Goal: Task Accomplishment & Management: Complete application form

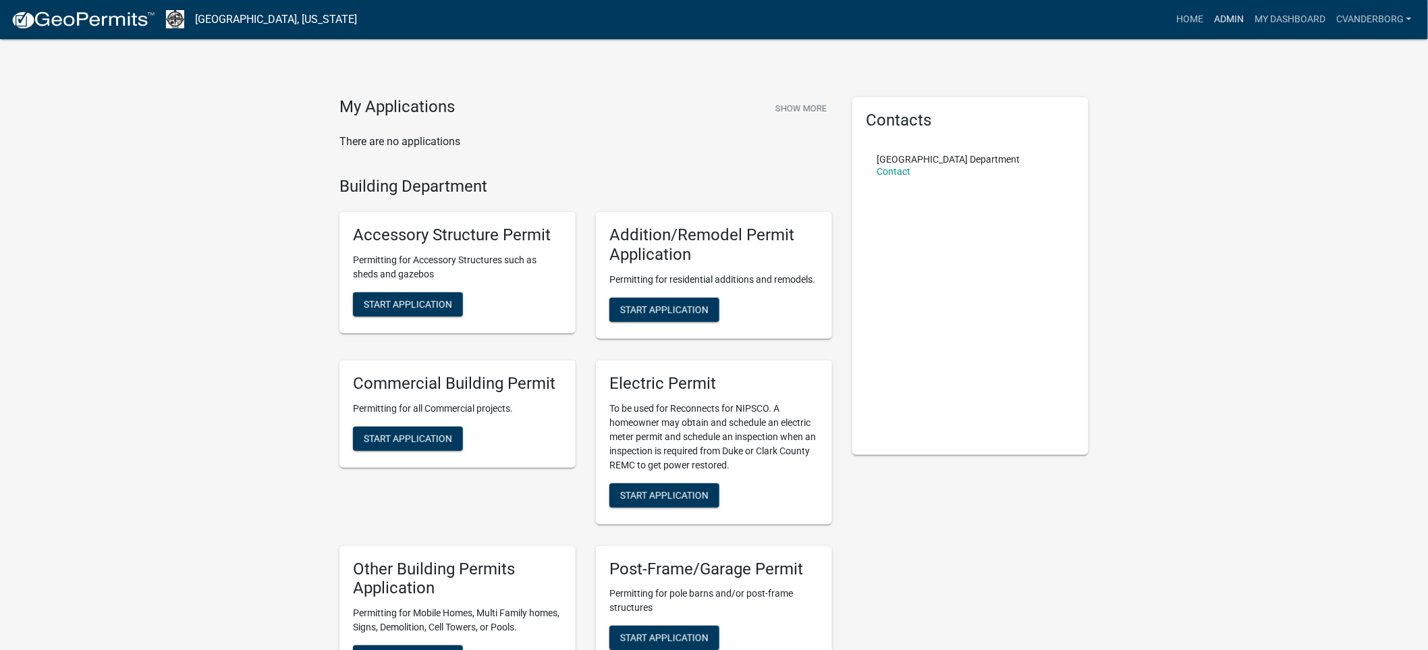
click at [1226, 20] on link "Admin" at bounding box center [1228, 20] width 40 height 26
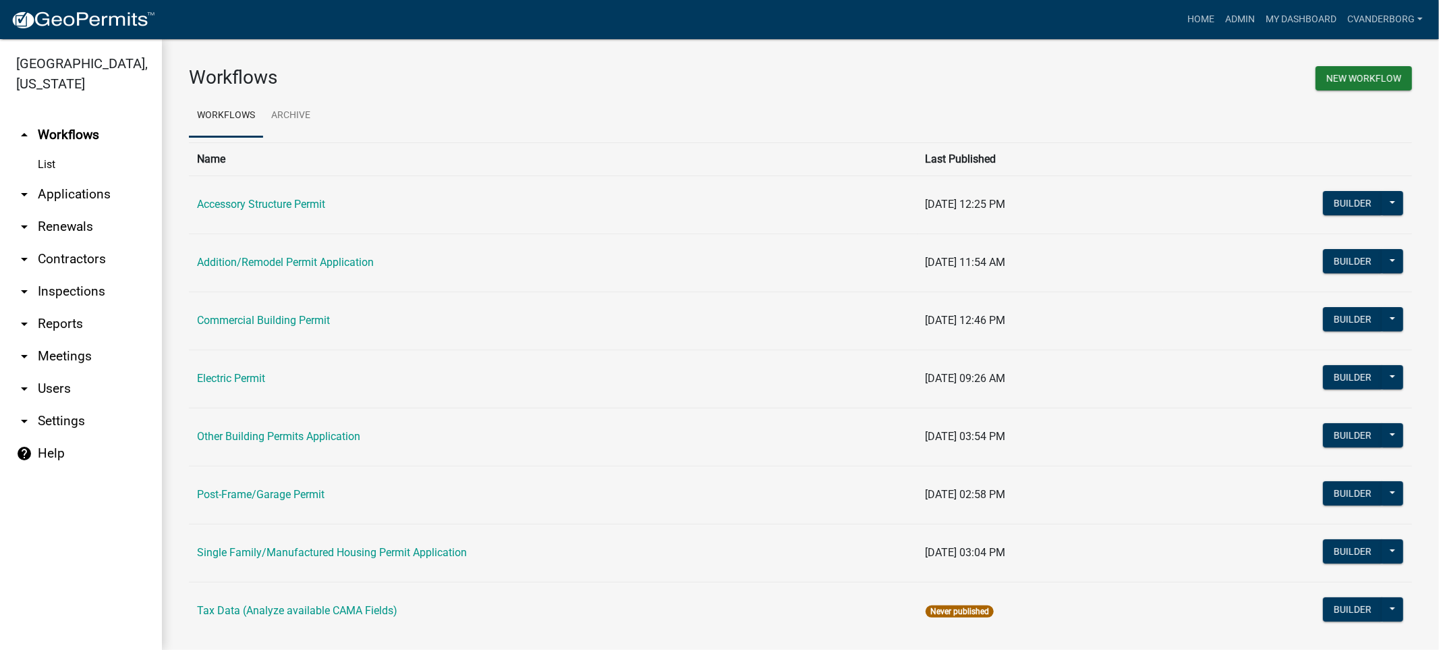
click at [85, 196] on link "arrow_drop_down Applications" at bounding box center [81, 194] width 162 height 32
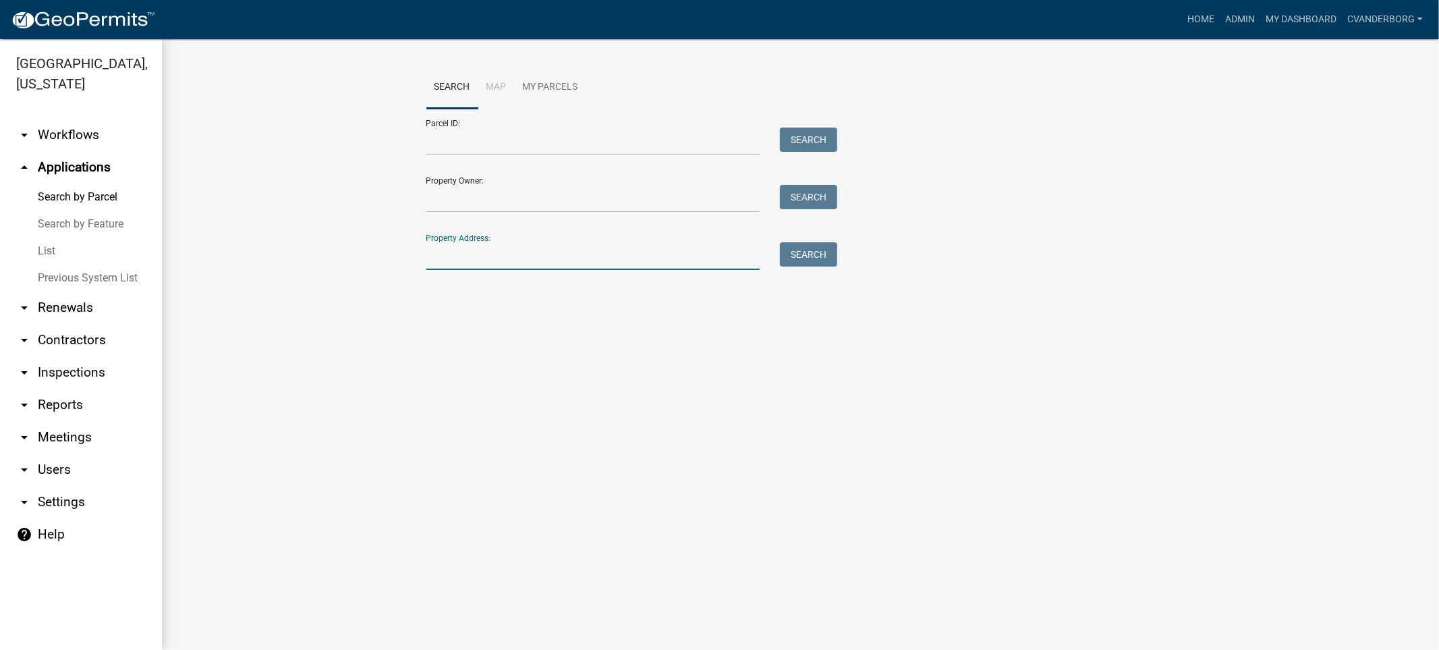
click at [480, 242] on input "Property Address:" at bounding box center [593, 256] width 334 height 28
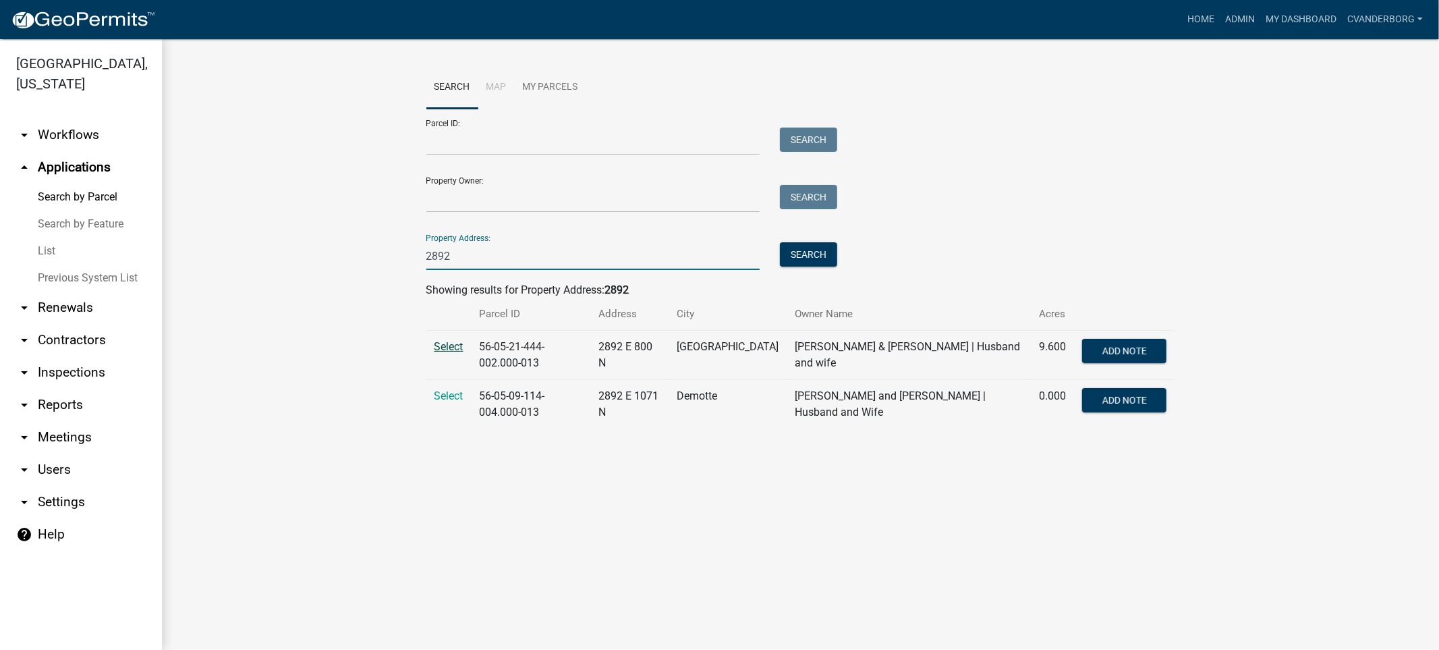
type input "2892"
click at [439, 346] on span "Select" at bounding box center [448, 346] width 29 height 13
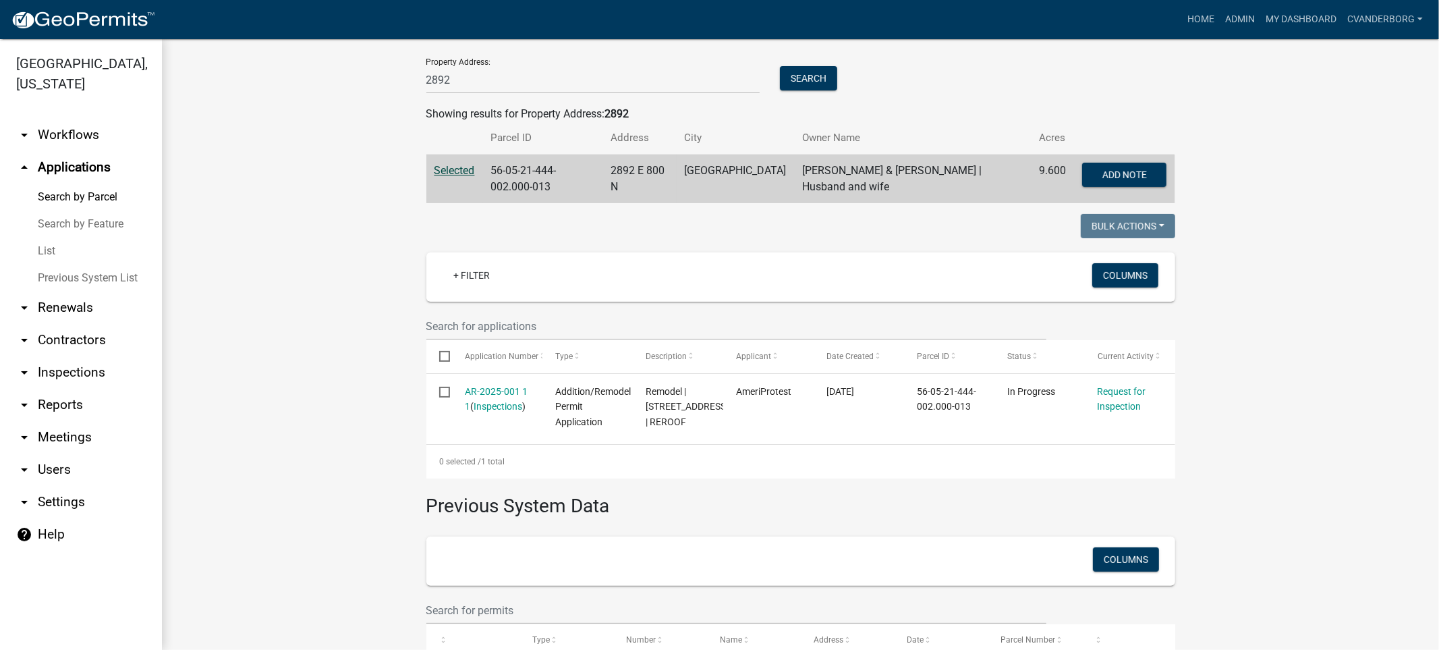
scroll to position [225, 0]
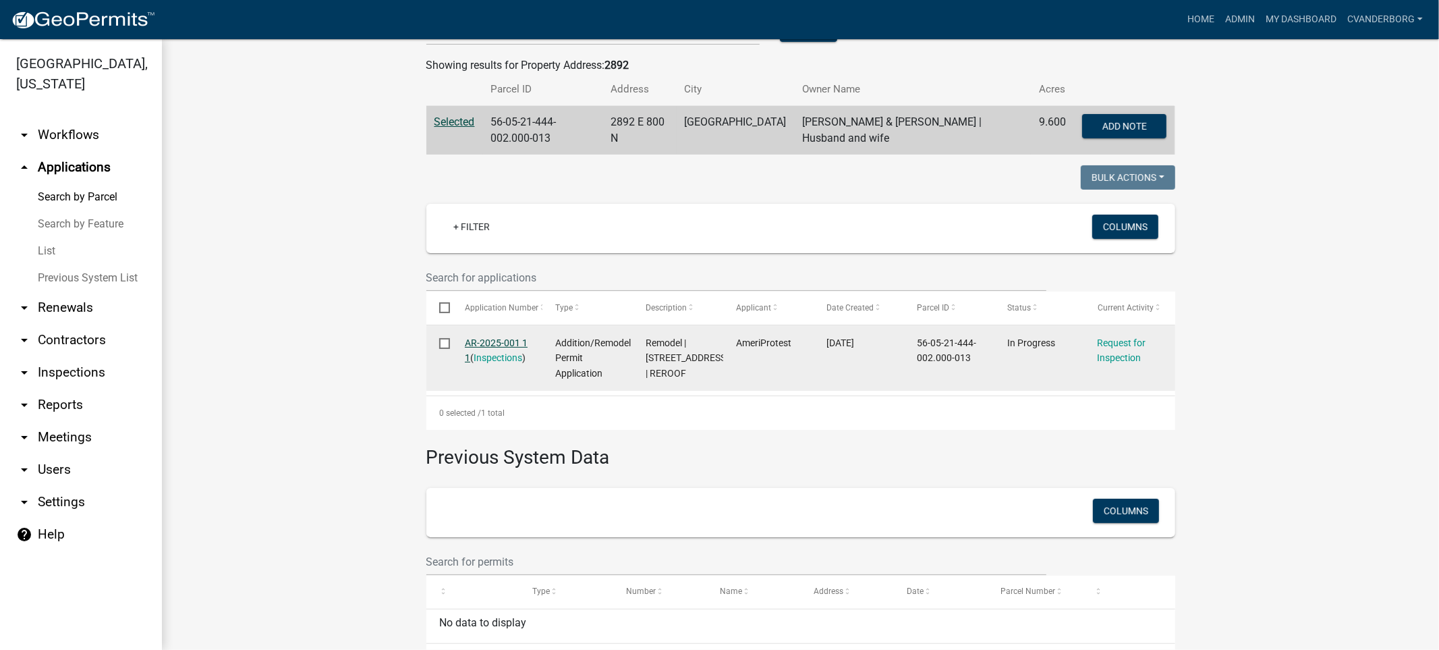
click at [489, 341] on link "AR-2025-001 1 1" at bounding box center [496, 350] width 63 height 26
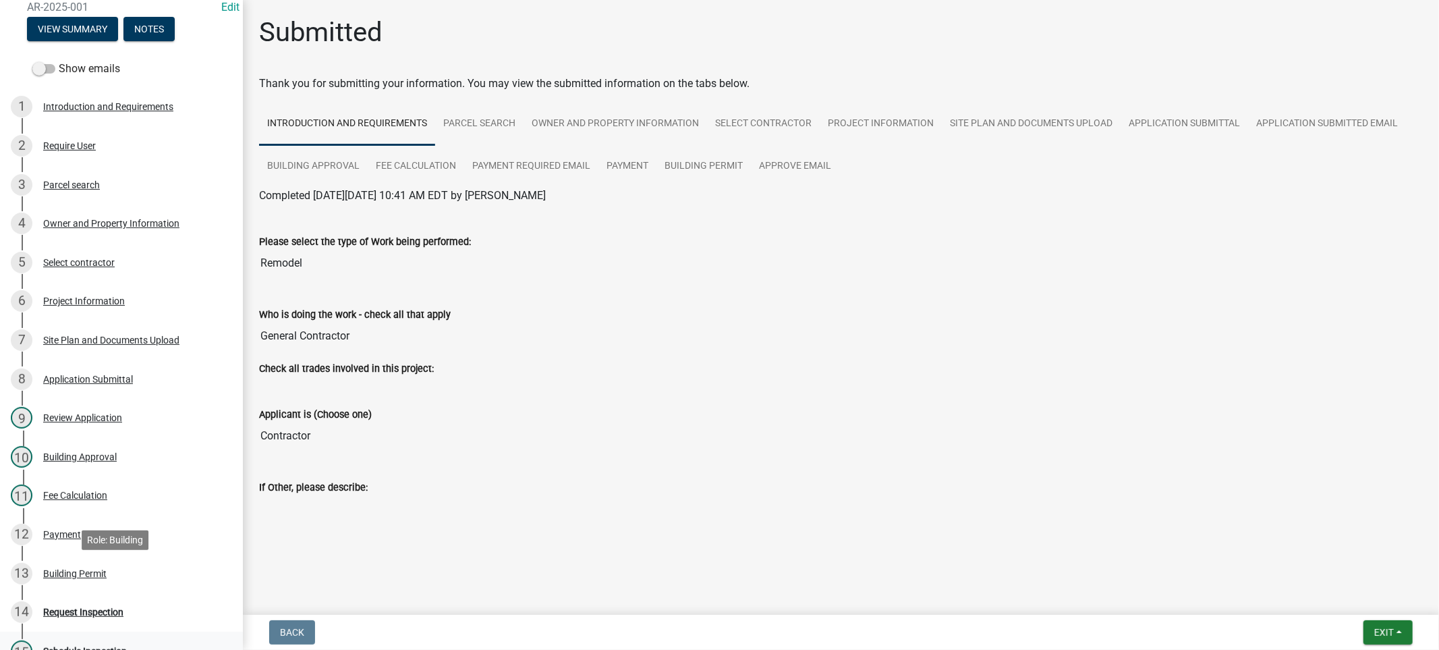
scroll to position [396, 0]
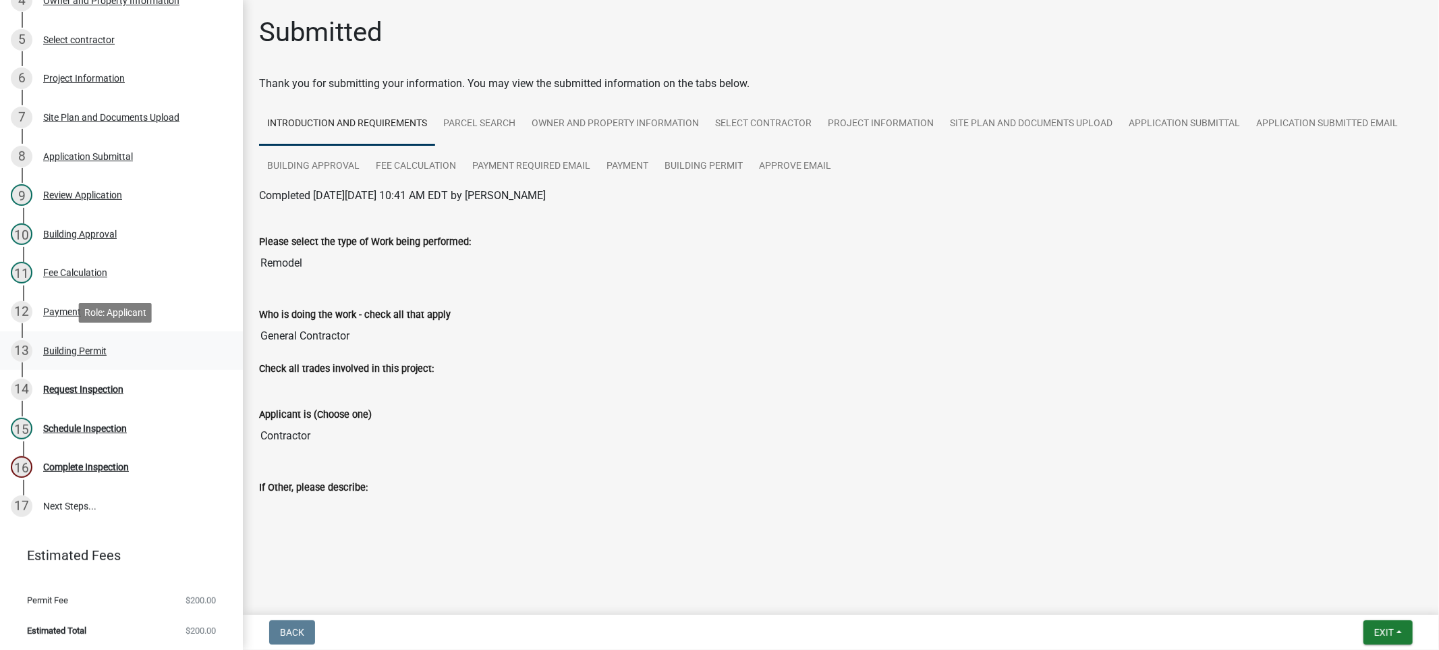
click at [78, 349] on div "Building Permit" at bounding box center [74, 350] width 63 height 9
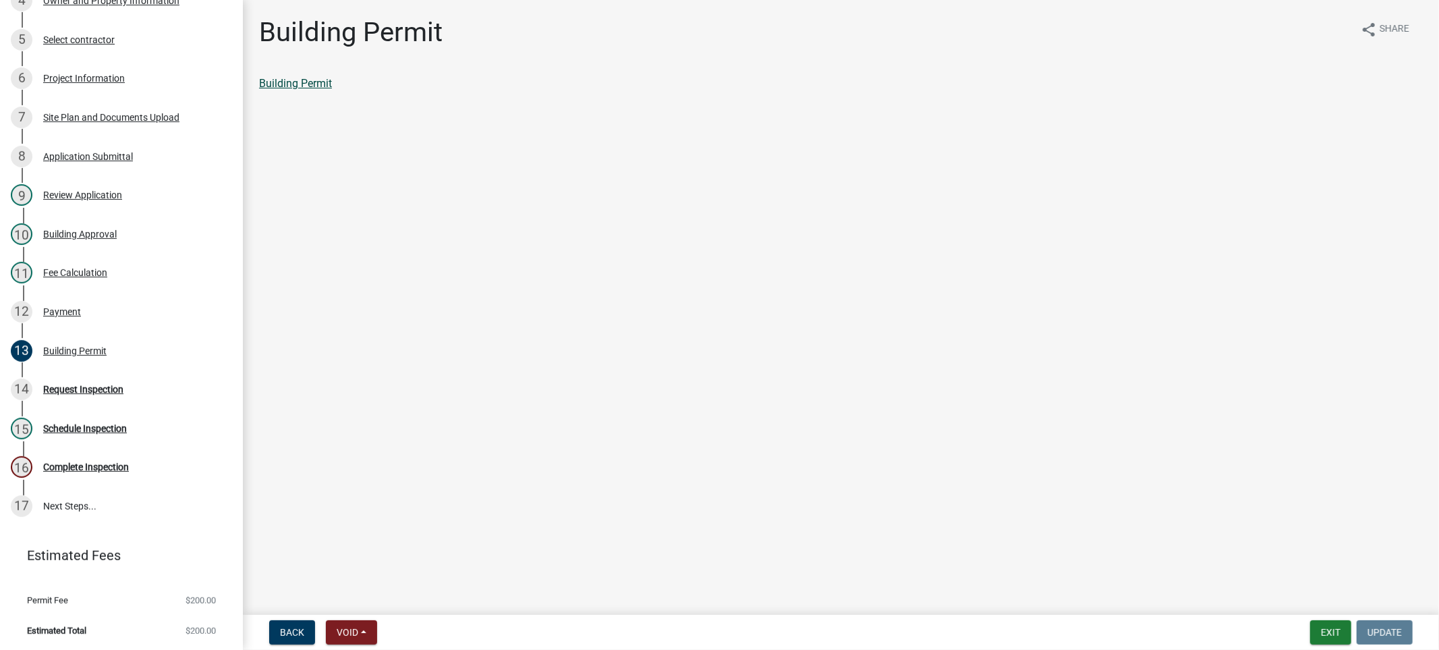
click at [299, 83] on link "Building Permit" at bounding box center [295, 83] width 73 height 13
click at [99, 387] on div "Request Inspection" at bounding box center [83, 389] width 80 height 9
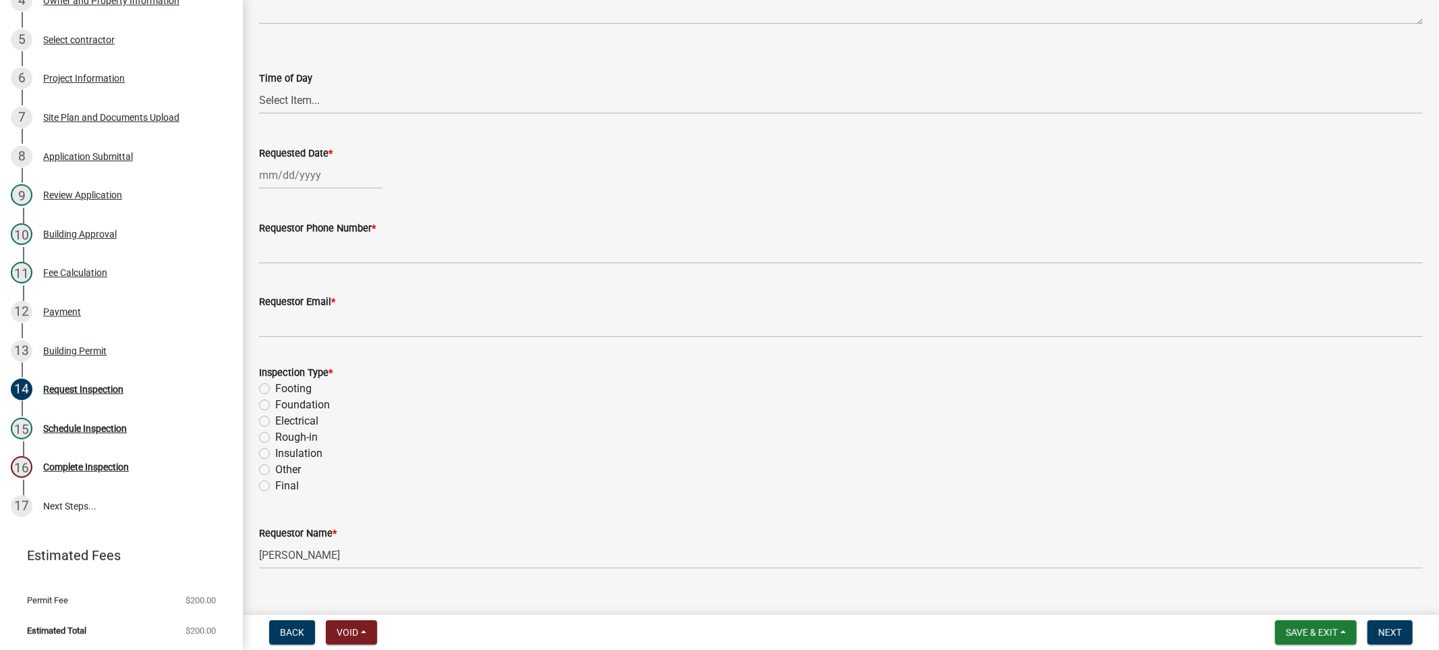
scroll to position [97, 0]
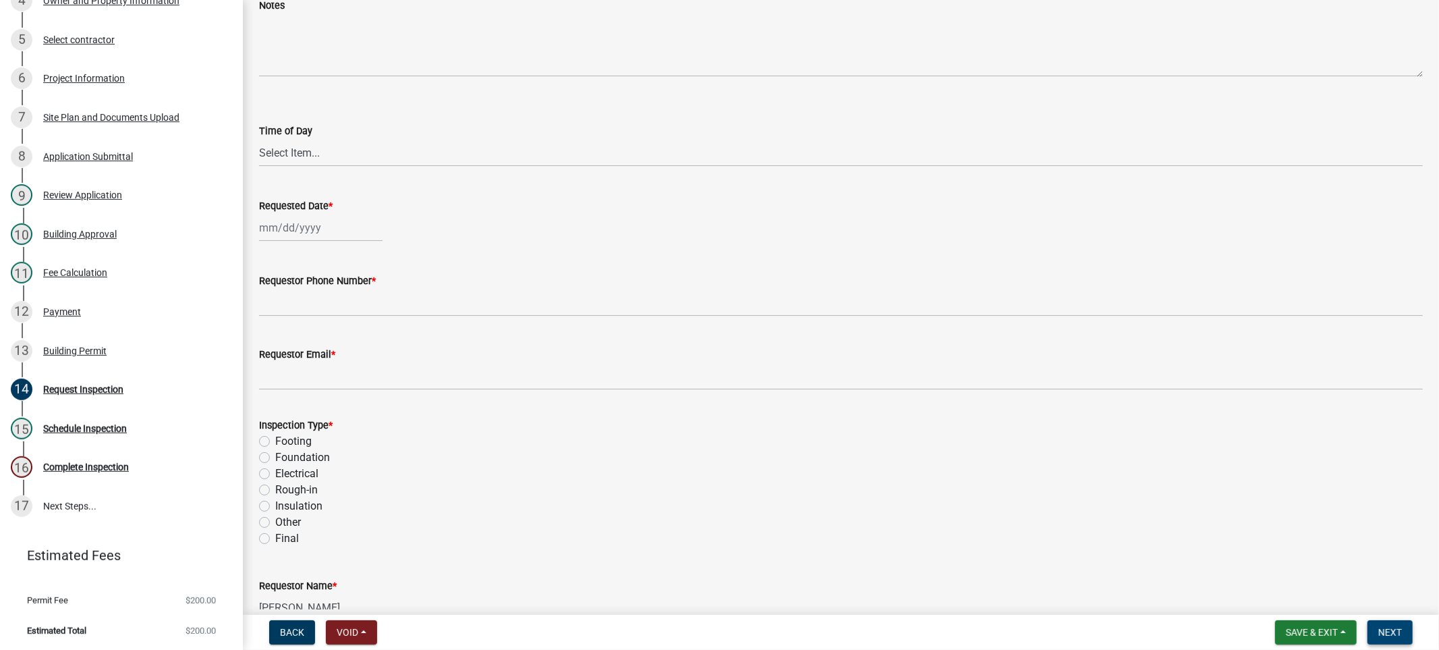
click at [1393, 636] on span "Next" at bounding box center [1390, 632] width 24 height 11
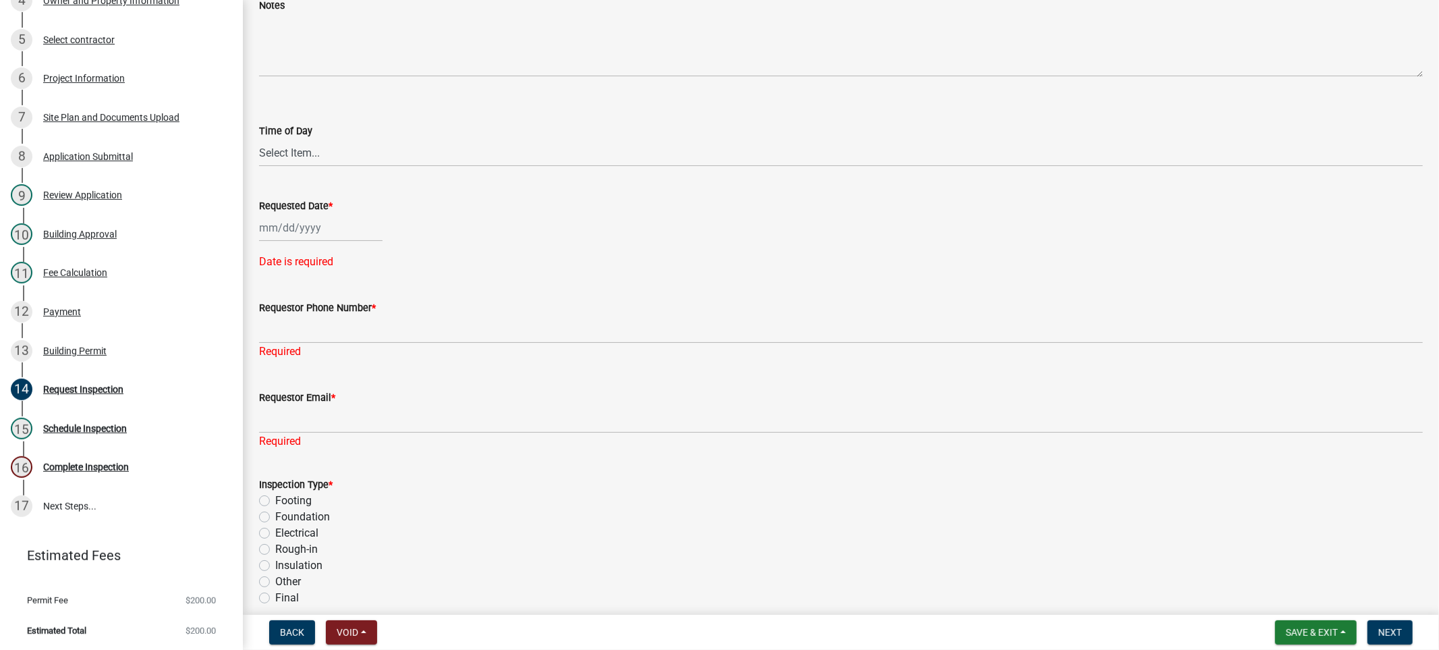
click at [310, 226] on div at bounding box center [320, 228] width 123 height 28
select select "9"
select select "2025"
click at [362, 343] on div "19" at bounding box center [359, 342] width 22 height 22
type input "[DATE]"
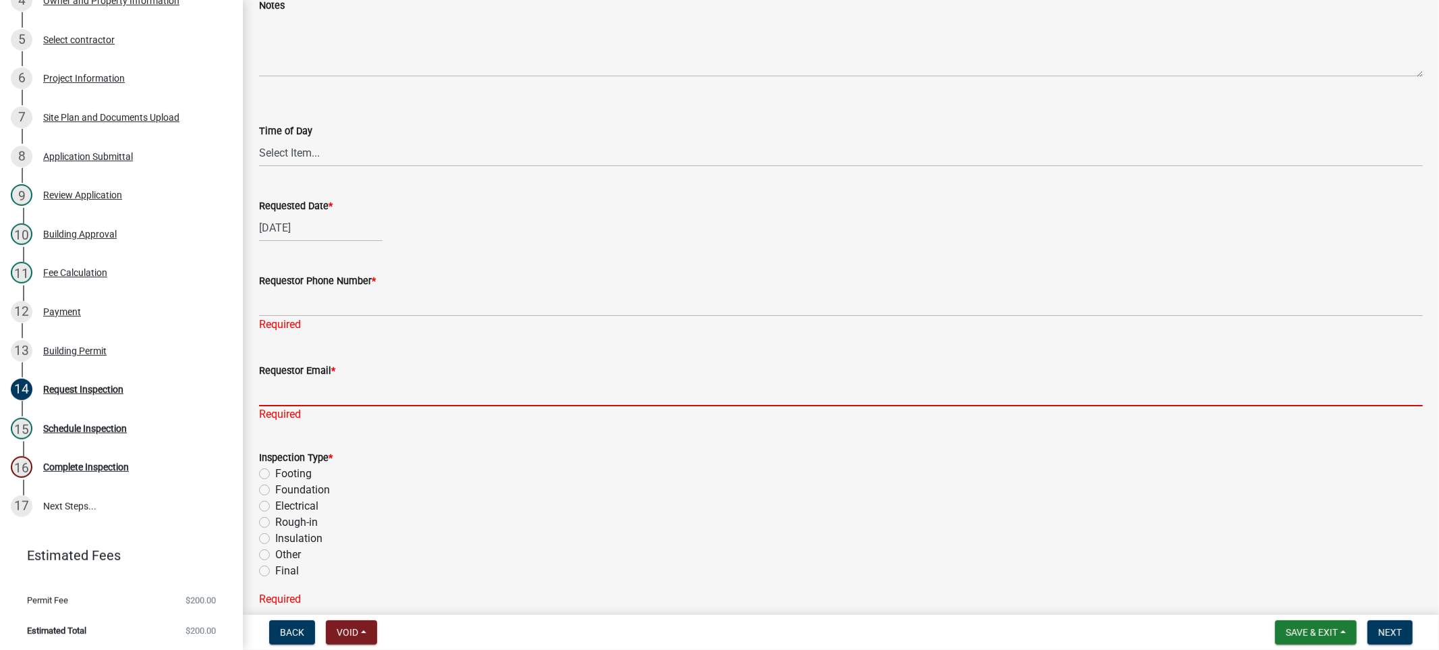
click at [437, 383] on input "Requestor Email *" at bounding box center [841, 392] width 1164 height 28
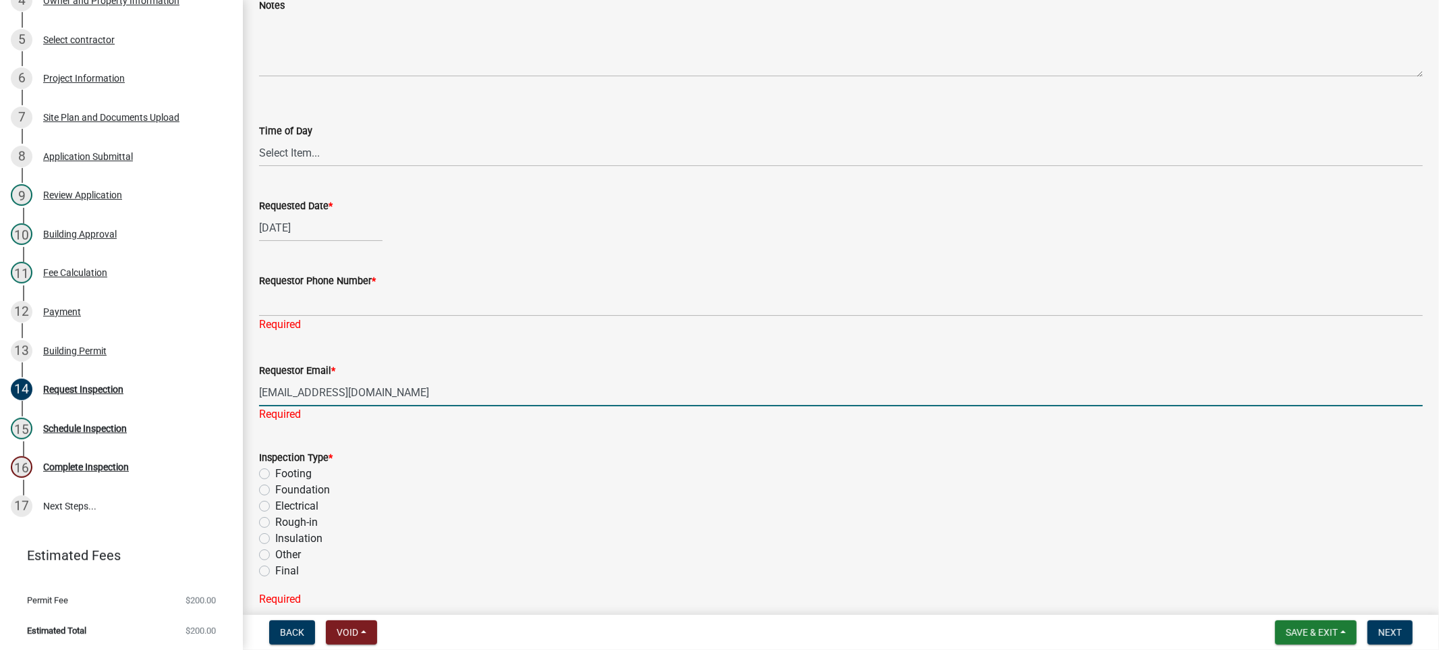
type input "[EMAIL_ADDRESS][DOMAIN_NAME]"
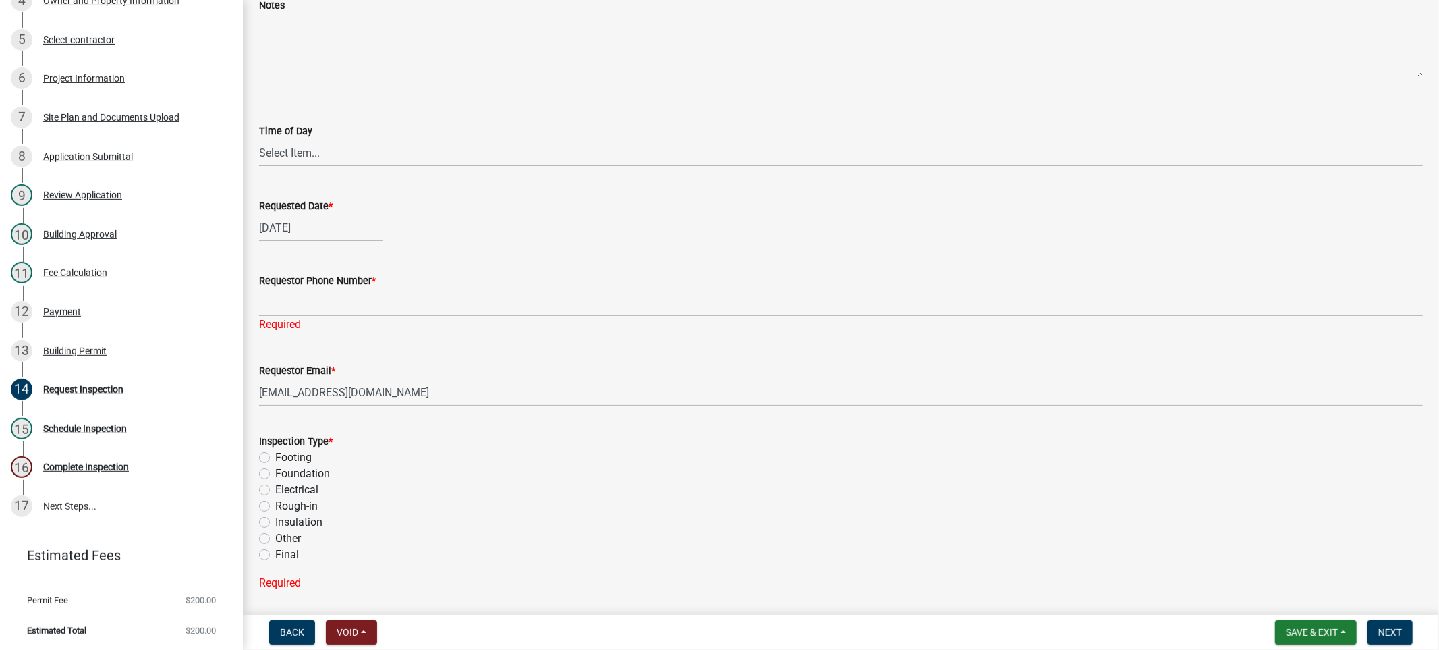
click at [275, 555] on label "Final" at bounding box center [287, 554] width 24 height 16
click at [275, 555] on input "Final" at bounding box center [279, 550] width 9 height 9
radio input "true"
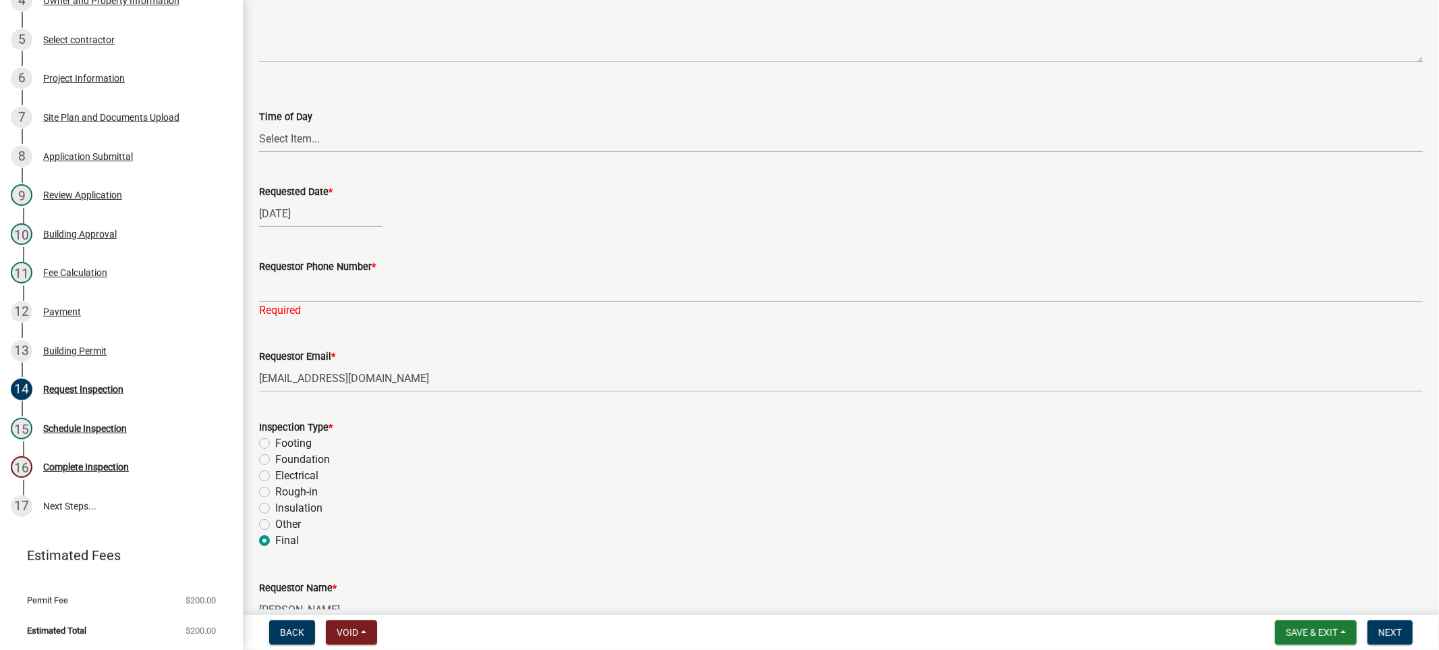
scroll to position [113, 0]
click at [1394, 629] on span "Next" at bounding box center [1390, 632] width 24 height 11
click at [369, 261] on label "Requestor Phone Number *" at bounding box center [317, 264] width 117 height 9
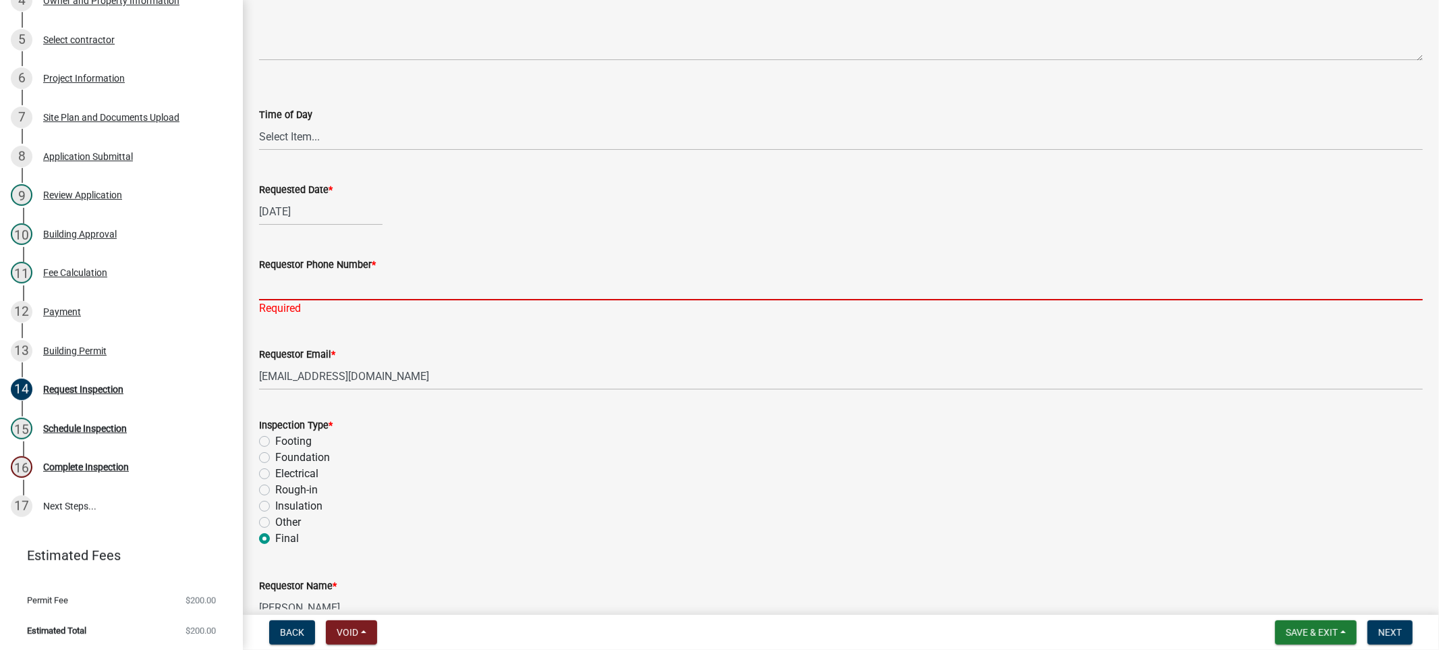
click at [369, 273] on input "Requestor Phone Number *" at bounding box center [841, 287] width 1164 height 28
click at [367, 281] on input "Requestor Phone Number *" at bounding box center [841, 287] width 1164 height 28
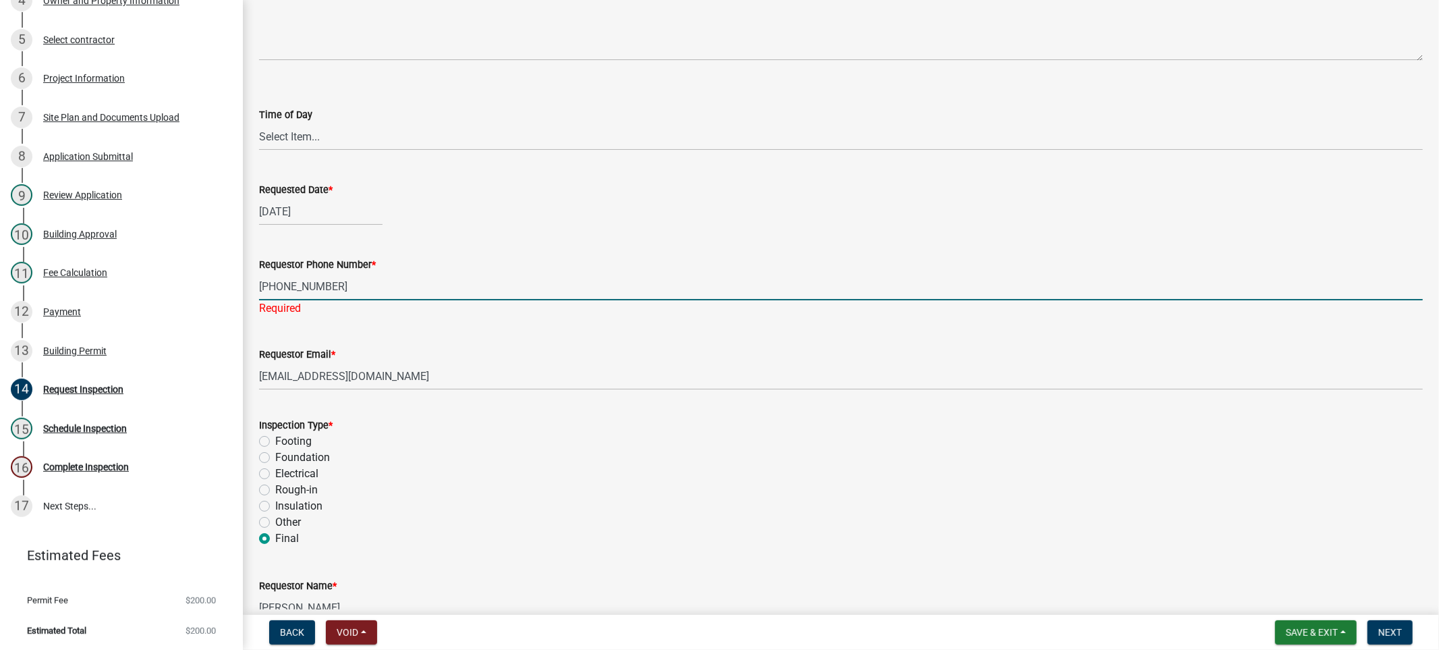
type input "[PHONE_NUMBER]"
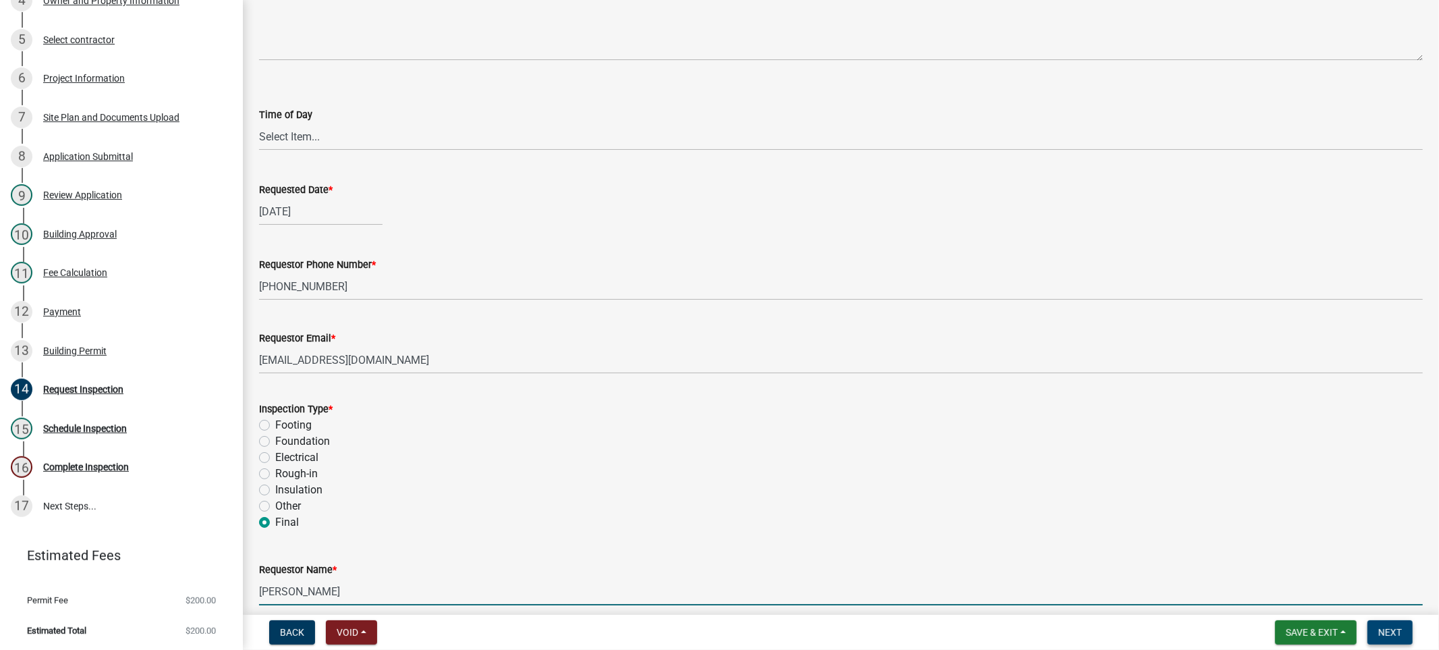
click at [1380, 630] on span "Next" at bounding box center [1390, 632] width 24 height 11
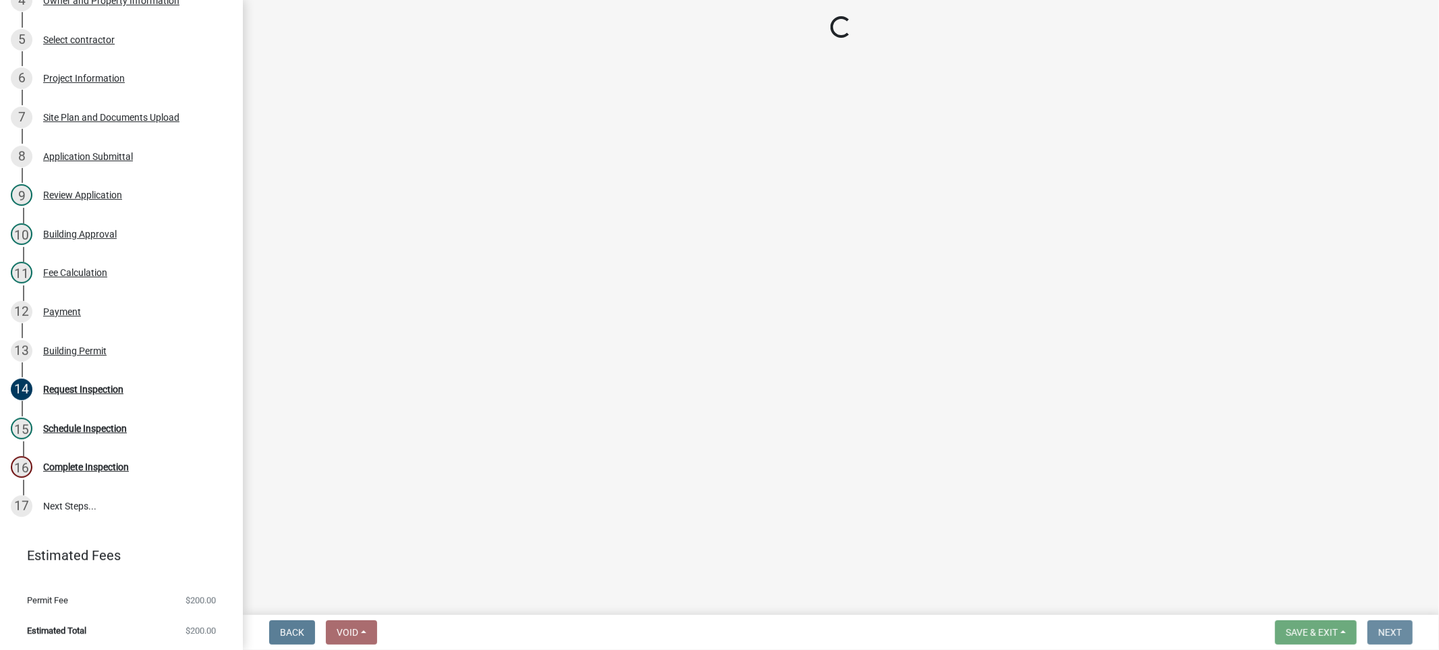
scroll to position [0, 0]
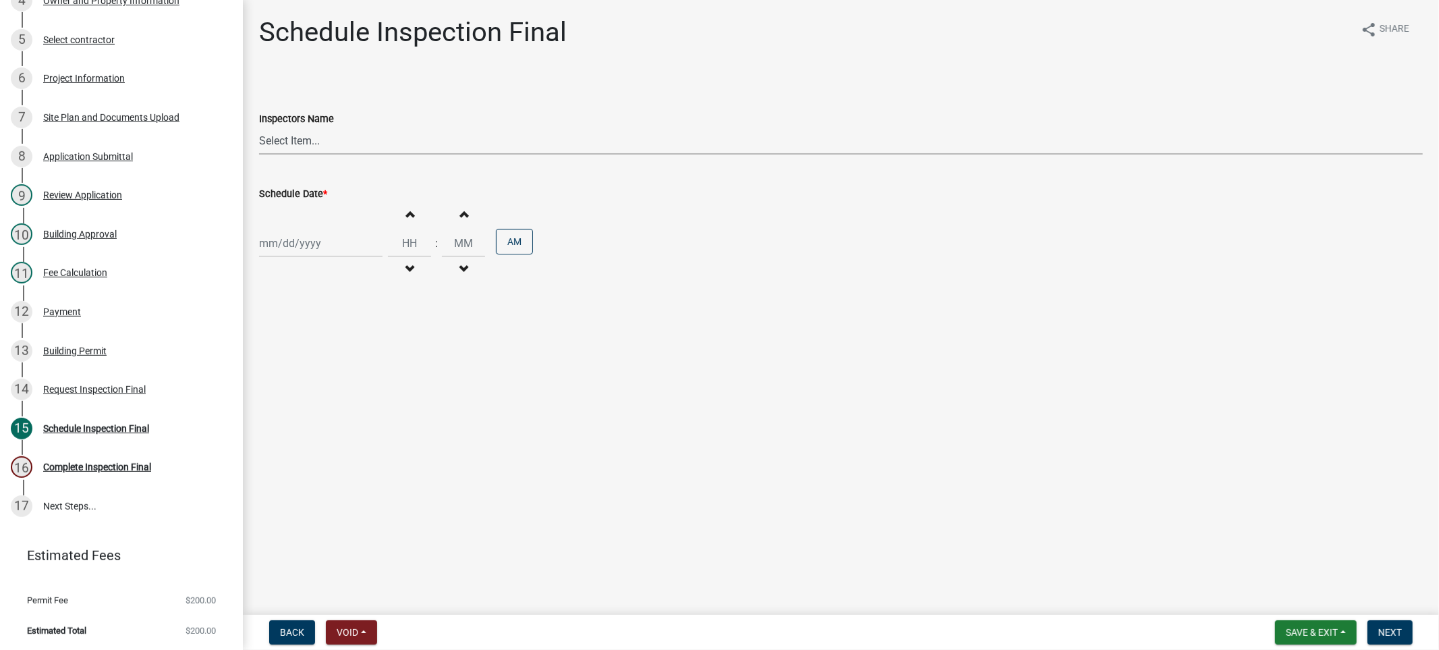
drag, startPoint x: 335, startPoint y: 128, endPoint x: 335, endPoint y: 142, distance: 14.2
click at [335, 131] on select "Select Item... jcornell ([PERSON_NAME]) cvanderborg ([PERSON_NAME])" at bounding box center [841, 141] width 1164 height 28
select select "ebad0f8c-2052-440e-afac-a9d7888f8e9c"
click at [259, 127] on select "Select Item... jcornell ([PERSON_NAME]) cvanderborg ([PERSON_NAME])" at bounding box center [841, 141] width 1164 height 28
select select "9"
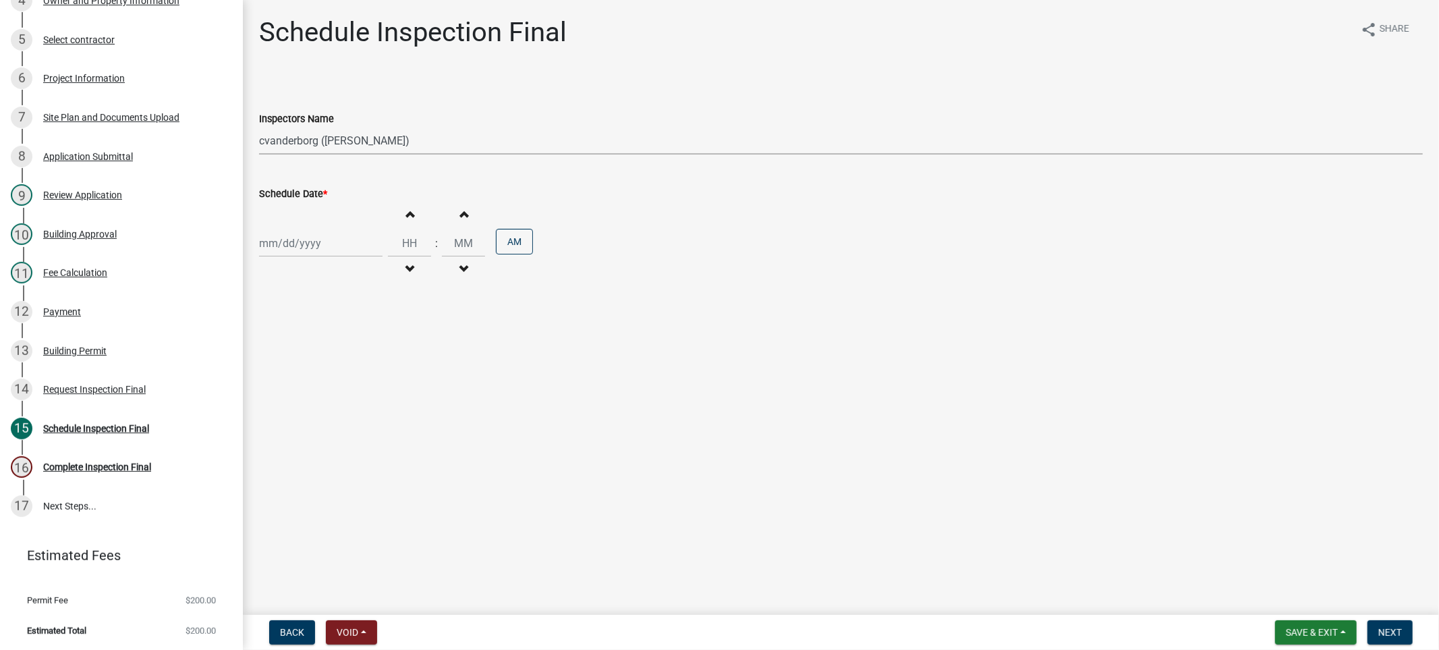
select select "2025"
click at [293, 244] on div "[PERSON_NAME] Feb Mar Apr [PERSON_NAME][DATE] Oct Nov [DATE] 1526 1527 1528 152…" at bounding box center [320, 243] width 123 height 28
click at [360, 354] on div "19" at bounding box center [359, 358] width 22 height 22
type input "[DATE]"
click at [406, 264] on span "button" at bounding box center [409, 269] width 7 height 11
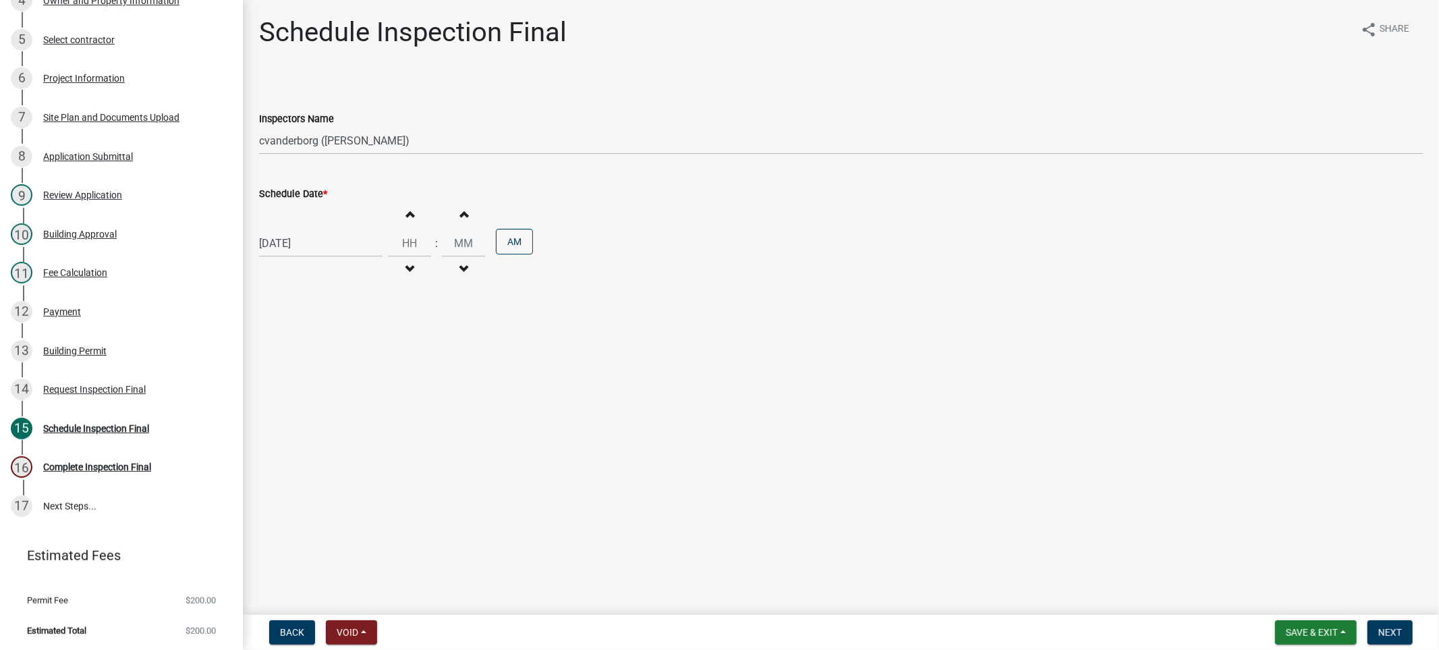
type input "11"
click at [456, 237] on input "00" at bounding box center [463, 243] width 43 height 28
click at [461, 219] on button "Increment minutes" at bounding box center [463, 214] width 28 height 24
click at [460, 264] on span "button" at bounding box center [463, 269] width 7 height 11
type input "00"
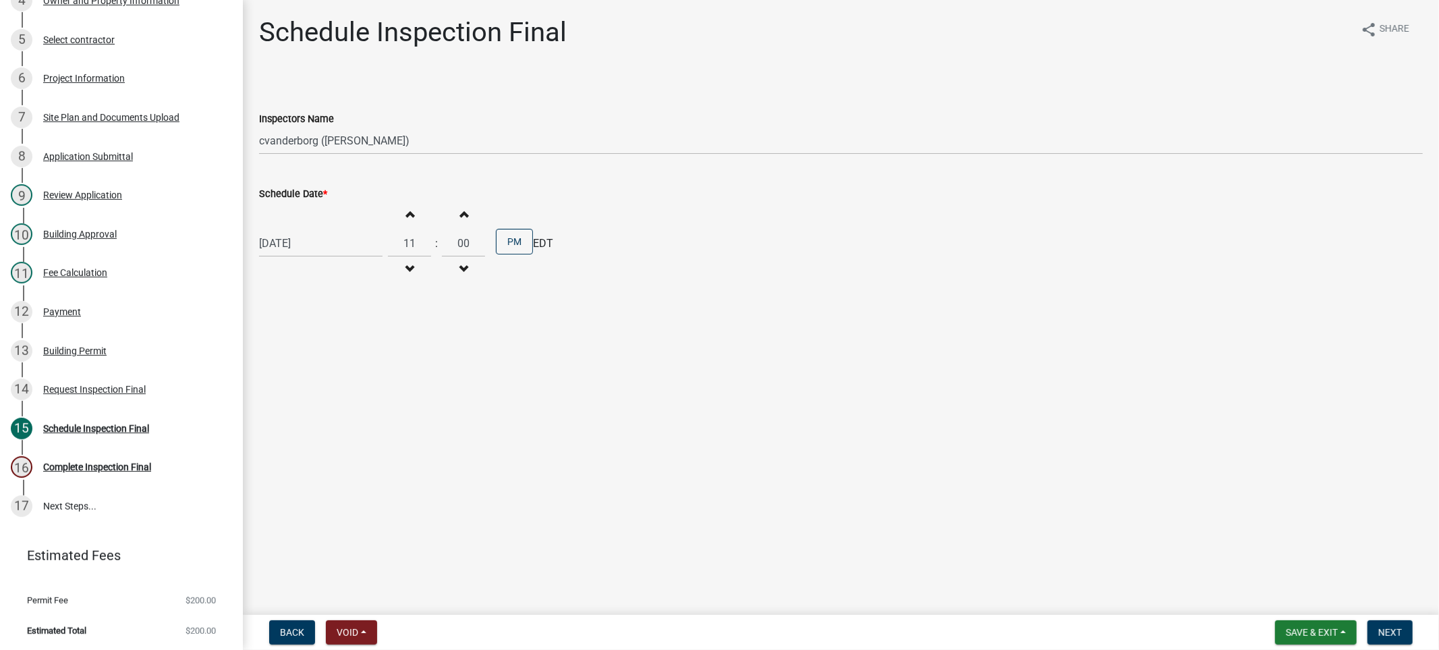
click at [460, 264] on span "button" at bounding box center [463, 269] width 7 height 11
type input "10"
click at [460, 264] on span "button" at bounding box center [463, 269] width 7 height 11
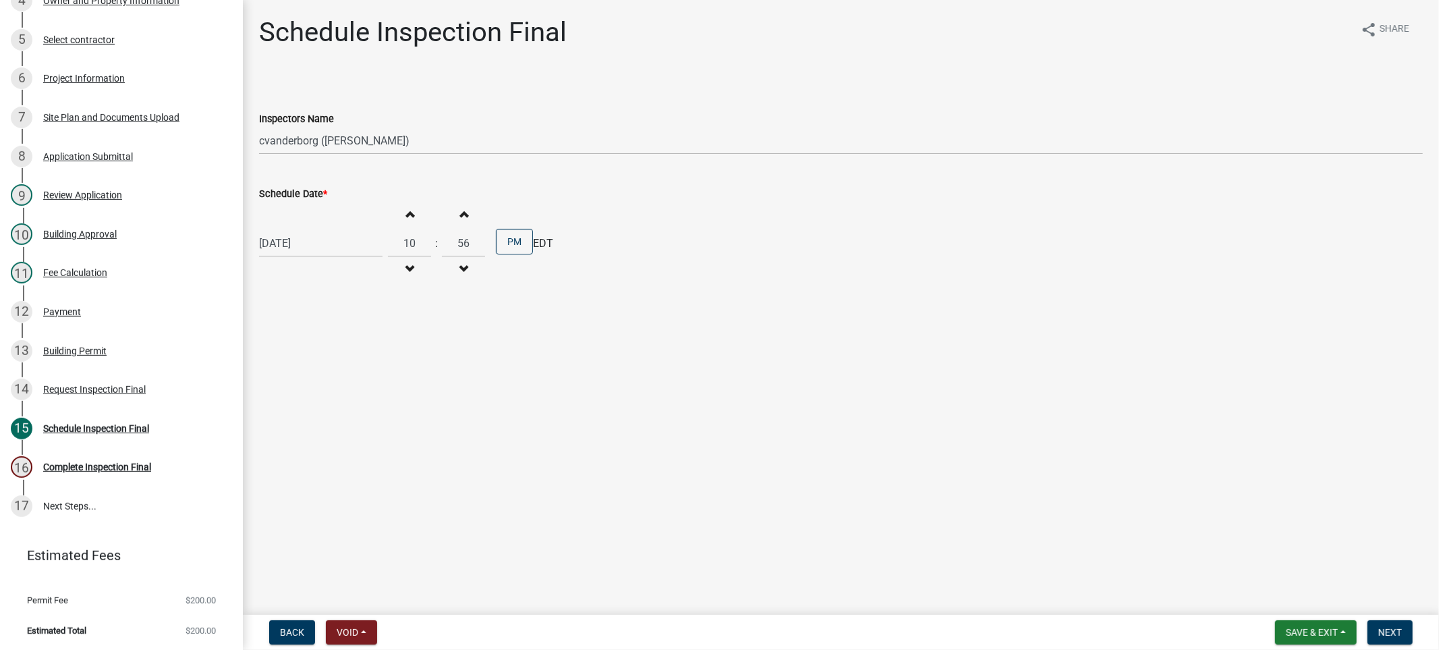
click at [460, 218] on span "button" at bounding box center [463, 213] width 7 height 11
type input "59"
click at [460, 218] on span "button" at bounding box center [463, 213] width 7 height 11
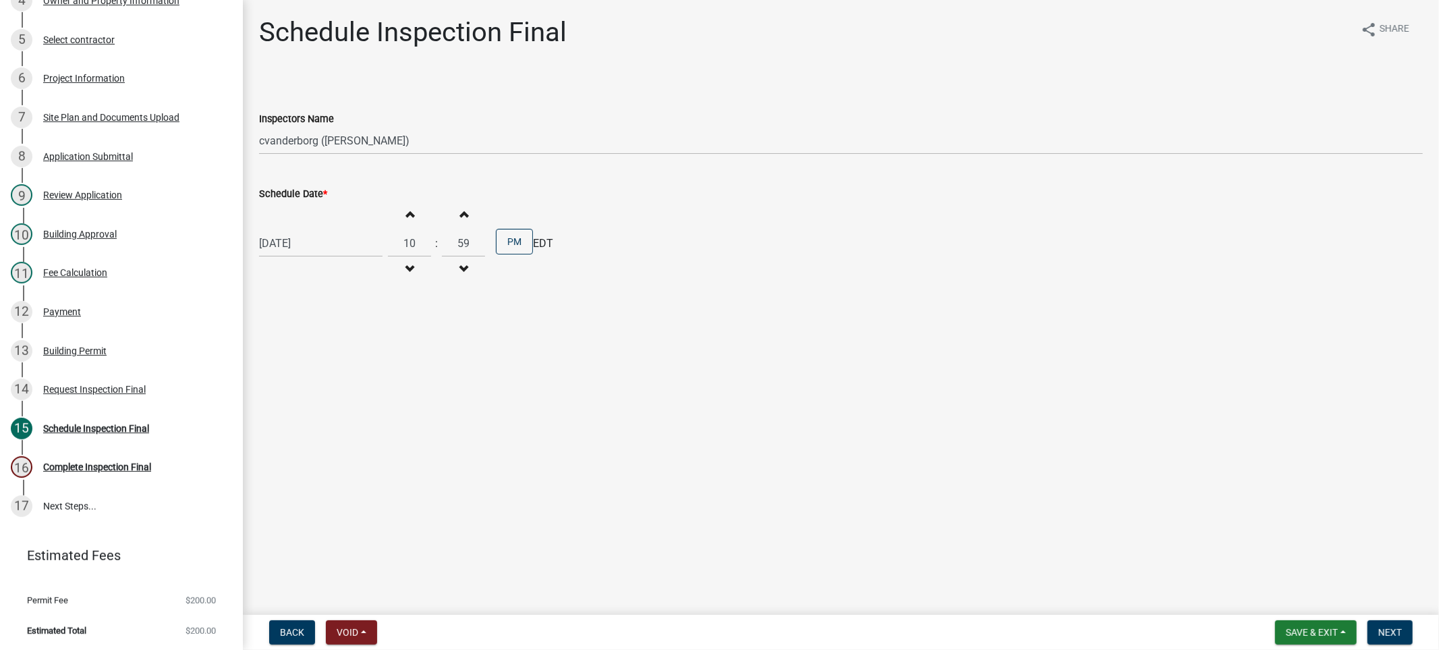
type input "11"
click at [460, 218] on span "button" at bounding box center [463, 213] width 7 height 11
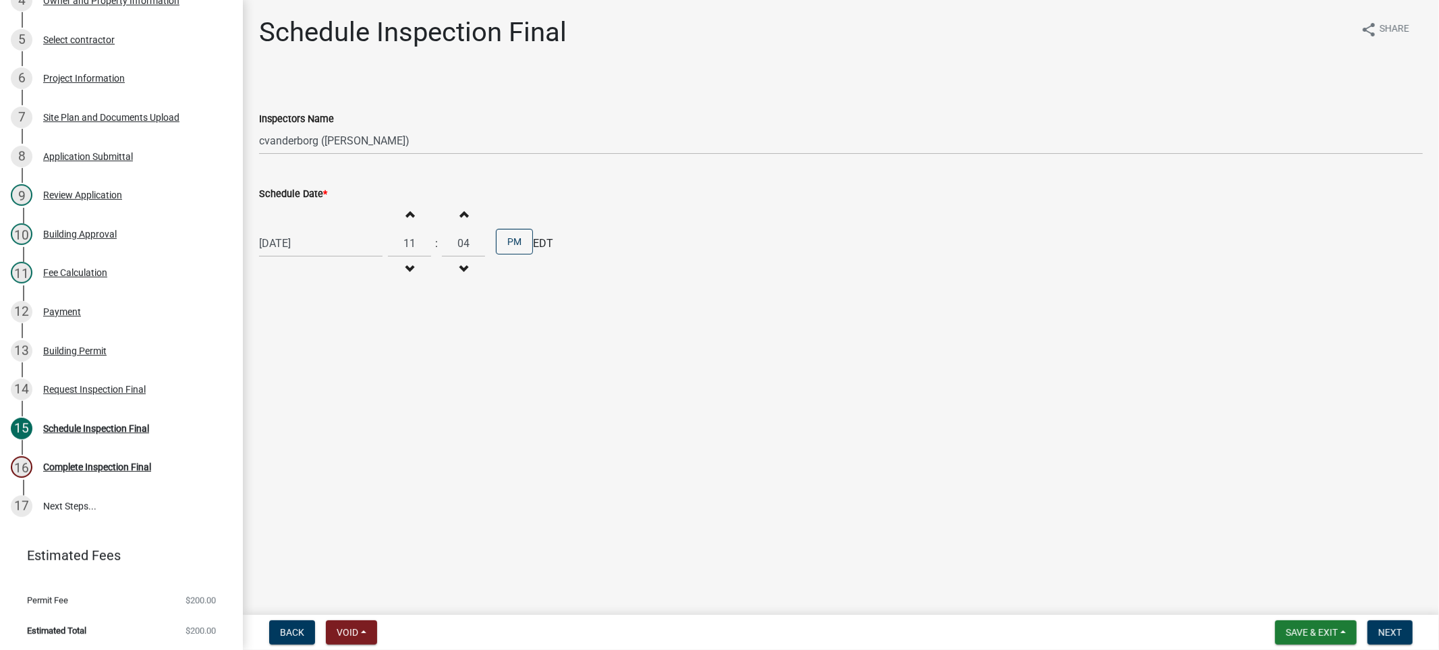
click at [460, 218] on span "button" at bounding box center [463, 213] width 7 height 11
click at [461, 242] on input "08" at bounding box center [463, 243] width 43 height 28
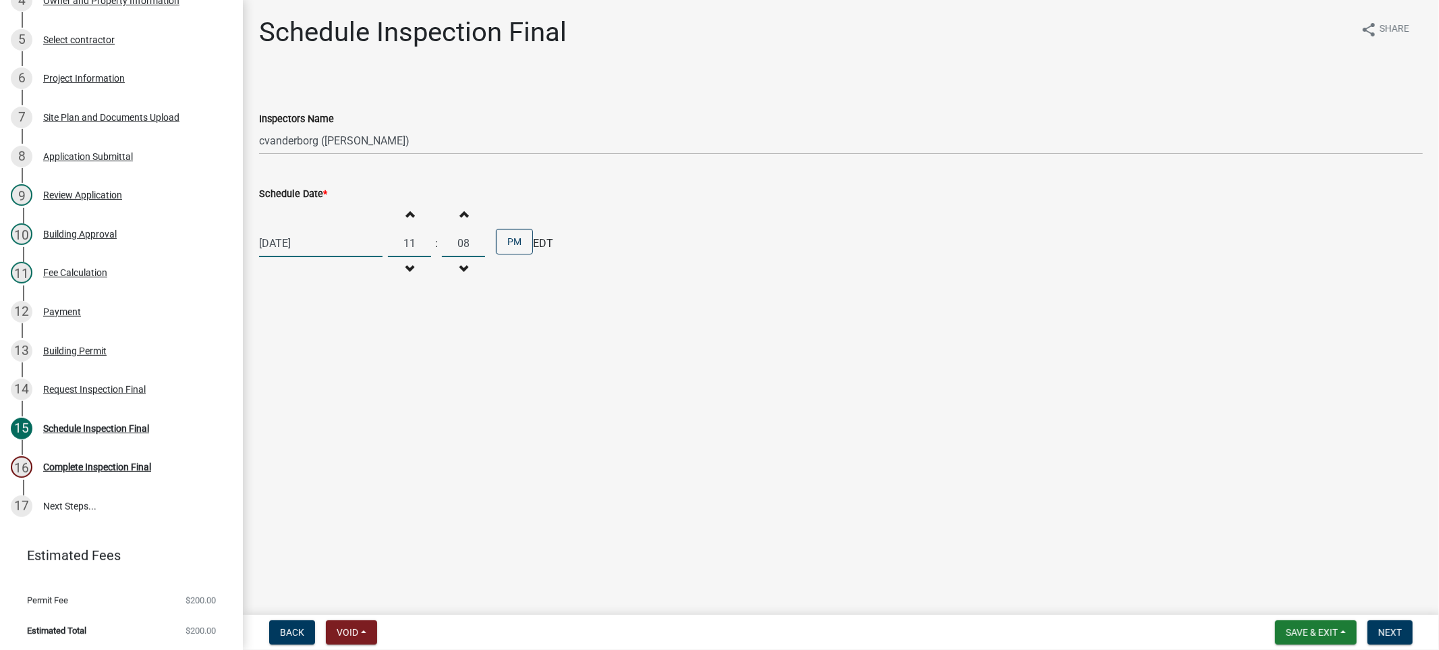
type input "0"
type input "45"
click at [501, 237] on button "PM" at bounding box center [514, 242] width 37 height 26
click at [1390, 627] on span "Next" at bounding box center [1390, 632] width 24 height 11
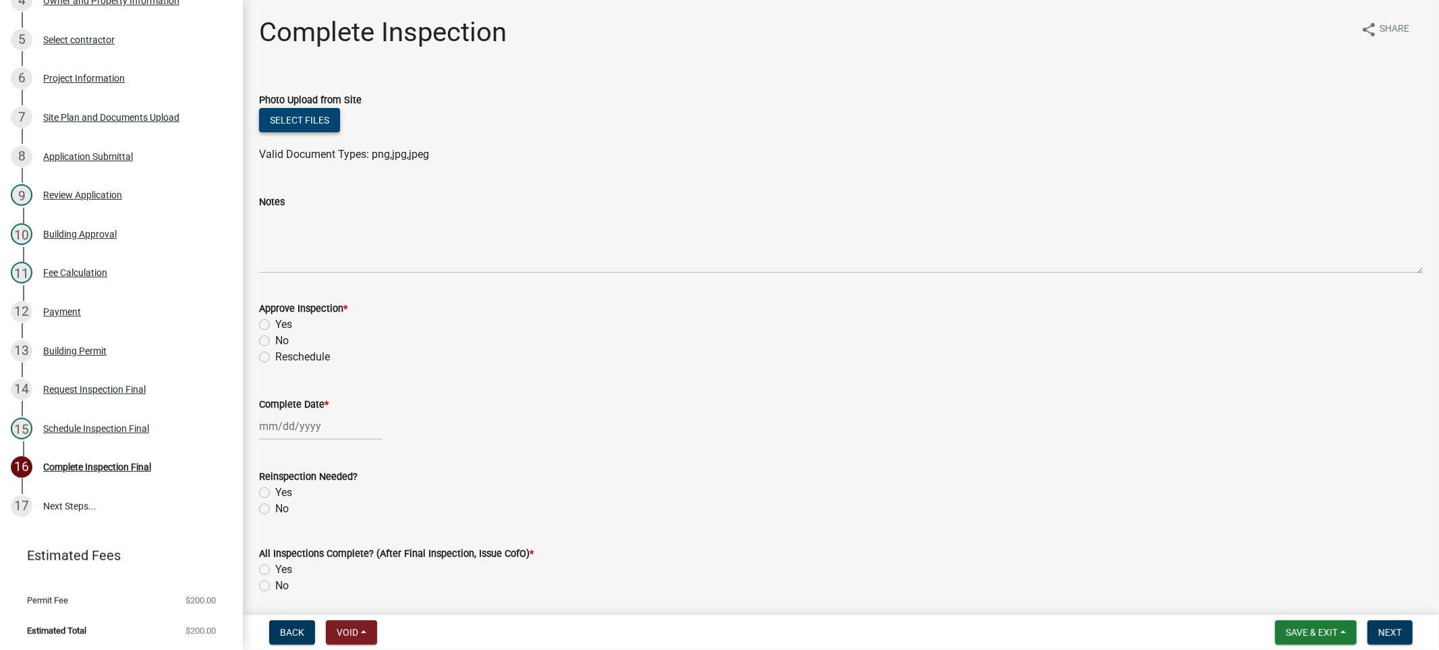
click at [305, 119] on button "Select files" at bounding box center [299, 120] width 81 height 24
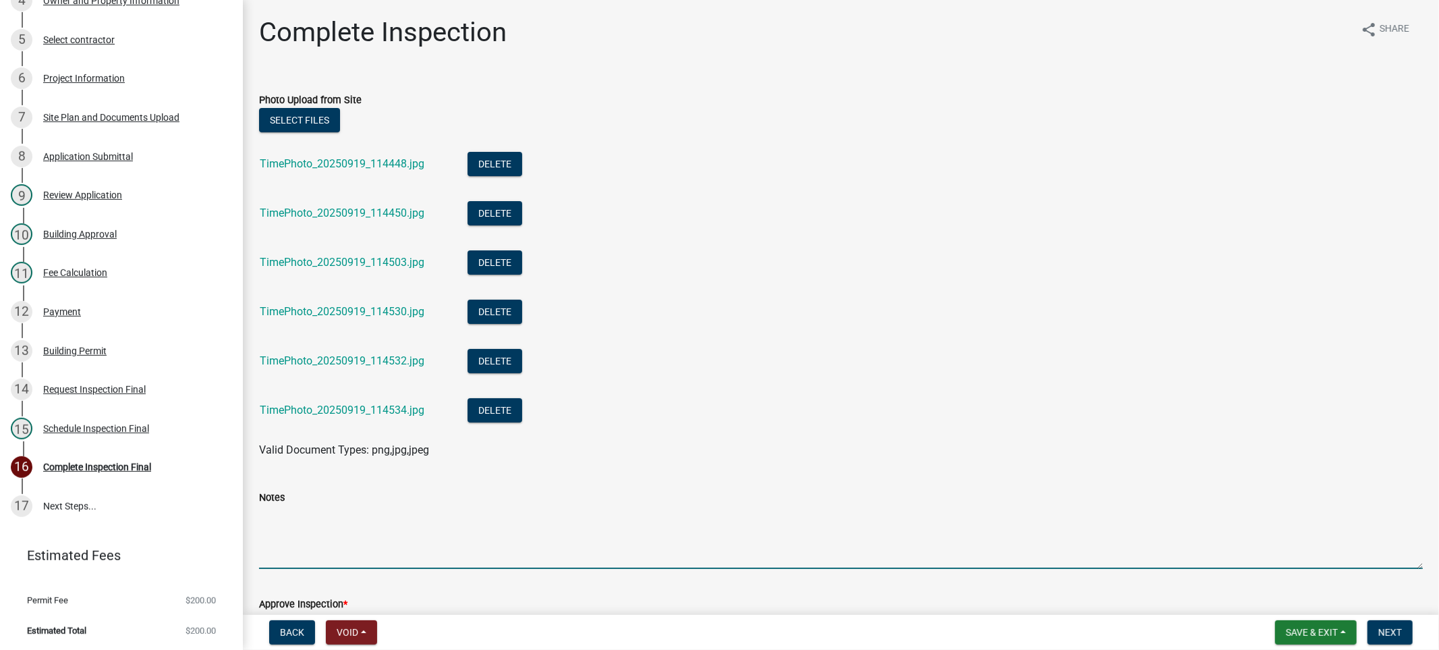
click at [360, 549] on textarea "Notes" at bounding box center [841, 536] width 1164 height 63
type textarea "No Ice and Water Shield Inspection"
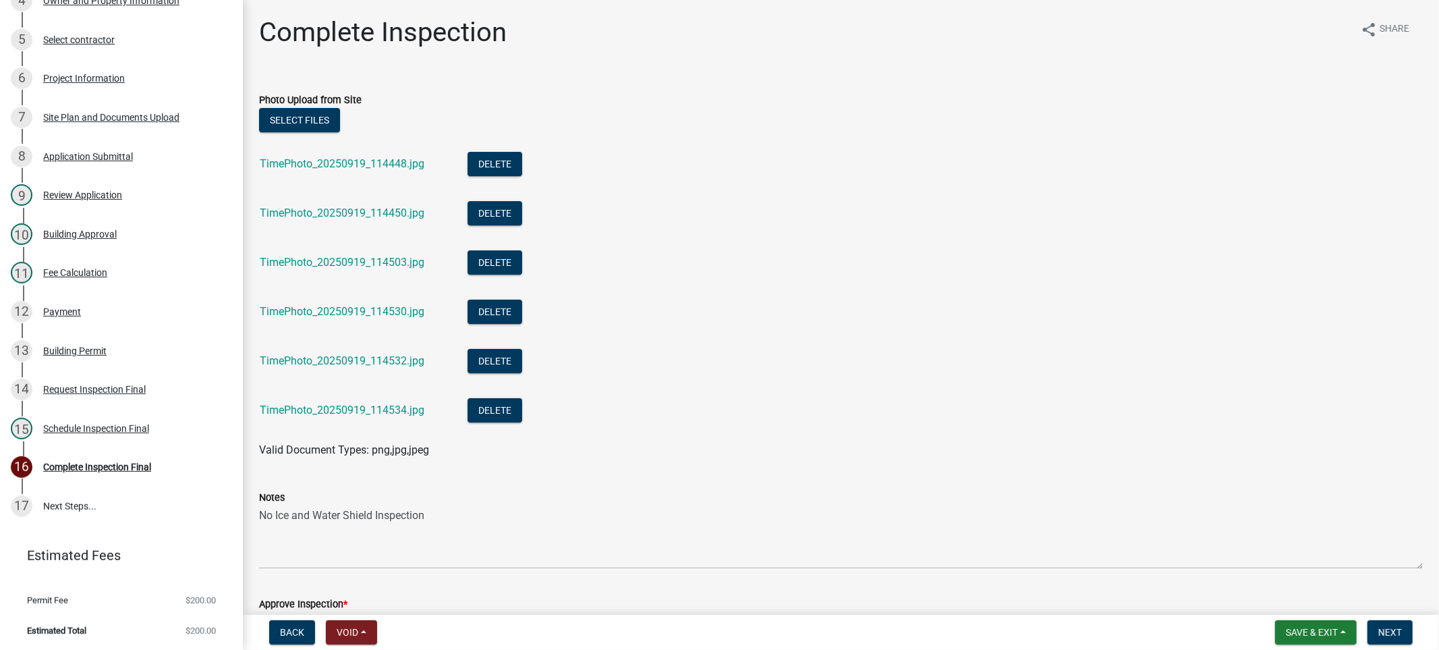
scroll to position [311, 0]
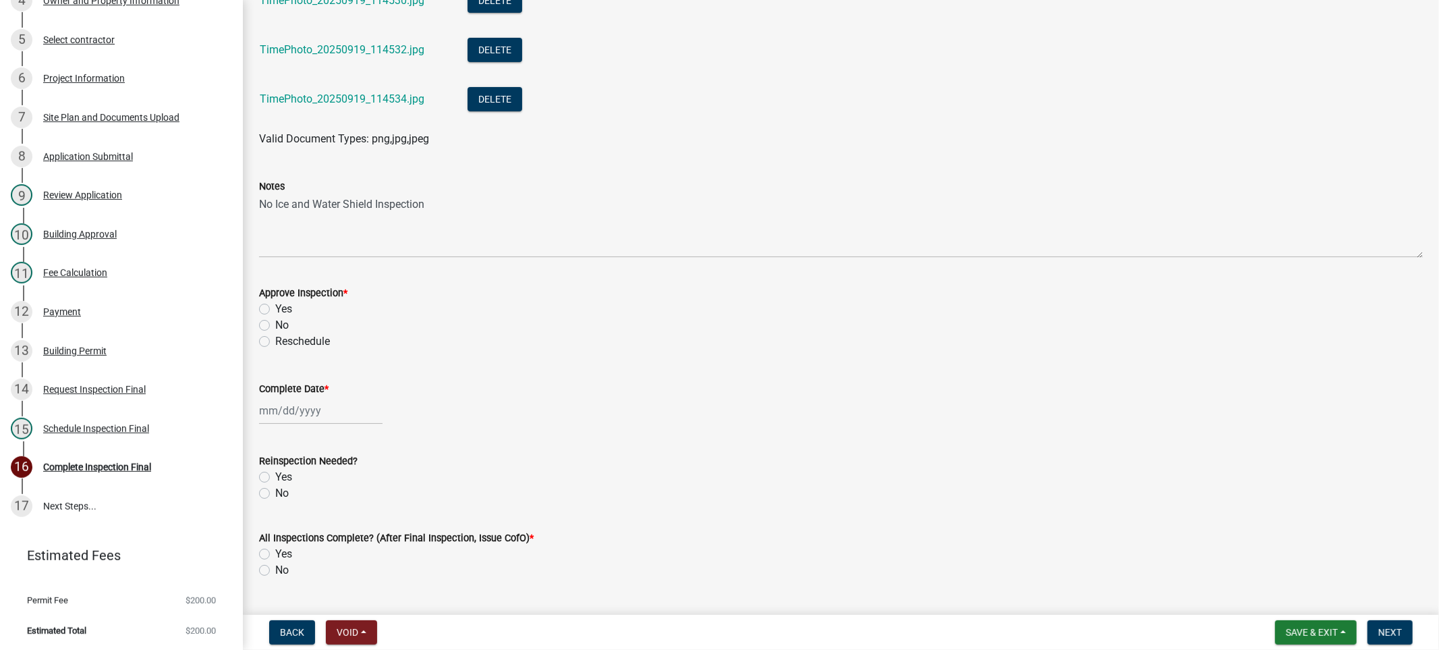
click at [275, 322] on label "No" at bounding box center [281, 325] width 13 height 16
click at [275, 322] on input "No" at bounding box center [279, 321] width 9 height 9
radio input "true"
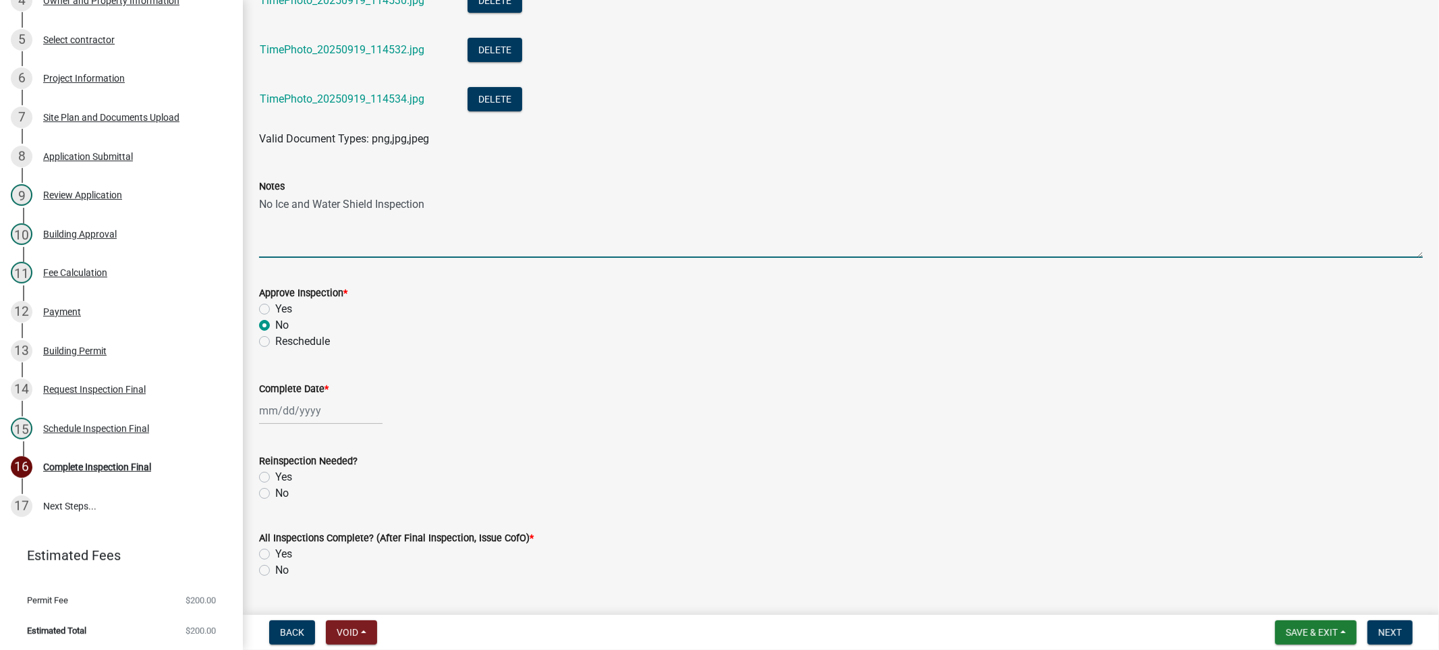
click at [433, 214] on textarea "No Ice and Water Shield Inspection" at bounding box center [841, 225] width 1164 height 63
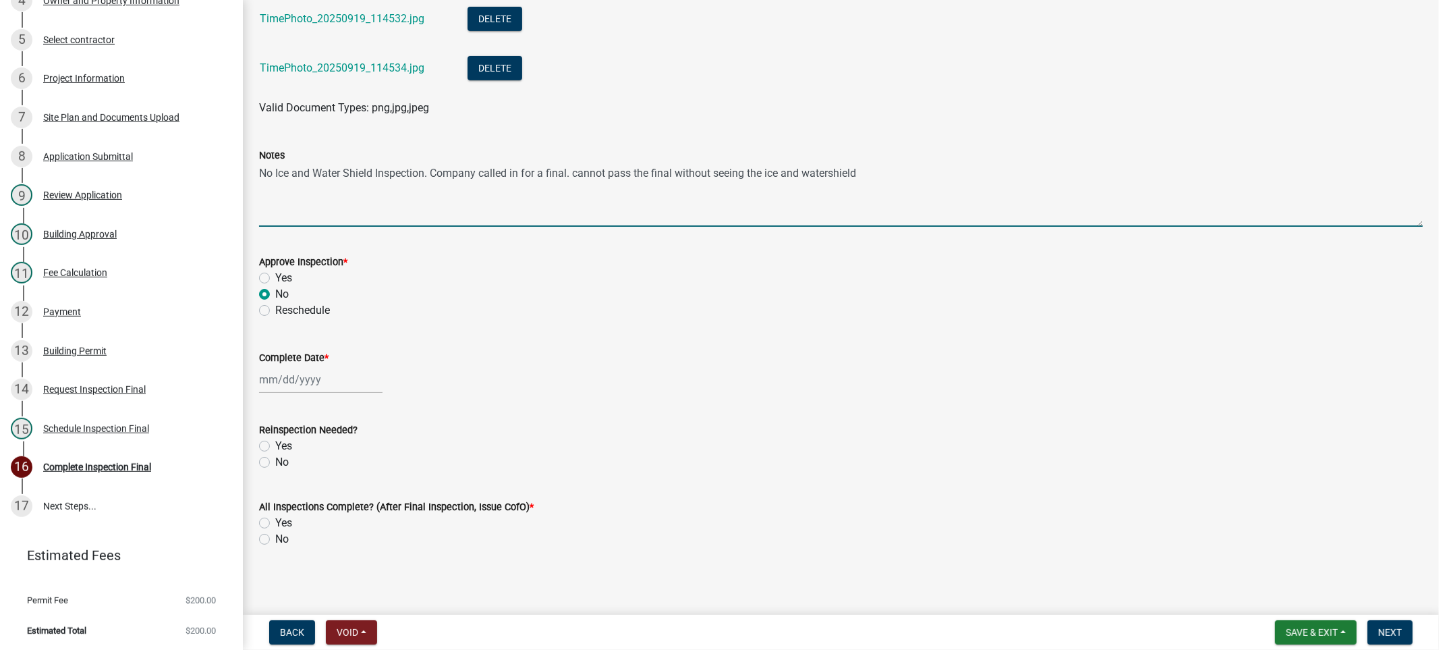
scroll to position [344, 0]
type textarea "No Ice and Water Shield Inspection. Company called in for a final. cannot pass …"
click at [314, 381] on div at bounding box center [320, 378] width 123 height 28
select select "9"
select select "2025"
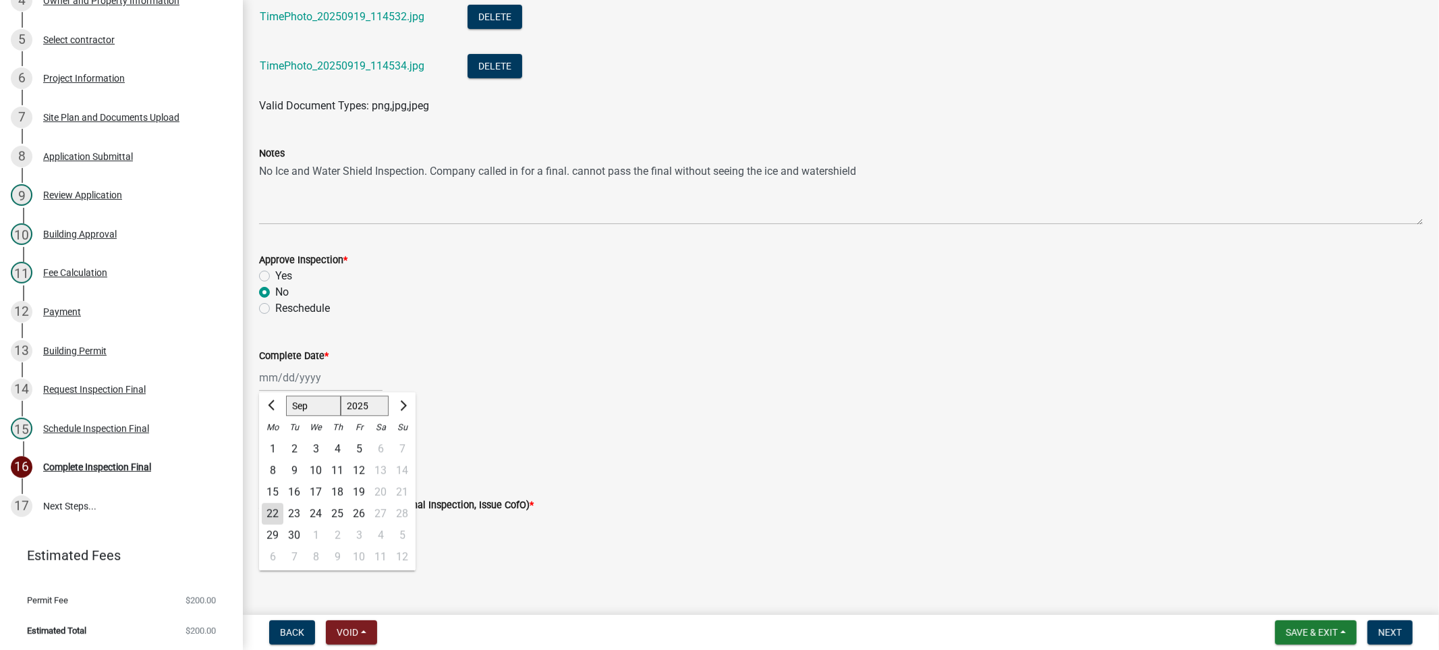
click at [359, 491] on div "19" at bounding box center [359, 492] width 22 height 22
type input "[DATE]"
click at [275, 459] on label "No" at bounding box center [281, 460] width 13 height 16
click at [275, 459] on input "No" at bounding box center [279, 456] width 9 height 9
radio input "true"
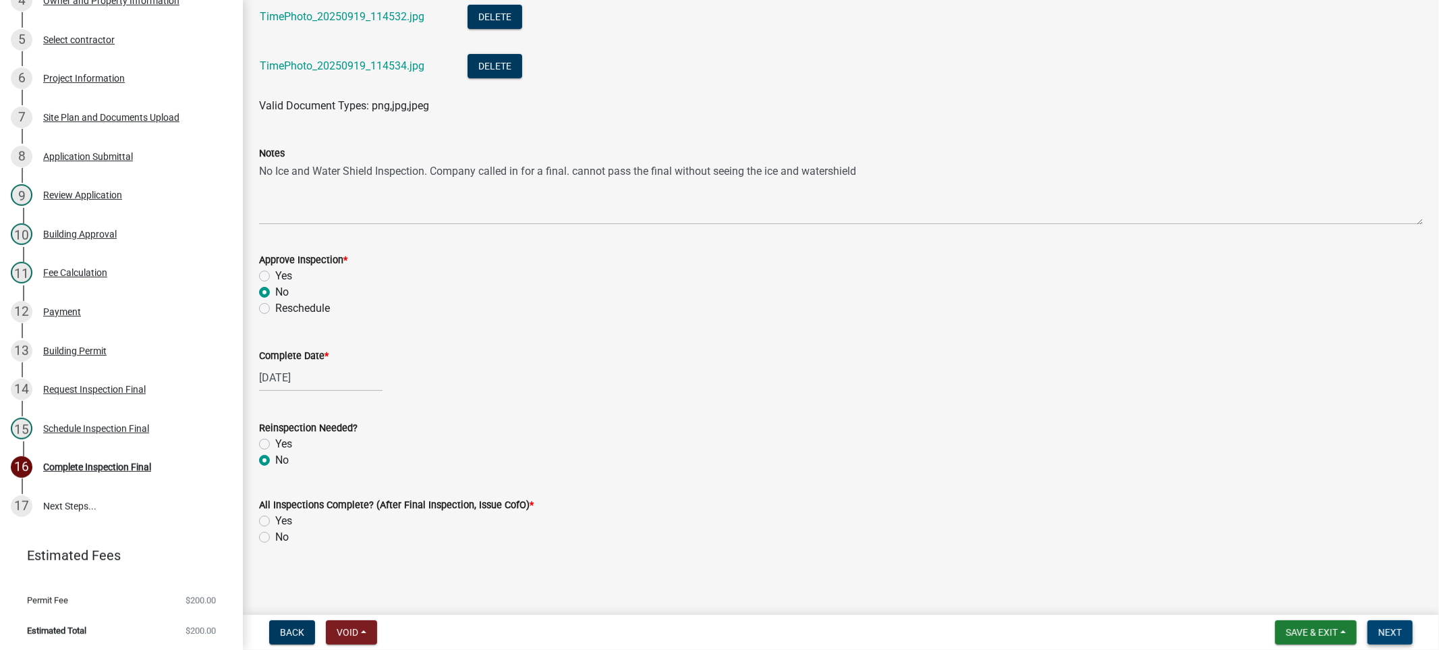
click at [1384, 632] on span "Next" at bounding box center [1390, 632] width 24 height 11
click at [275, 538] on label "No" at bounding box center [281, 537] width 13 height 16
click at [275, 538] on input "No" at bounding box center [279, 533] width 9 height 9
radio input "true"
click at [1382, 623] on button "Next" at bounding box center [1390, 632] width 45 height 24
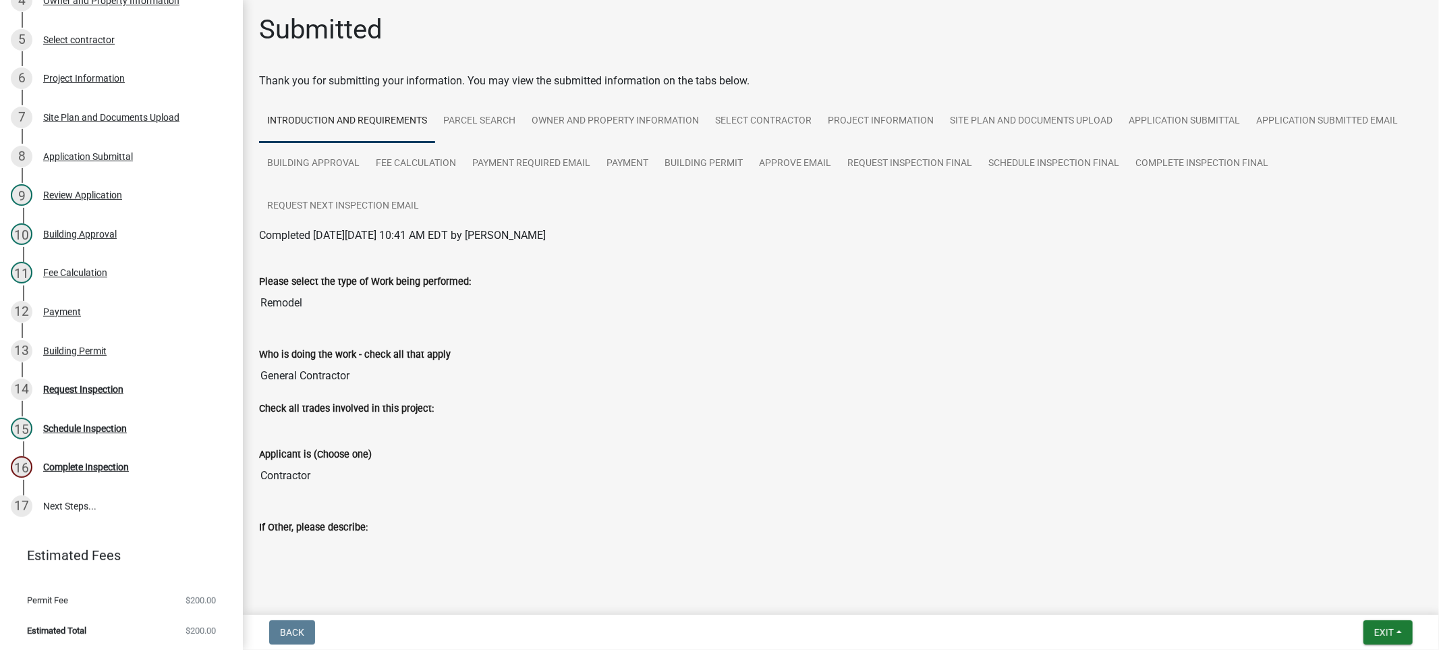
scroll to position [0, 0]
click at [1394, 629] on span "Exit" at bounding box center [1384, 632] width 20 height 11
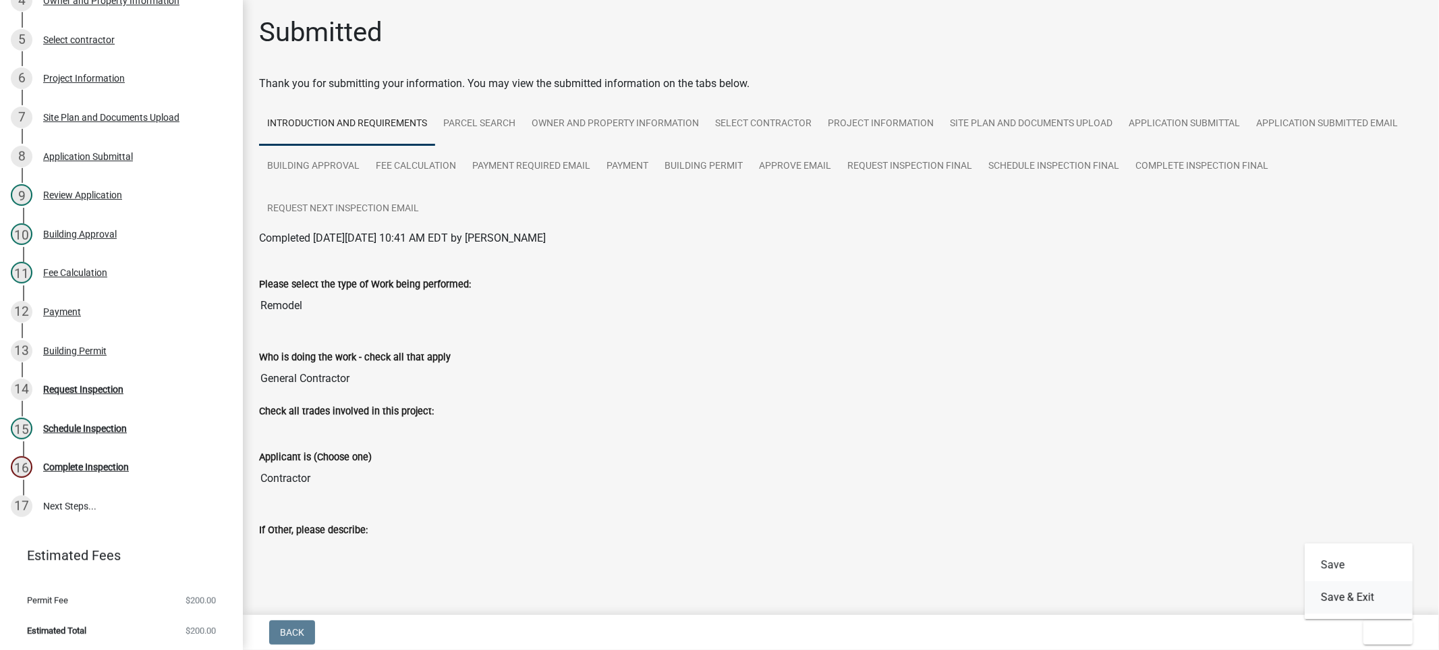
click at [1330, 598] on button "Save & Exit" at bounding box center [1359, 597] width 108 height 32
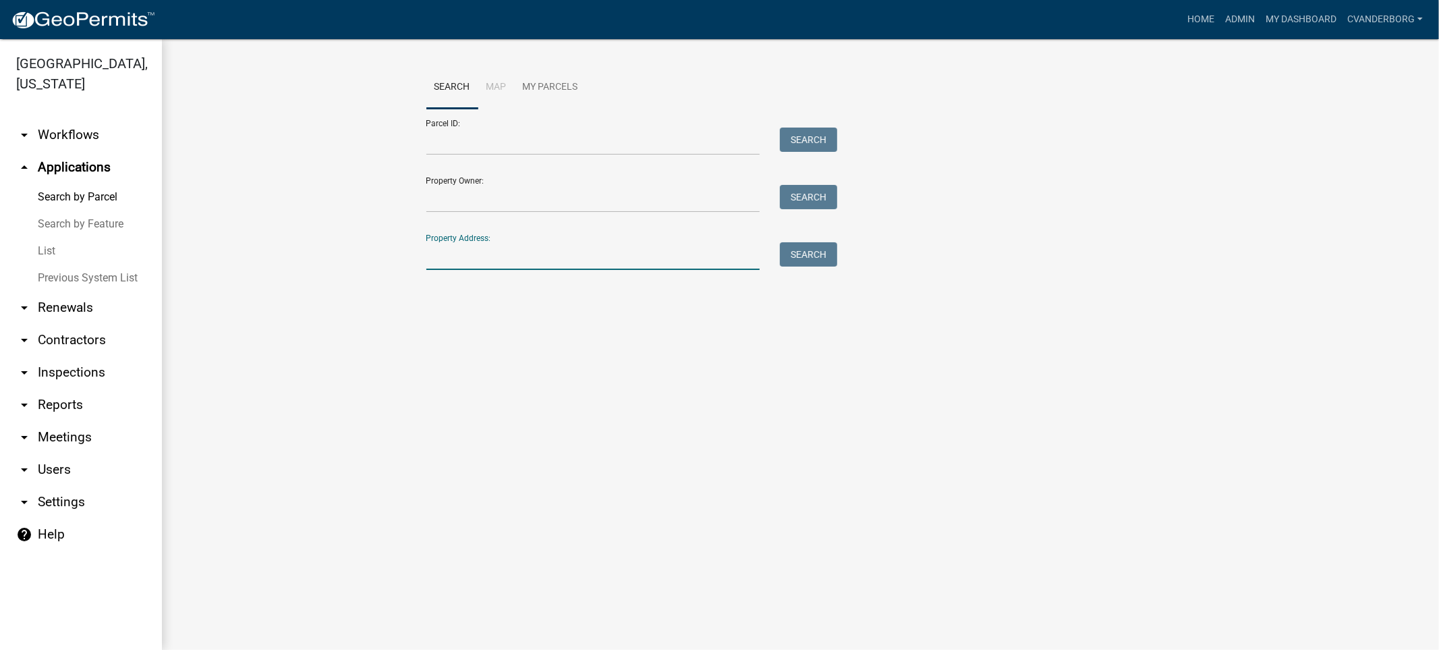
click at [468, 260] on input "Property Address:" at bounding box center [593, 256] width 334 height 28
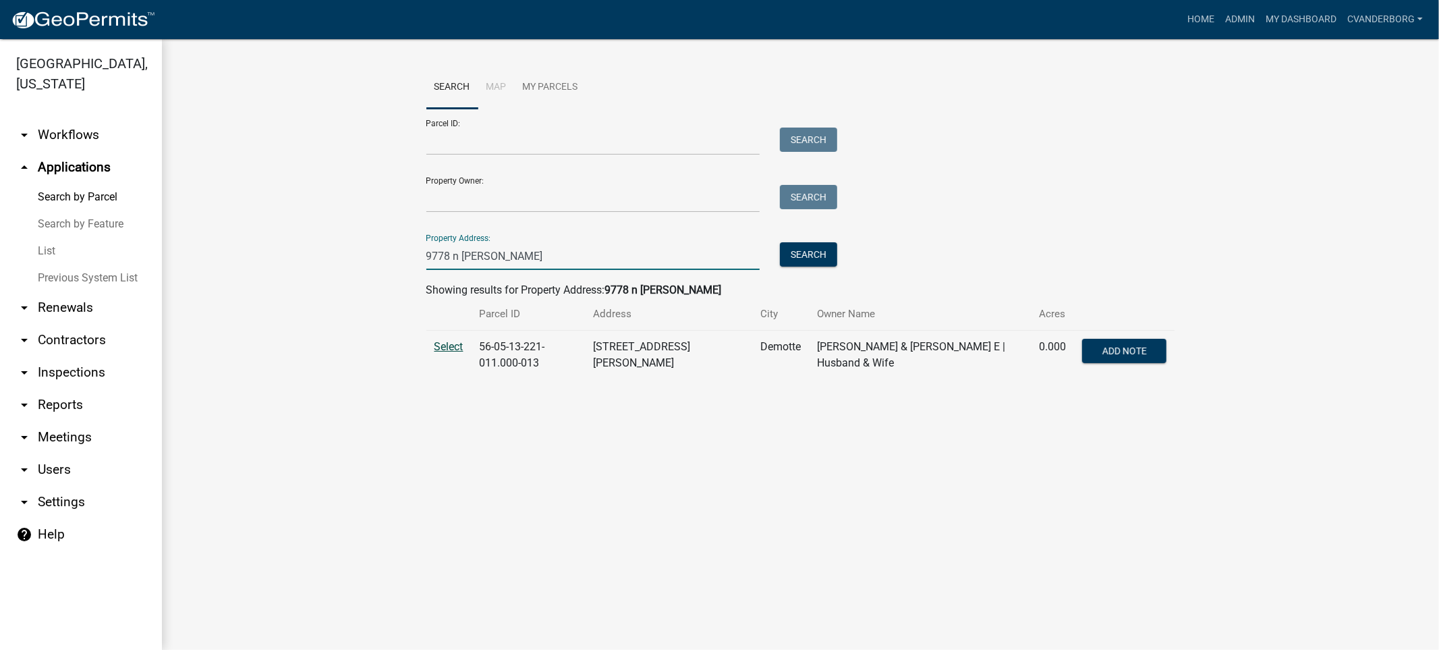
type input "9778 n [PERSON_NAME]"
click at [446, 349] on span "Select" at bounding box center [448, 346] width 29 height 13
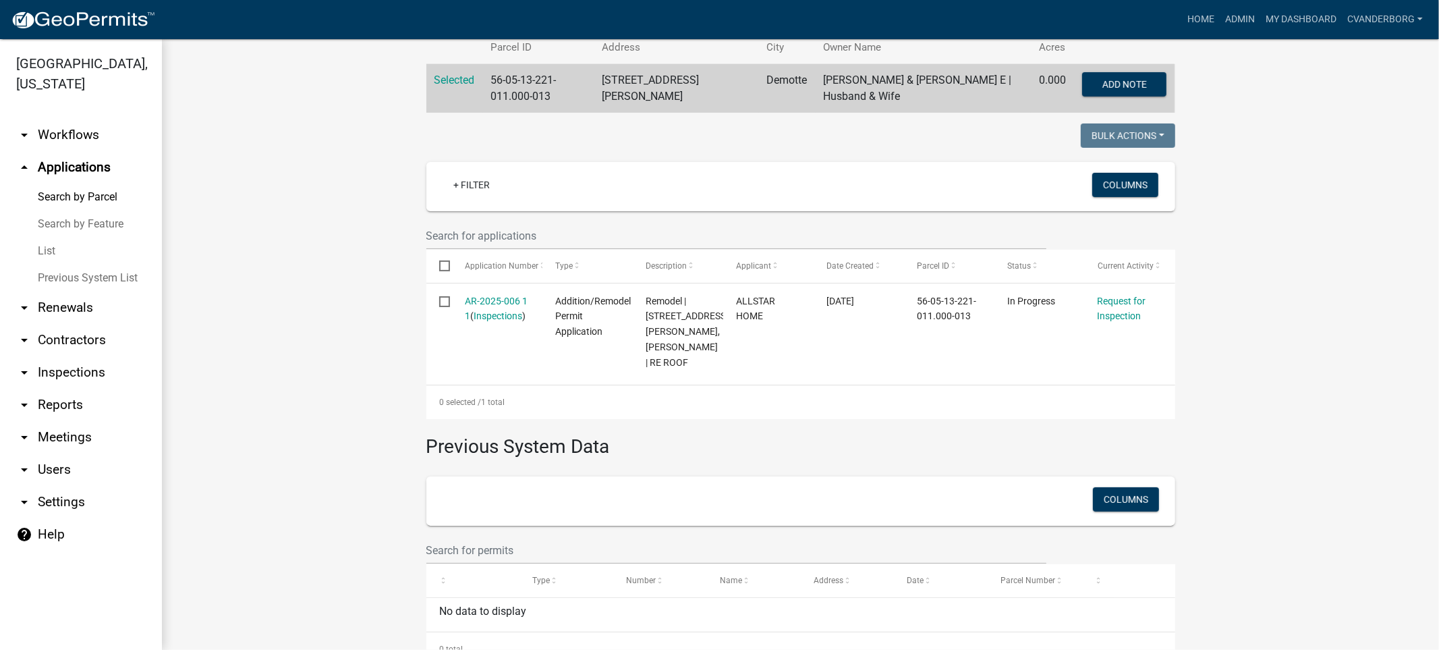
scroll to position [290, 0]
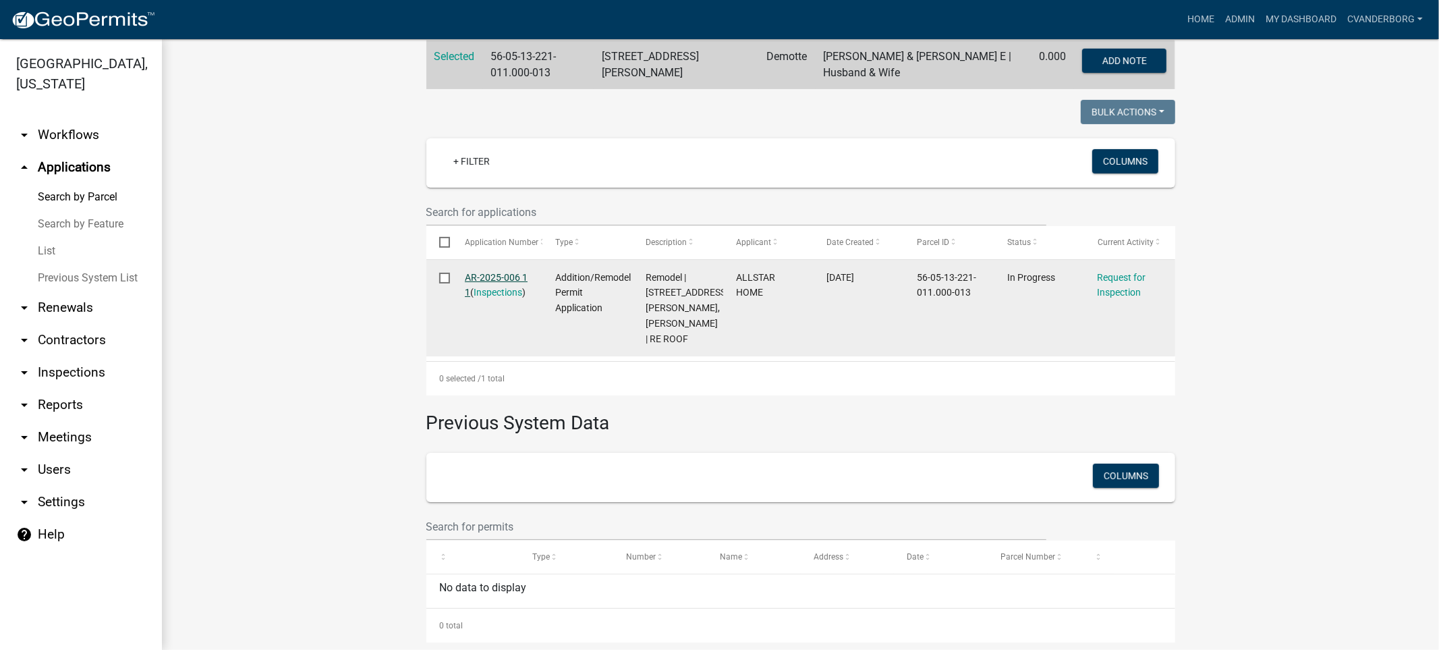
click at [497, 272] on link "AR-2025-006 1 1" at bounding box center [496, 285] width 63 height 26
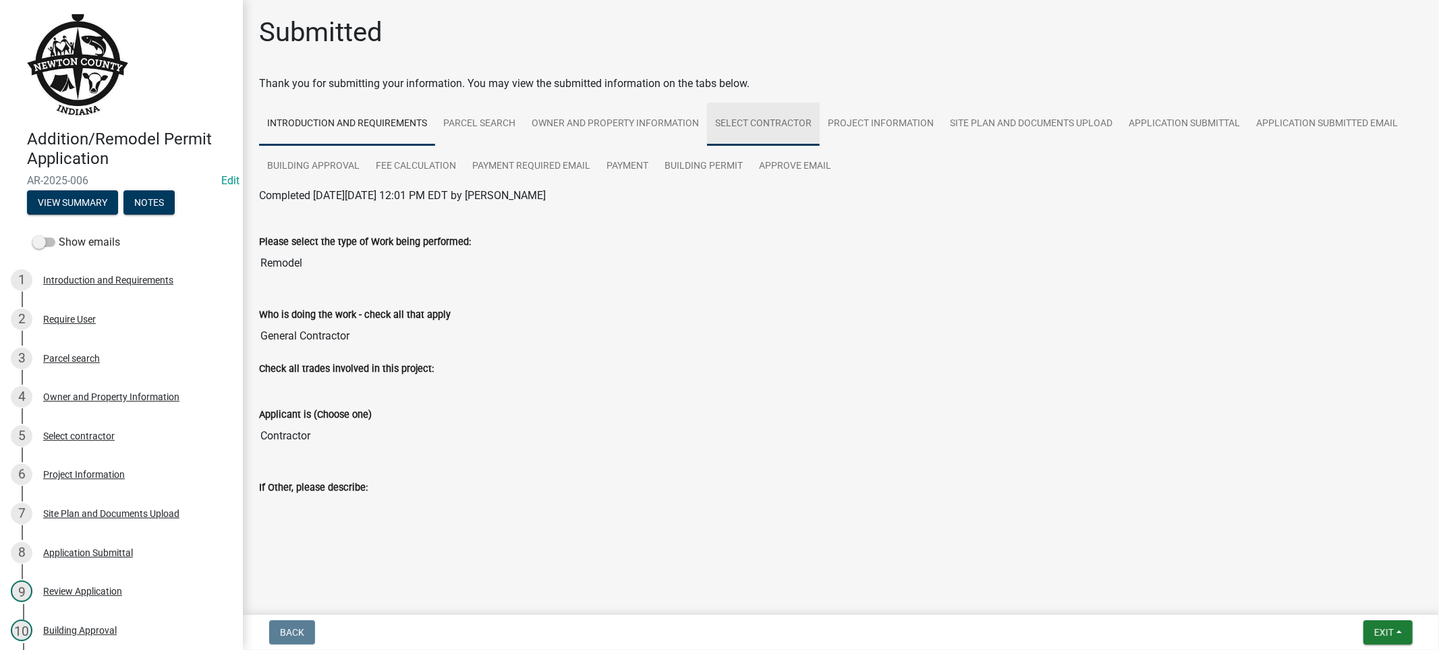
click at [761, 125] on link "Select contractor" at bounding box center [763, 124] width 113 height 43
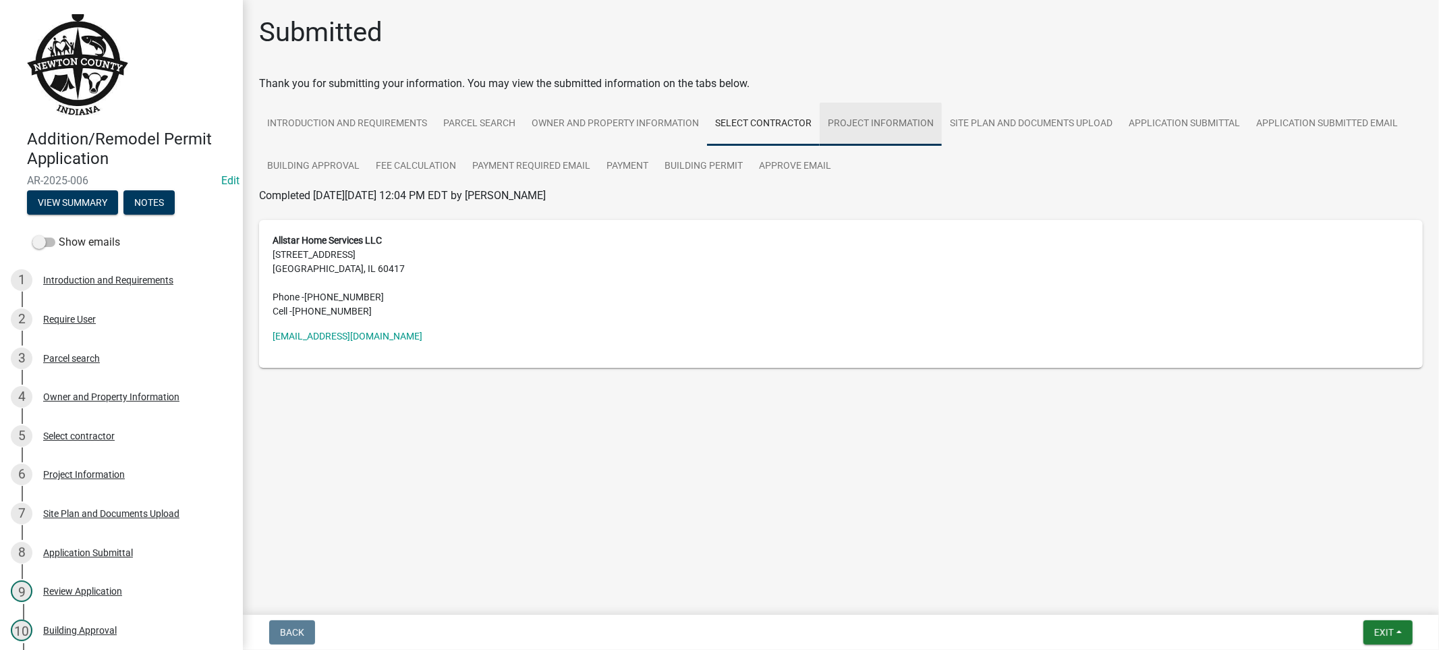
click at [892, 130] on link "Project Information" at bounding box center [881, 124] width 122 height 43
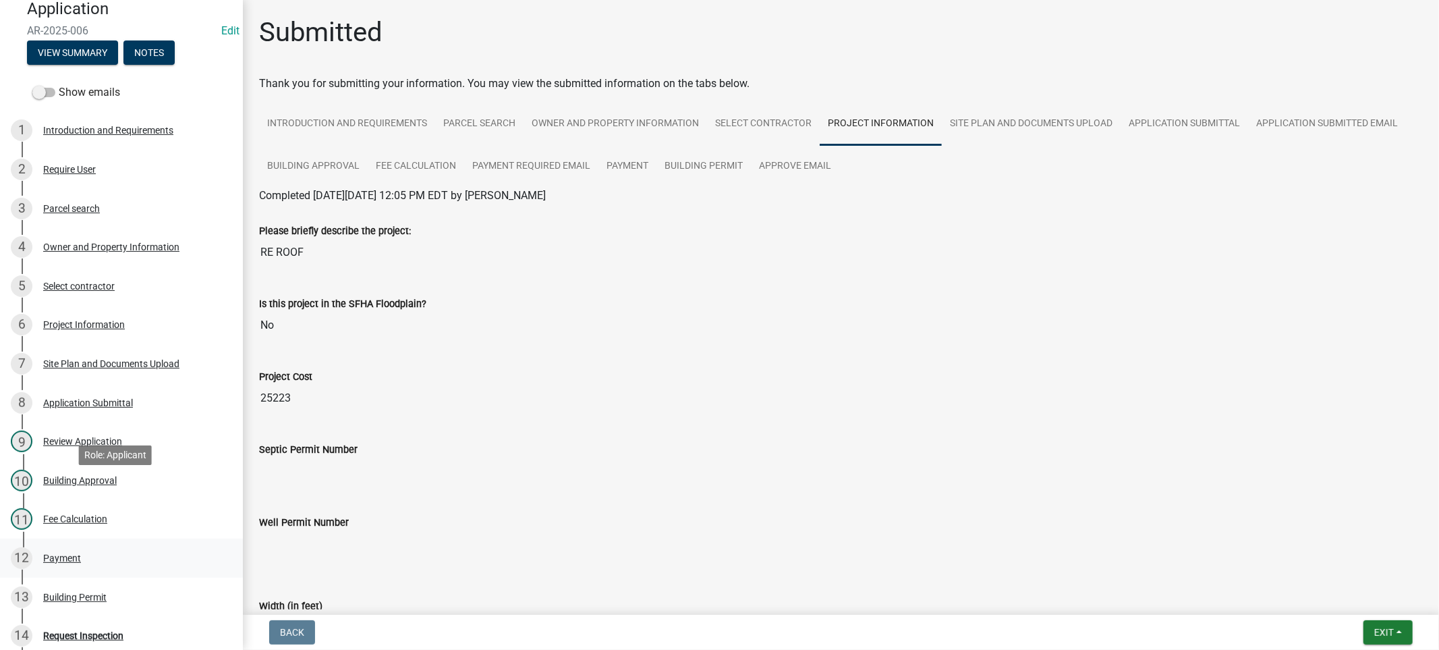
scroll to position [374, 0]
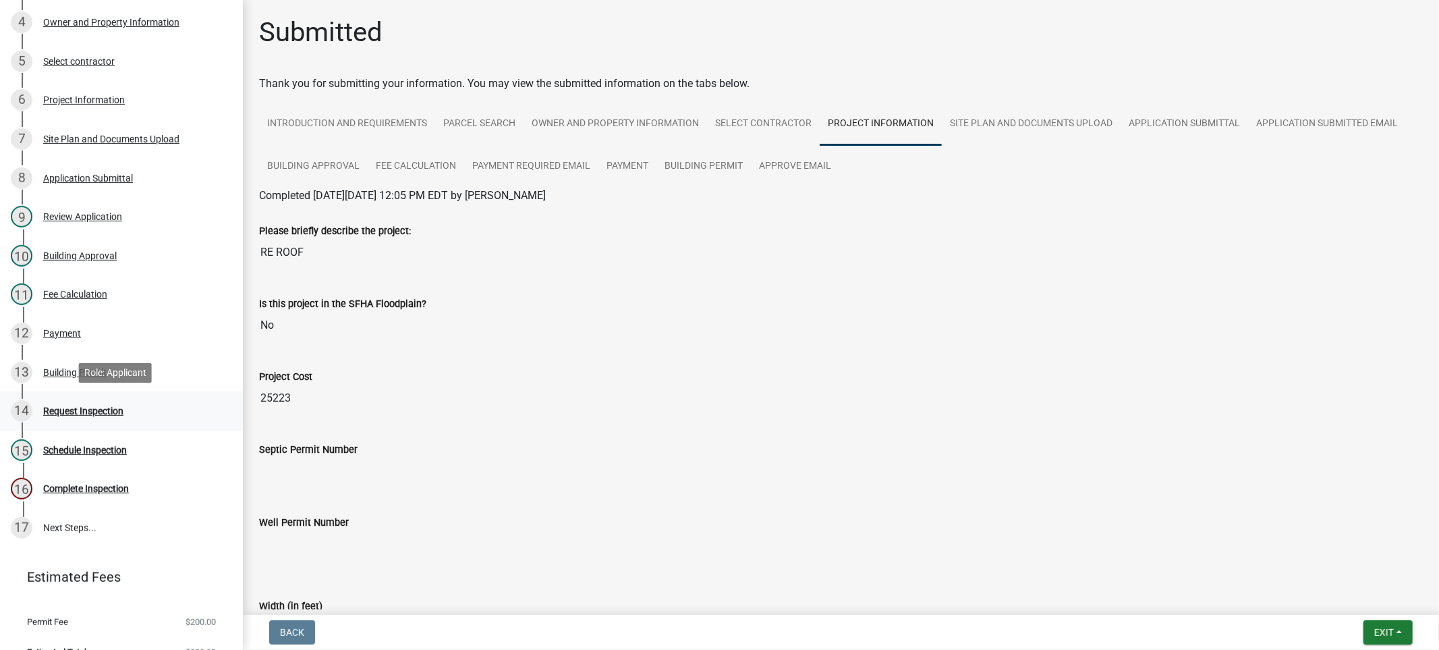
click at [69, 410] on div "Request Inspection" at bounding box center [83, 410] width 80 height 9
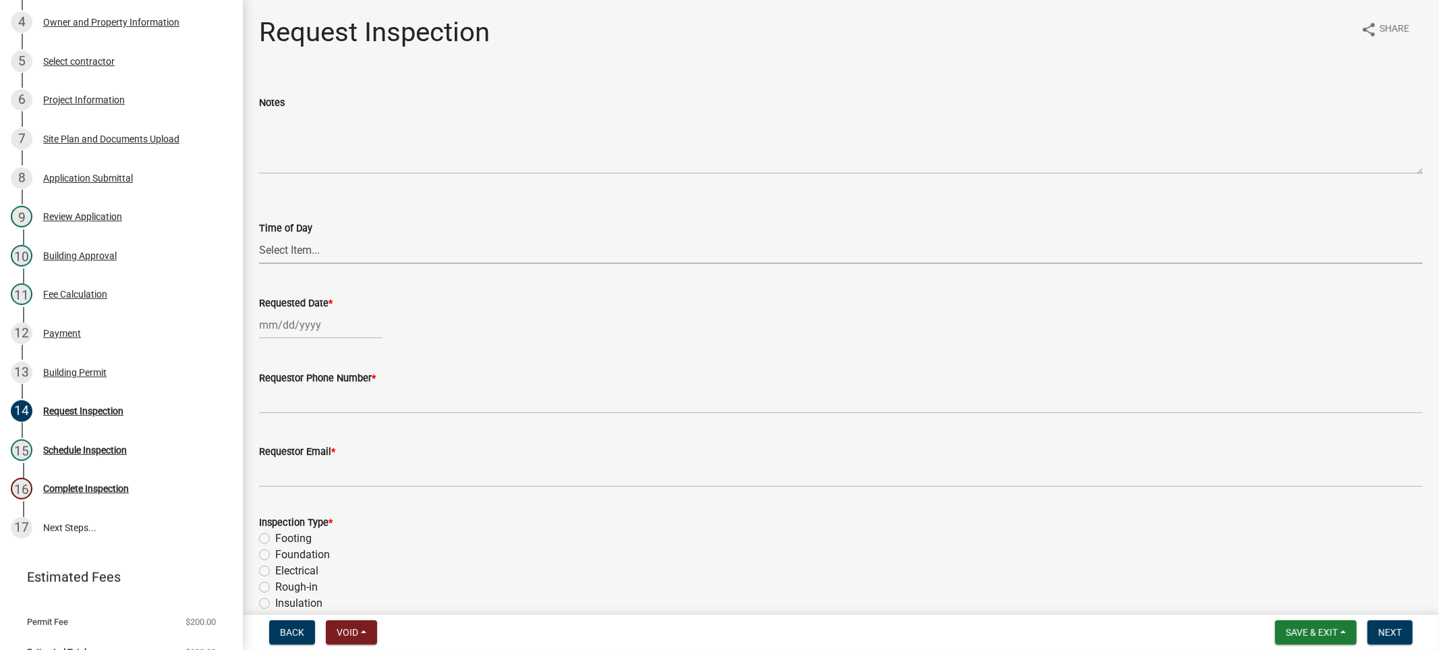
click at [325, 252] on select "Select Item... AM PM" at bounding box center [841, 250] width 1164 height 28
click at [259, 236] on select "Select Item... AM PM" at bounding box center [841, 250] width 1164 height 28
select select "8aacb760-3938-4776-aad4-75b78dc682eb"
click at [313, 325] on div at bounding box center [320, 325] width 123 height 28
select select "9"
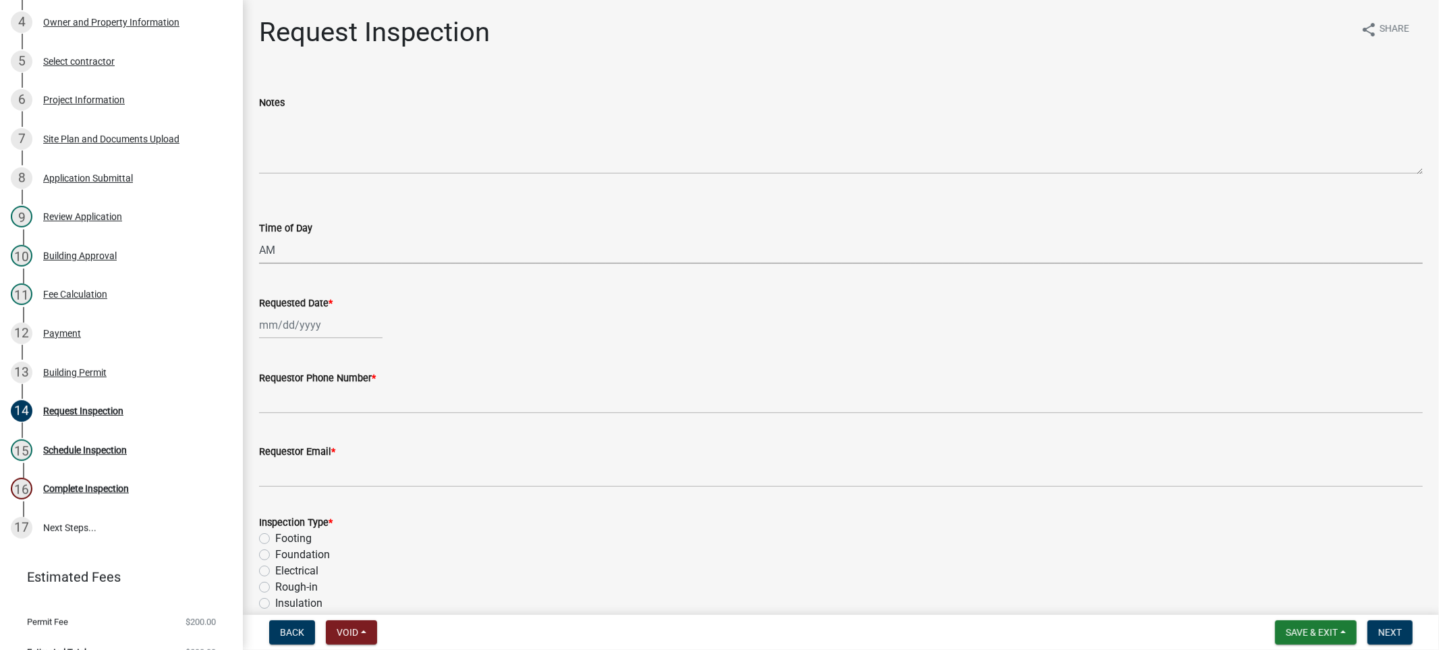
select select "2025"
type input "[DATE]"
click at [473, 540] on div "Footing" at bounding box center [841, 538] width 1164 height 16
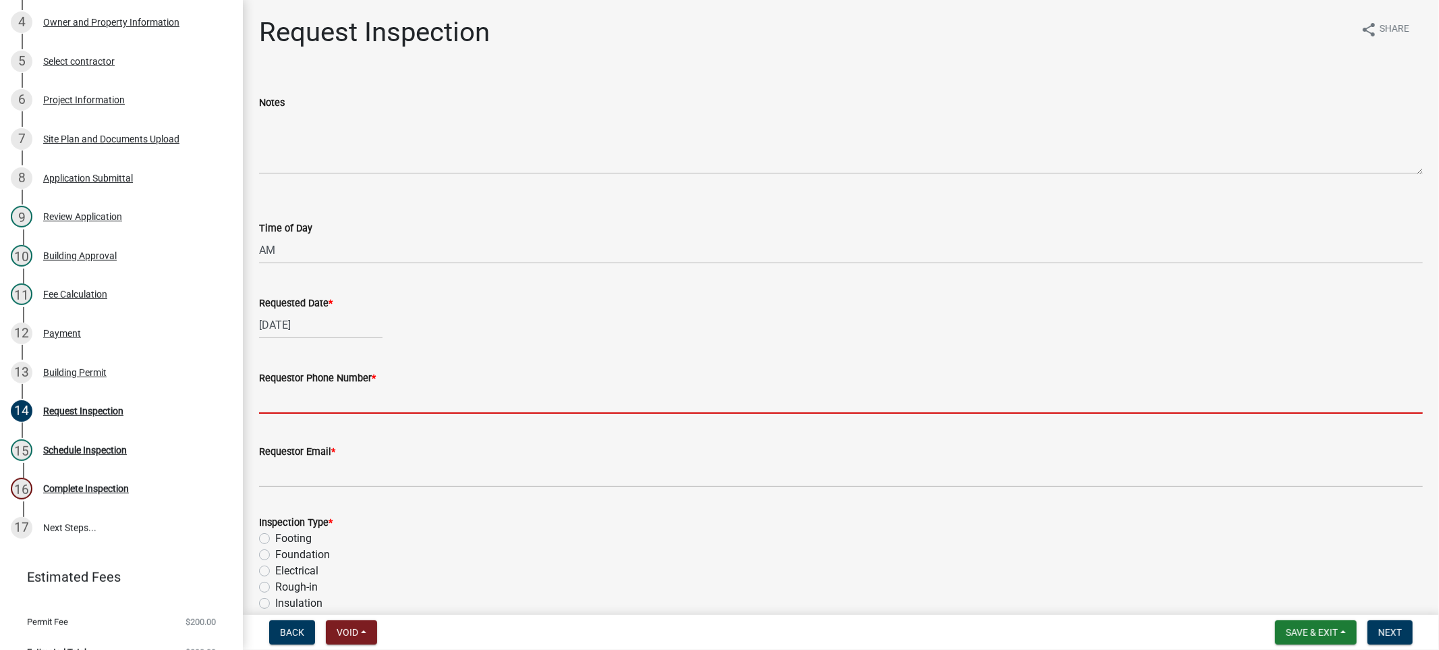
click at [295, 399] on input "Requestor Phone Number *" at bounding box center [841, 400] width 1164 height 28
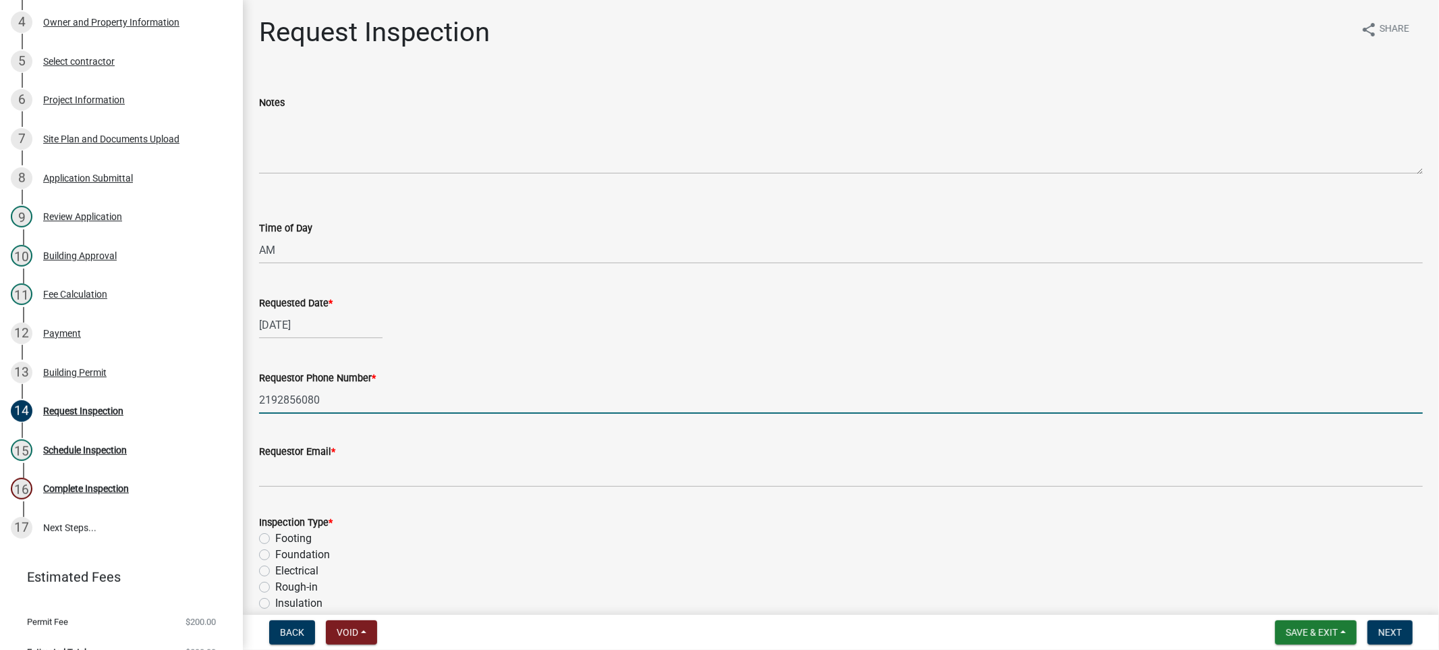
type input "2192856080"
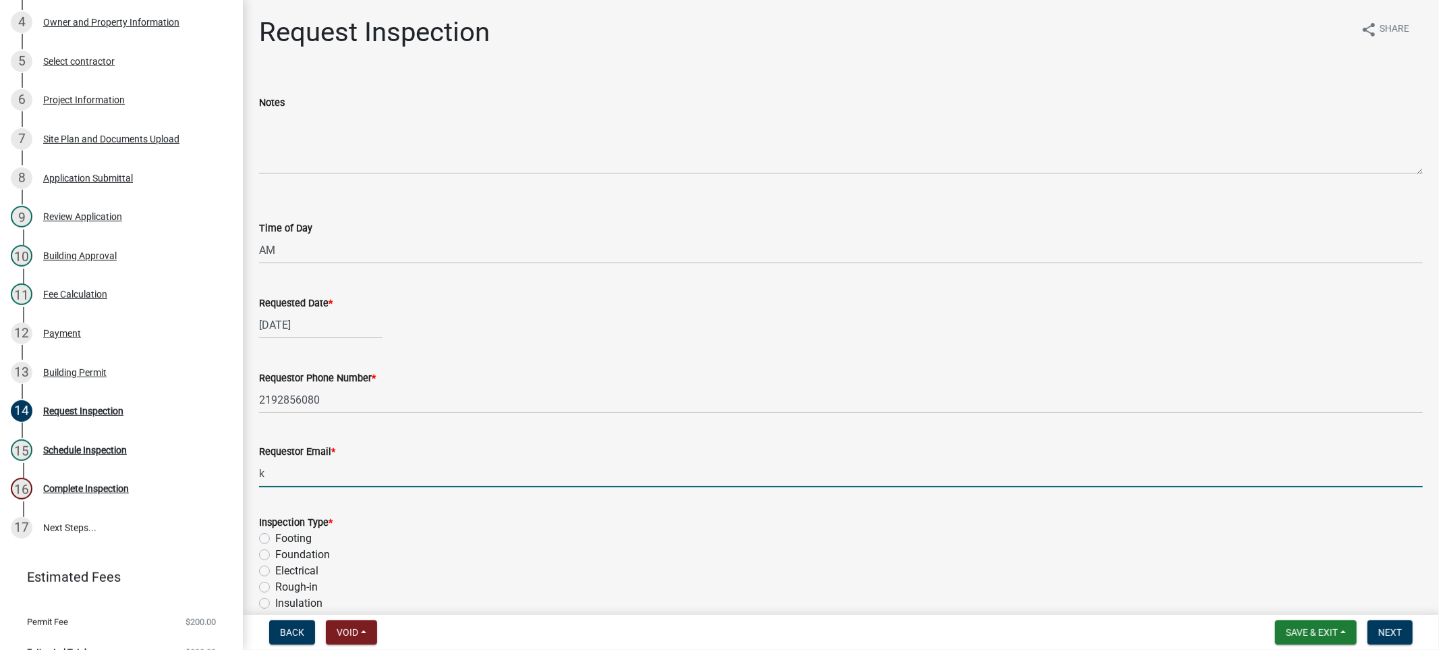
type input "[EMAIL_ADDRESS][DOMAIN_NAME]"
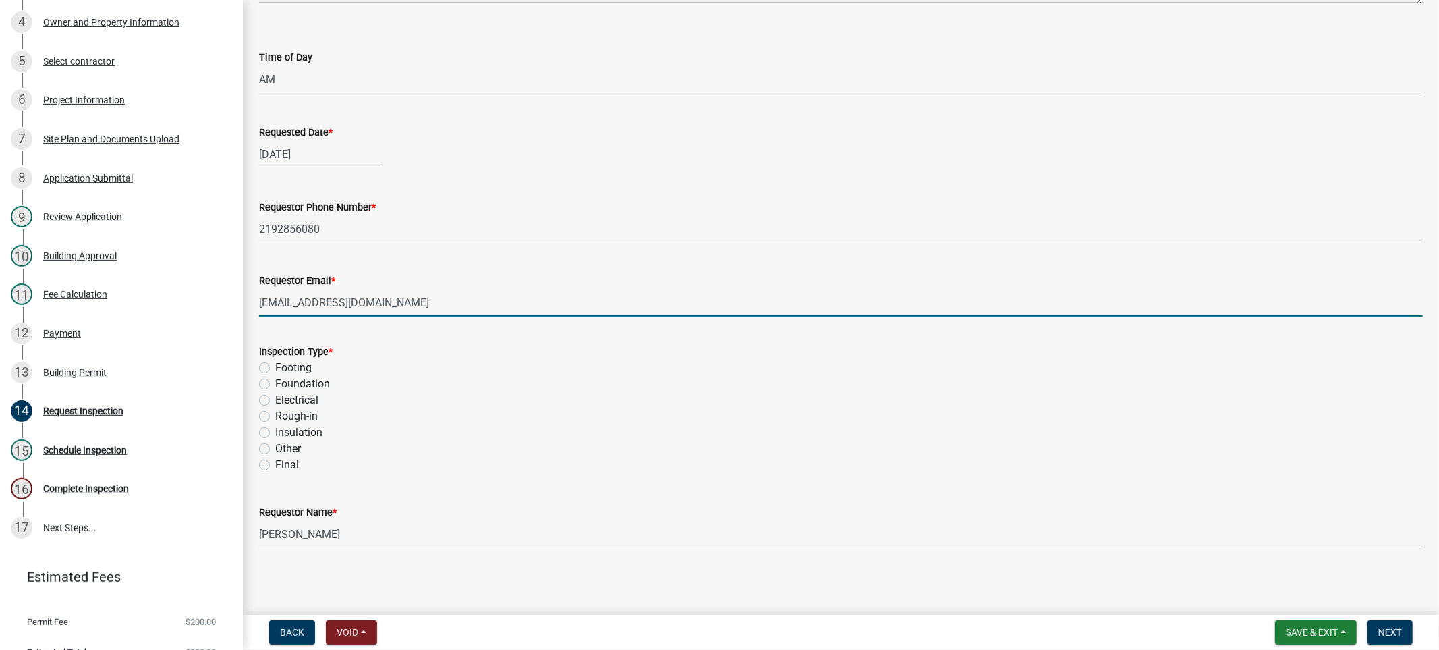
scroll to position [172, 0]
click at [275, 448] on label "Other" at bounding box center [288, 447] width 26 height 16
click at [275, 448] on input "Other" at bounding box center [279, 443] width 9 height 9
radio input "true"
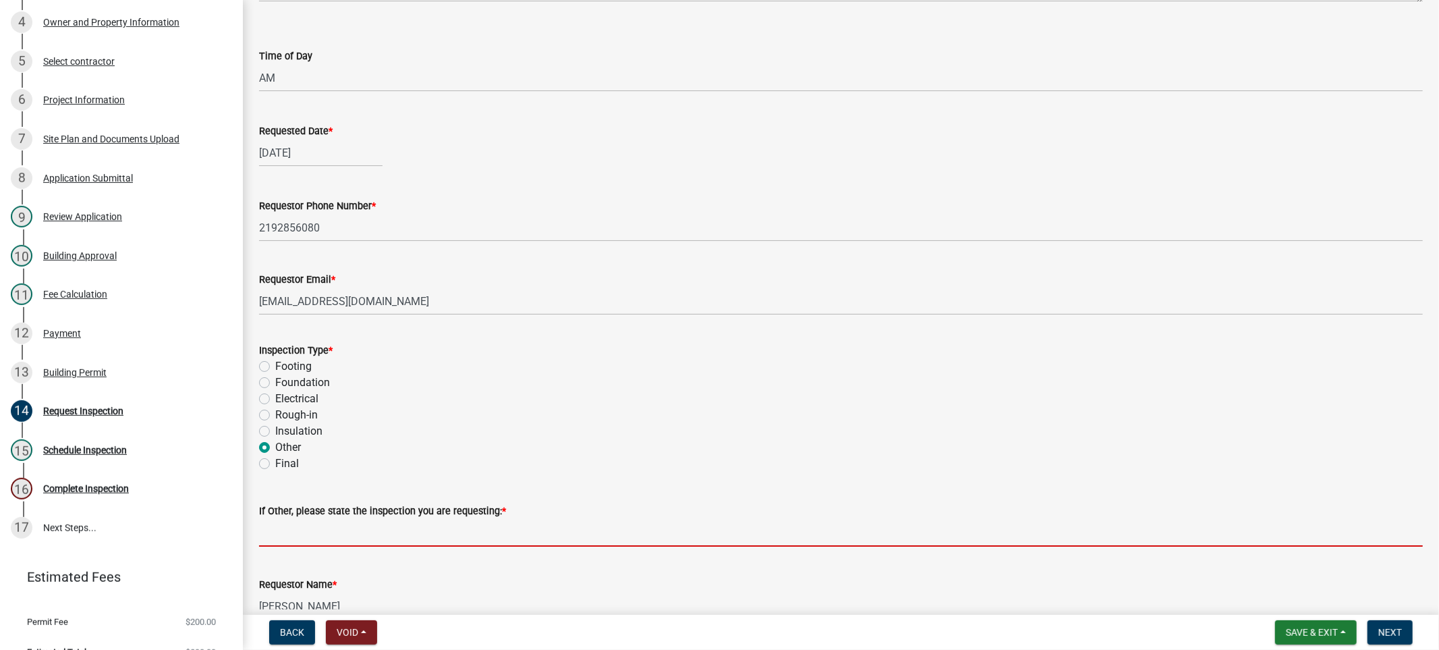
click at [305, 524] on input "If Other, please state the inspection you are requesting: *" at bounding box center [841, 533] width 1164 height 28
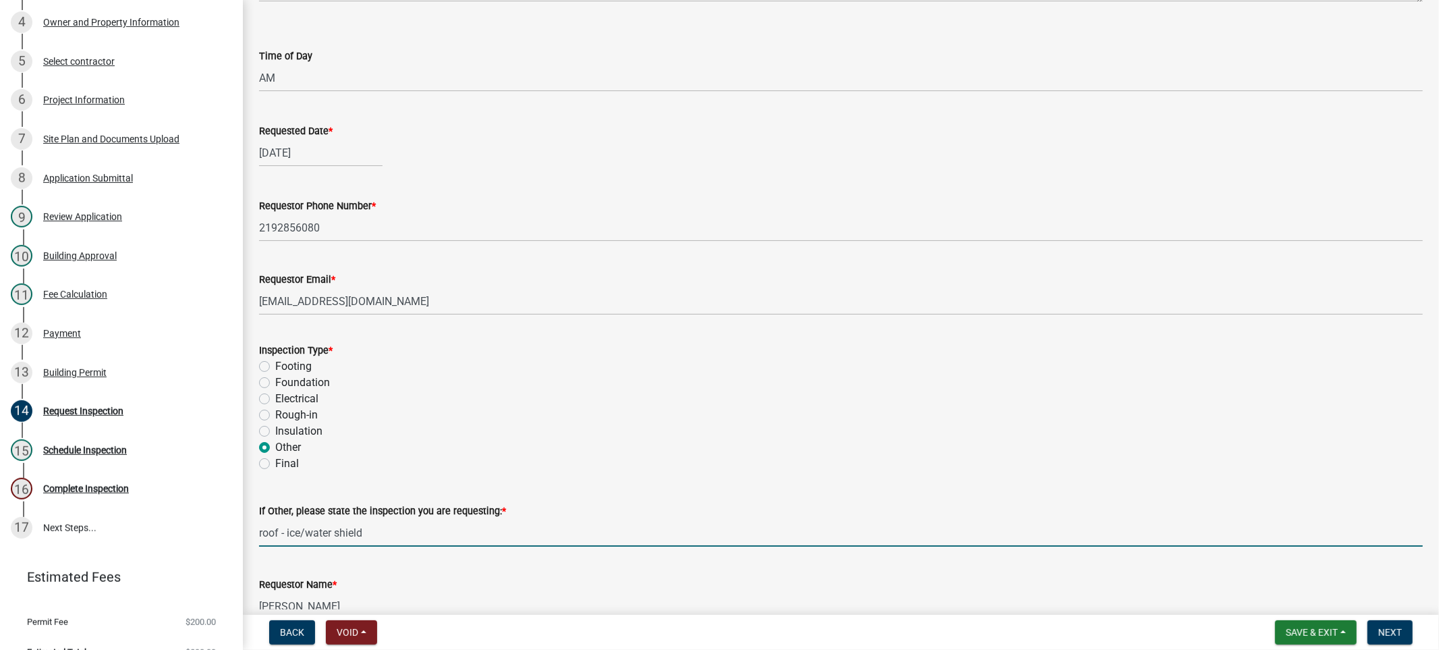
type input "roof - ice/water shield"
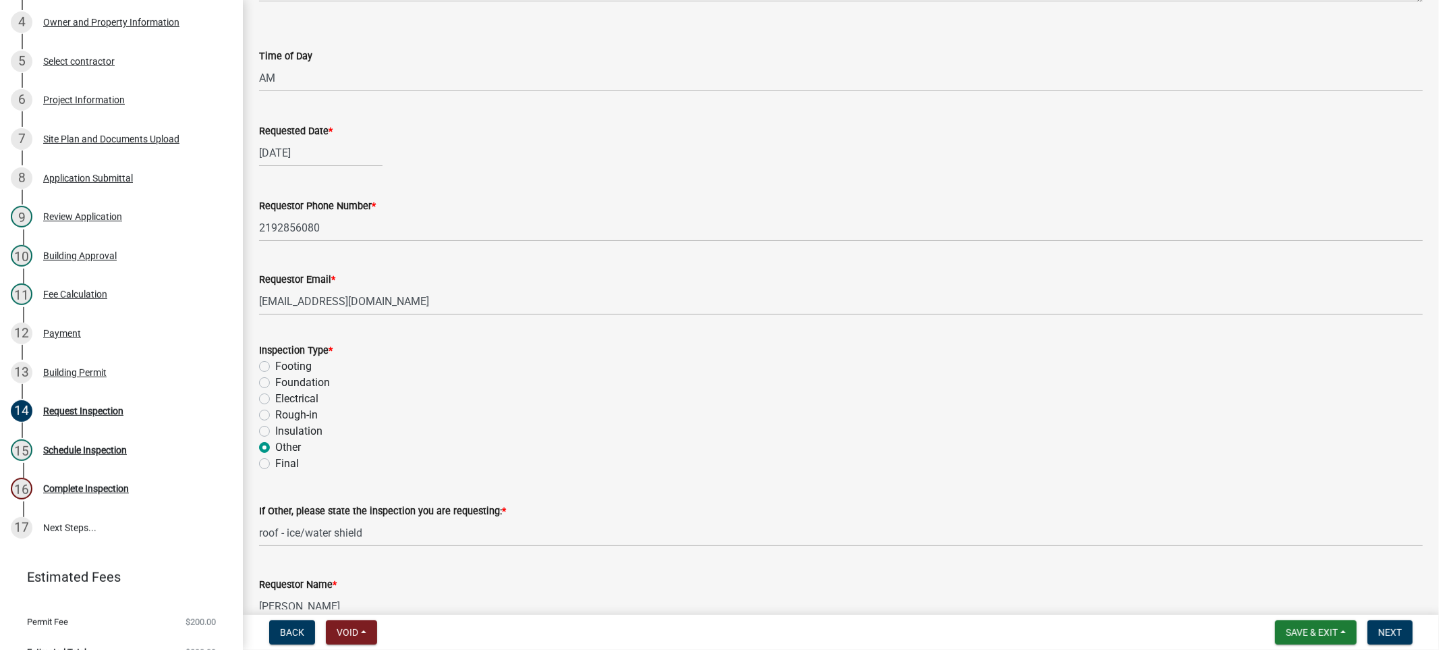
scroll to position [182, 0]
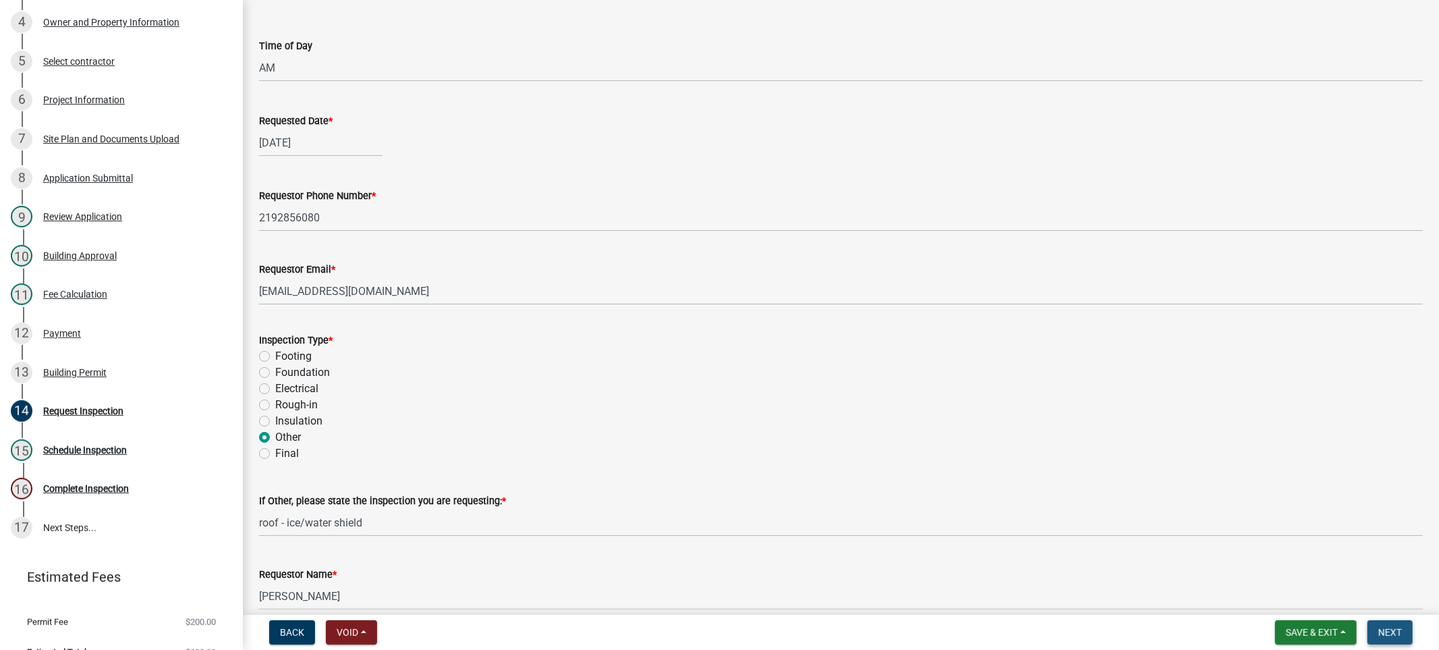
click at [1382, 629] on span "Next" at bounding box center [1390, 632] width 24 height 11
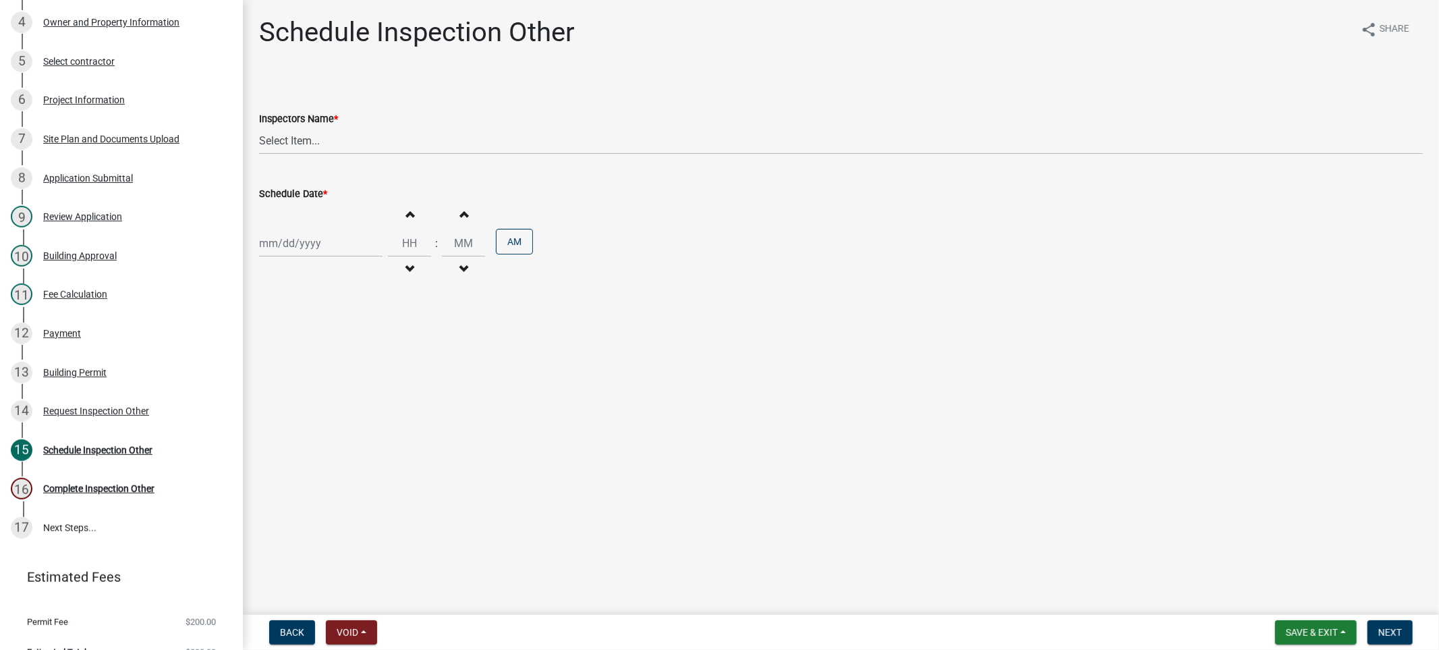
click at [292, 244] on div at bounding box center [320, 243] width 123 height 28
select select "9"
select select "2025"
click at [362, 349] on div "19" at bounding box center [359, 358] width 22 height 22
type input "[DATE]"
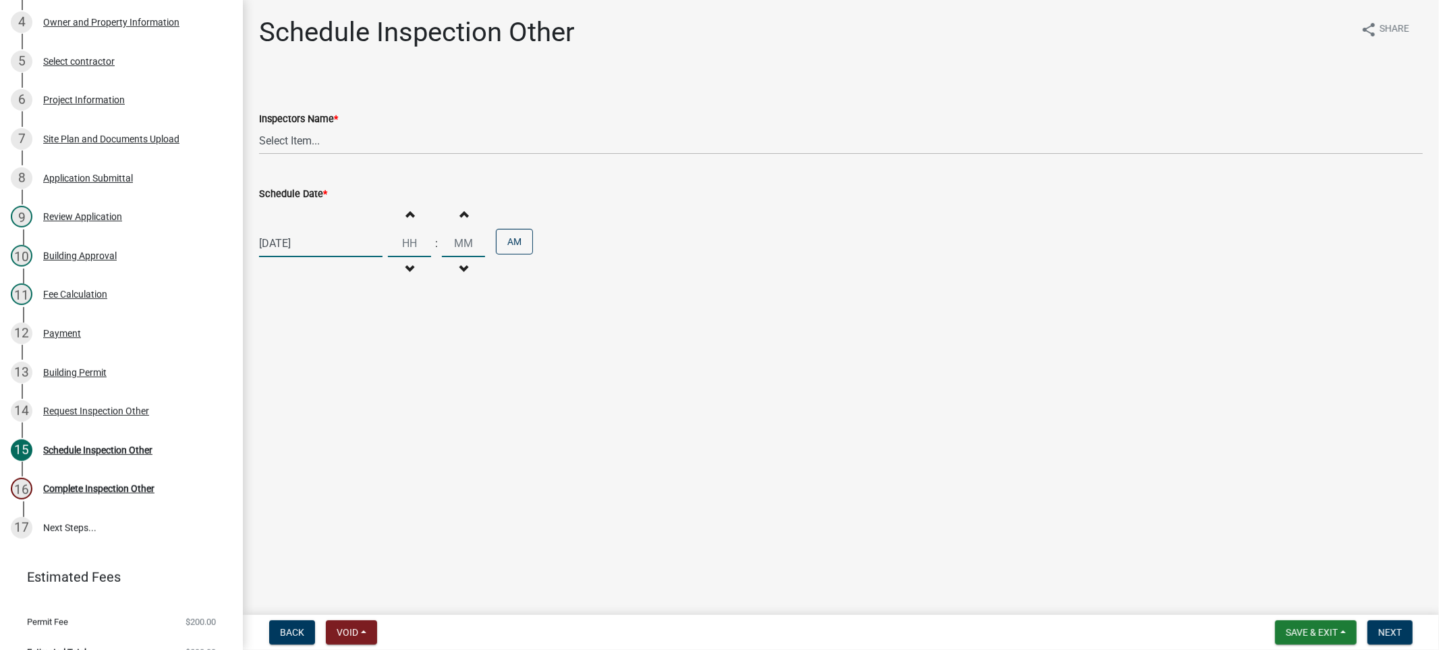
click at [401, 237] on input "Hours" at bounding box center [409, 243] width 43 height 28
click at [410, 214] on button "Increment hours" at bounding box center [409, 214] width 28 height 24
type input "01"
type input "00"
click at [401, 274] on button "Decrement hours" at bounding box center [409, 269] width 28 height 24
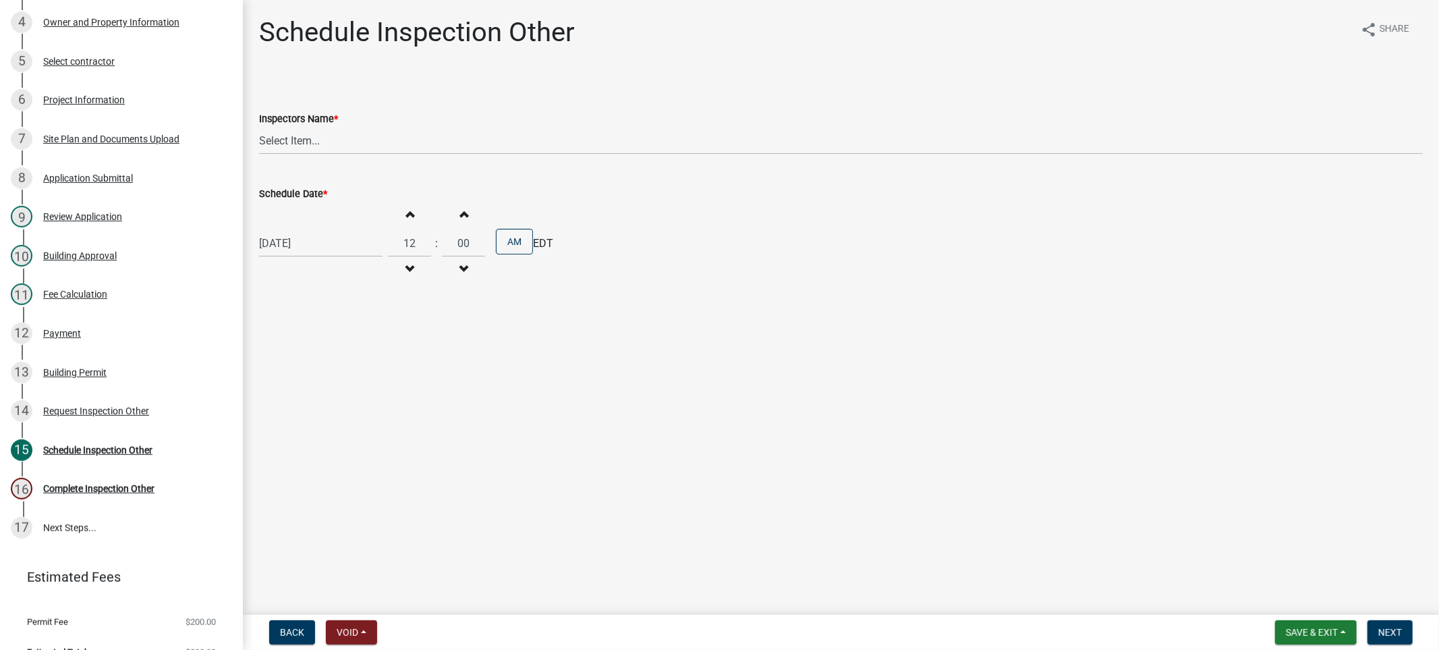
click at [401, 274] on button "Decrement hours" at bounding box center [409, 269] width 28 height 24
click at [408, 213] on button "Increment hours" at bounding box center [409, 214] width 28 height 24
type input "12"
click at [460, 212] on span "button" at bounding box center [463, 213] width 7 height 11
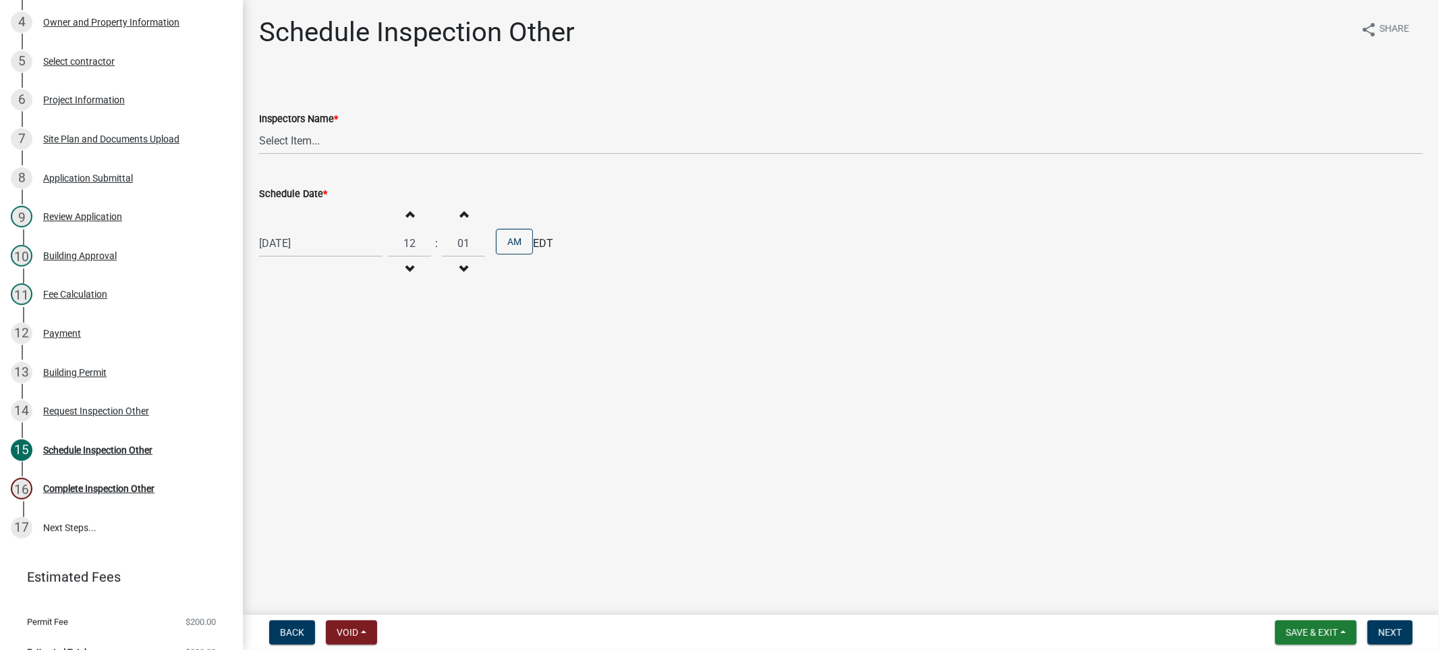
type input "02"
click at [502, 238] on button "AM" at bounding box center [514, 242] width 37 height 26
click at [1386, 629] on span "Next" at bounding box center [1390, 632] width 24 height 11
click at [333, 131] on select "Select Item... jcornell ([PERSON_NAME]) cvanderborg ([PERSON_NAME])" at bounding box center [841, 141] width 1164 height 28
select select "ebad0f8c-2052-440e-afac-a9d7888f8e9c"
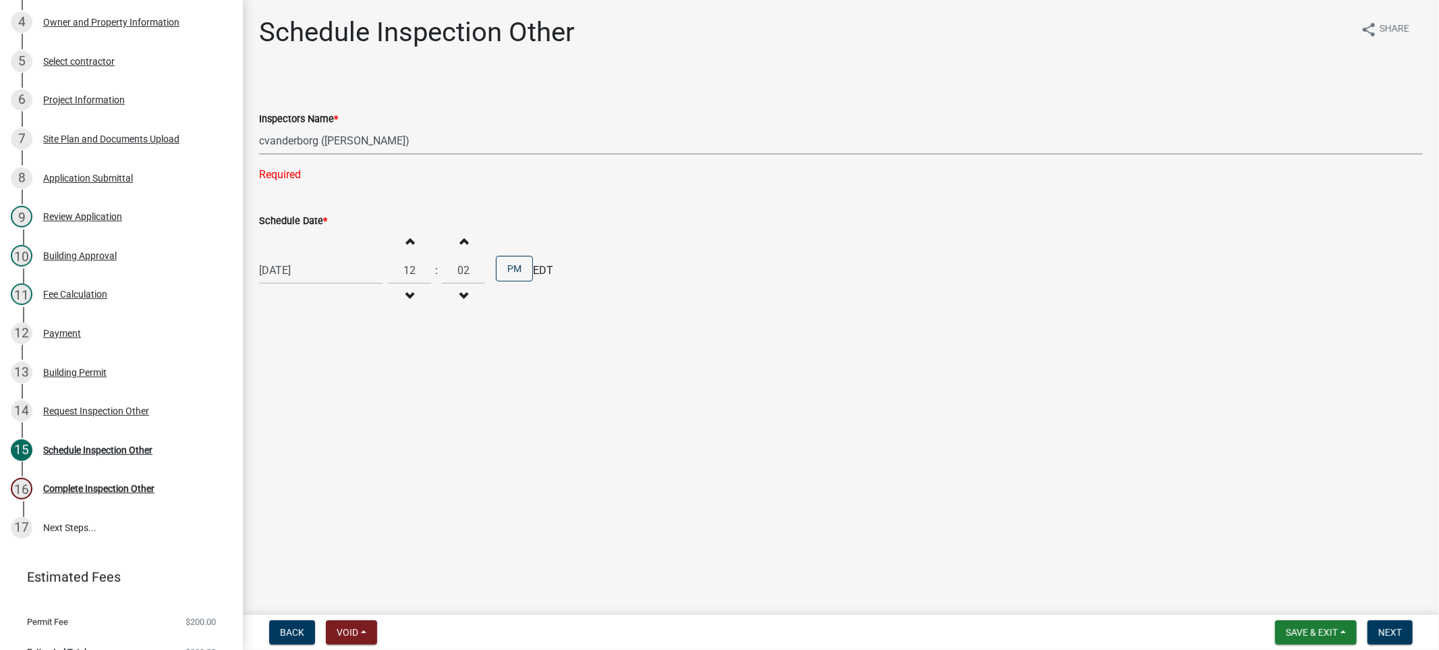
click at [259, 127] on select "Select Item... jcornell ([PERSON_NAME]) cvanderborg ([PERSON_NAME])" at bounding box center [841, 141] width 1164 height 28
click at [1386, 634] on span "Next" at bounding box center [1390, 632] width 24 height 11
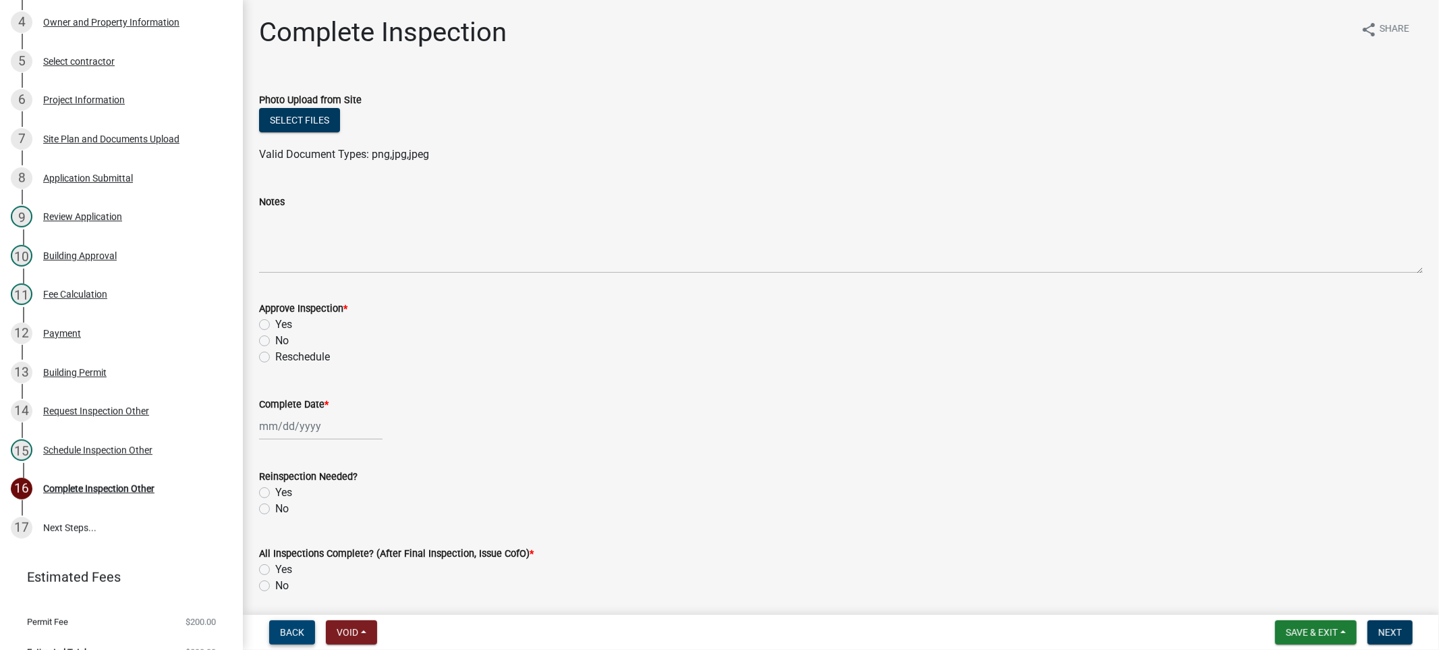
click at [301, 629] on span "Back" at bounding box center [292, 632] width 24 height 11
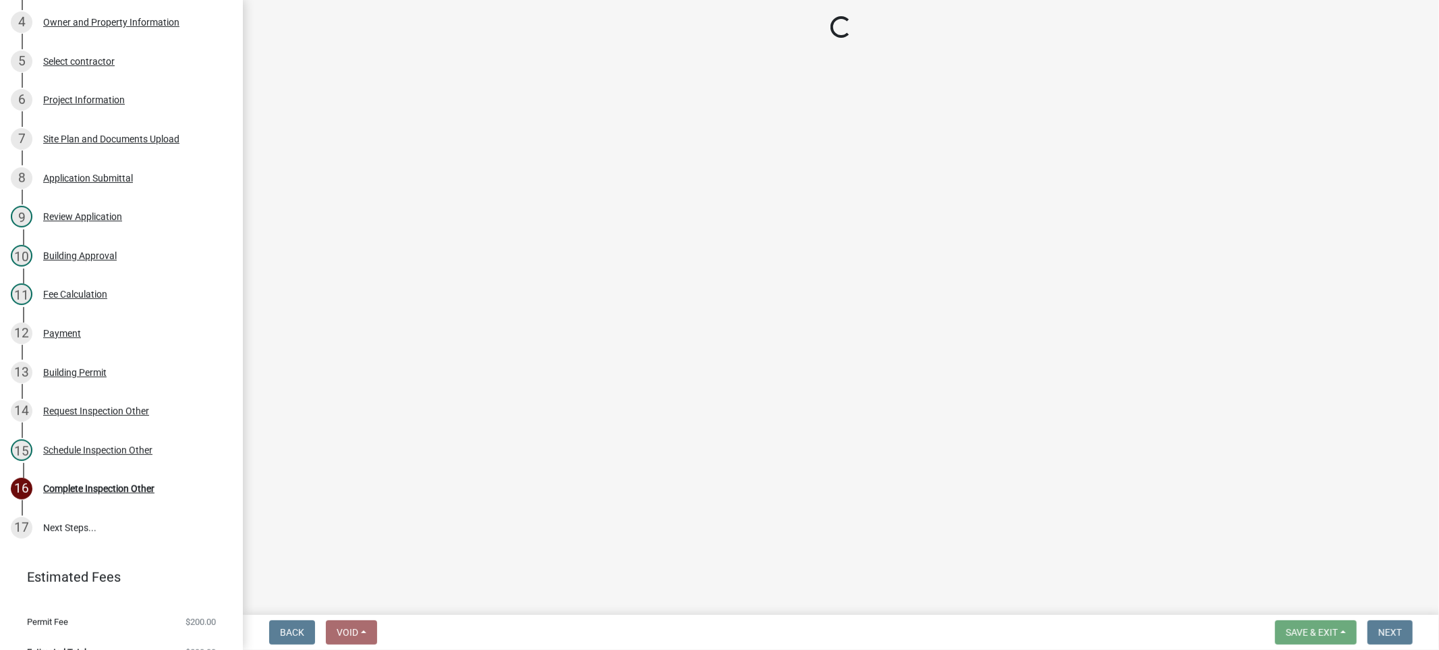
select select "ebad0f8c-2052-440e-afac-a9d7888f8e9c"
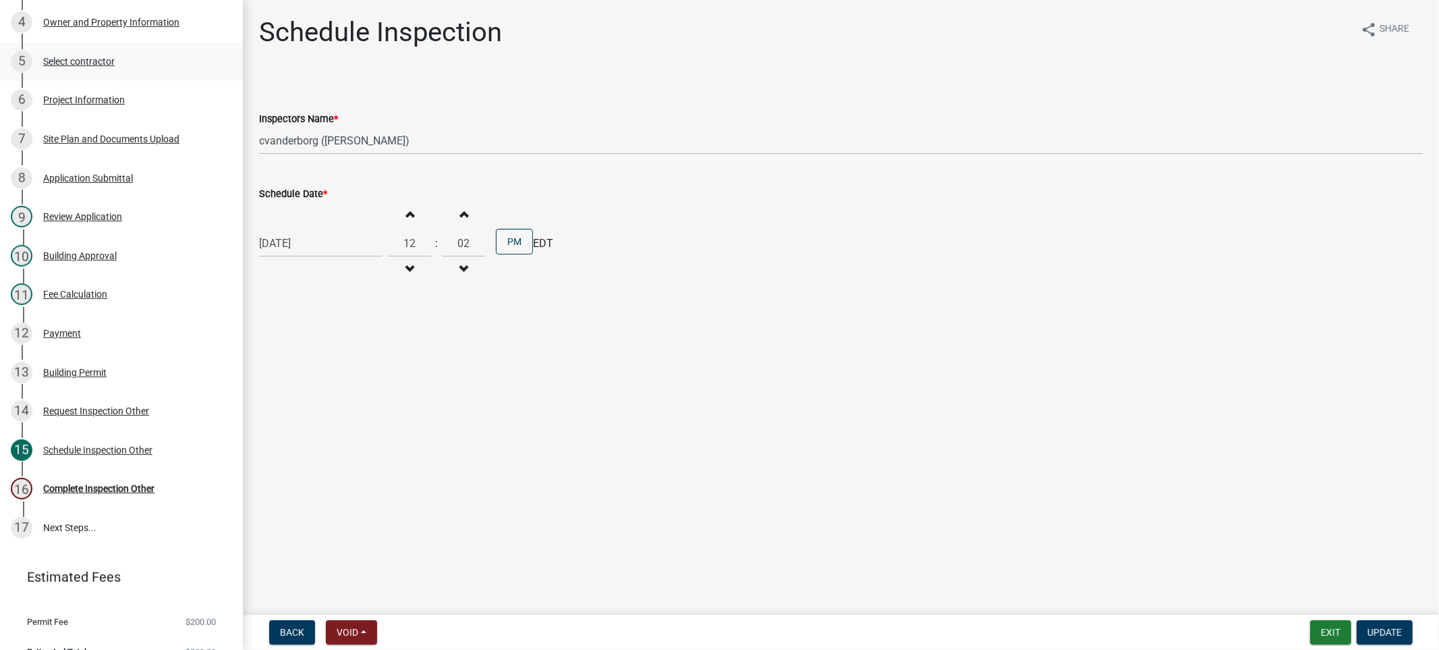
click at [92, 63] on div "Select contractor" at bounding box center [79, 61] width 72 height 9
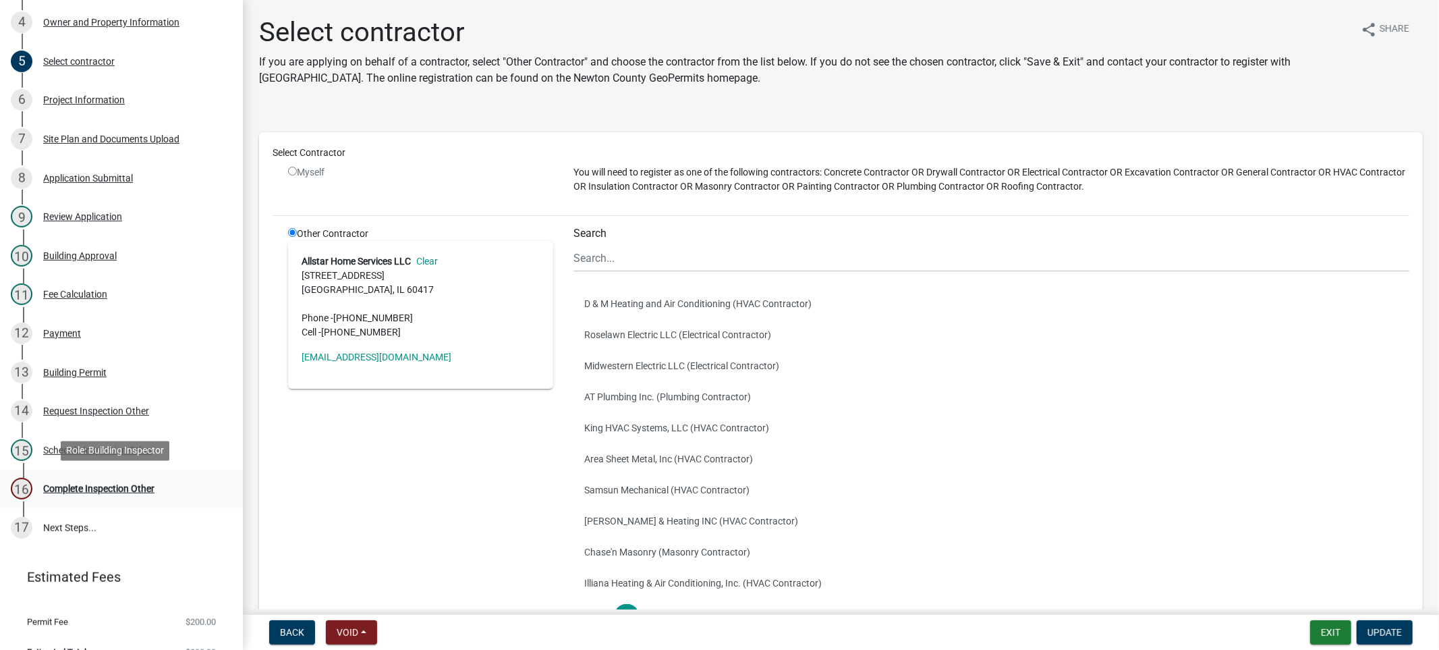
click at [103, 488] on div "Complete Inspection Other" at bounding box center [98, 488] width 111 height 9
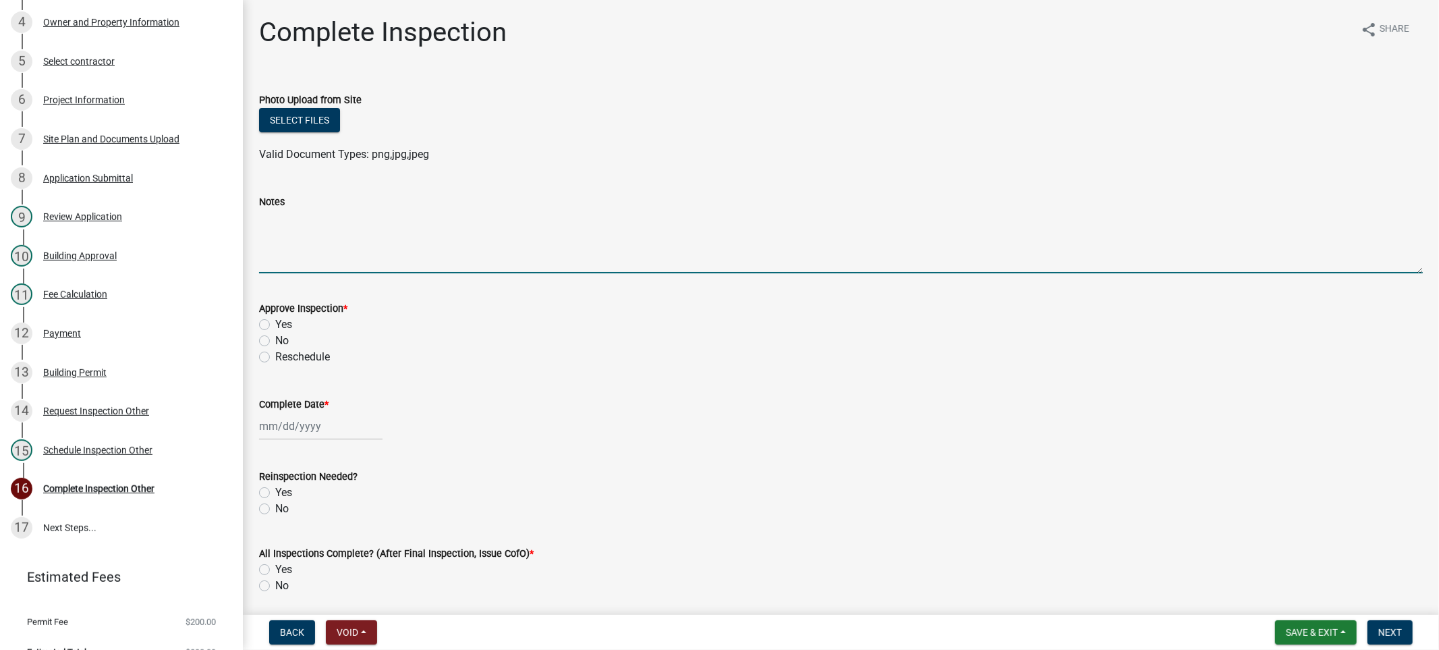
click at [308, 262] on textarea "Notes" at bounding box center [841, 241] width 1164 height 63
type textarea "no photos taken because job just started"
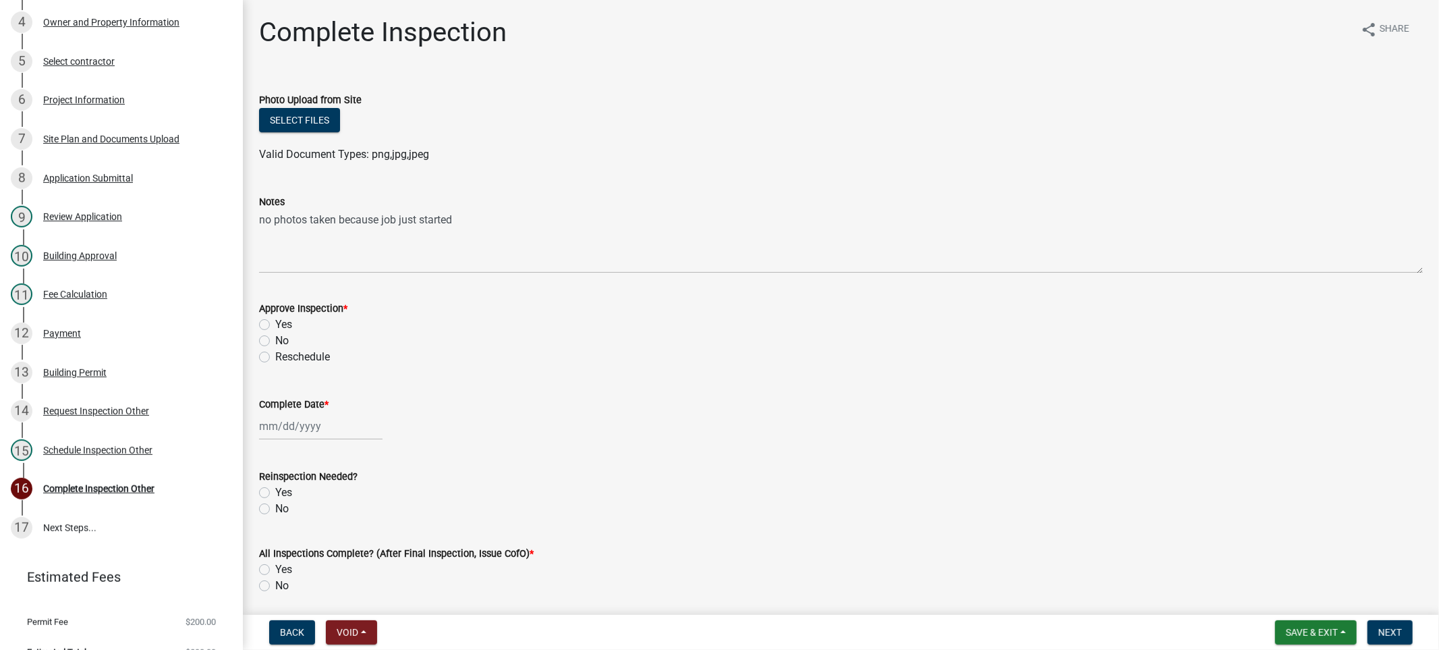
select select "9"
select select "2025"
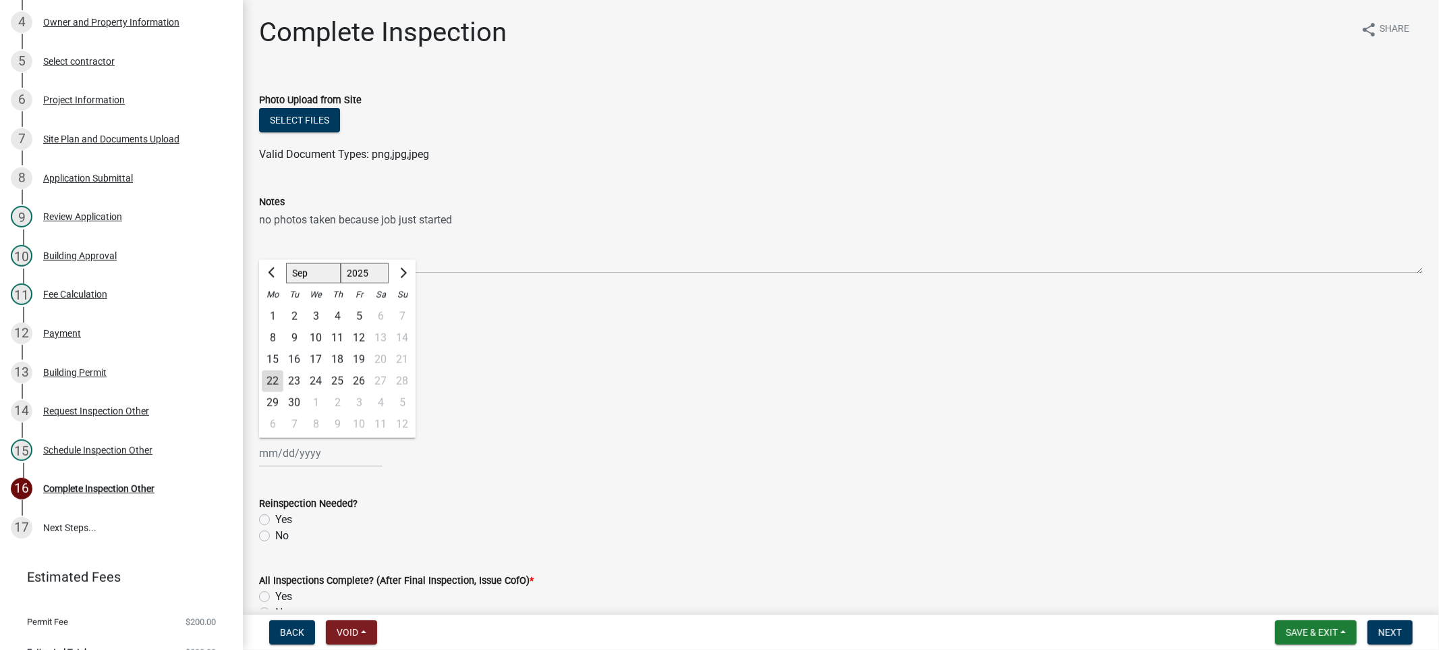
click at [517, 333] on div "No" at bounding box center [841, 341] width 1164 height 16
click at [275, 341] on label "No" at bounding box center [281, 341] width 13 height 16
click at [275, 341] on input "No" at bounding box center [279, 337] width 9 height 9
radio input "true"
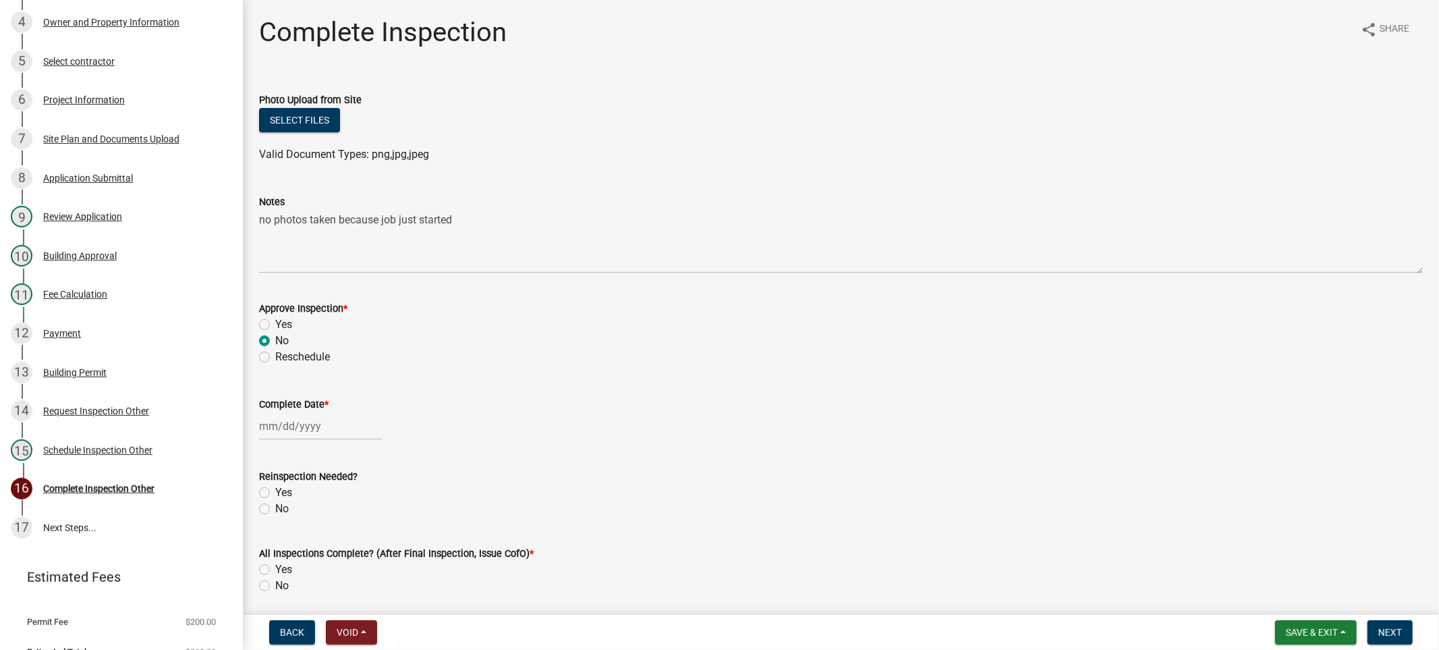
select select "9"
select select "2025"
click at [300, 434] on div "[PERSON_NAME] Feb Mar Apr [PERSON_NAME][DATE] Oct Nov [DATE] 1526 1527 1528 152…" at bounding box center [320, 426] width 123 height 28
click at [360, 331] on div "19" at bounding box center [359, 333] width 22 height 22
type input "[DATE]"
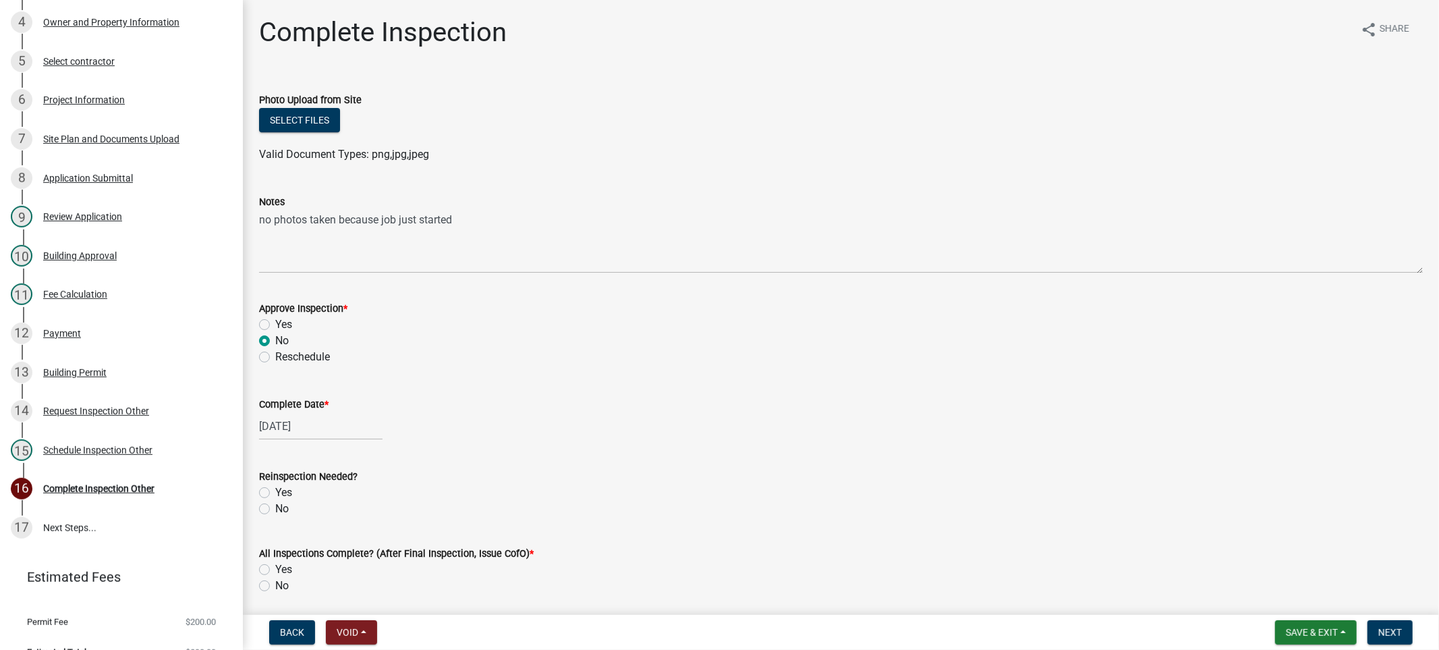
click at [275, 508] on label "No" at bounding box center [281, 509] width 13 height 16
click at [275, 508] on input "No" at bounding box center [279, 505] width 9 height 9
radio input "true"
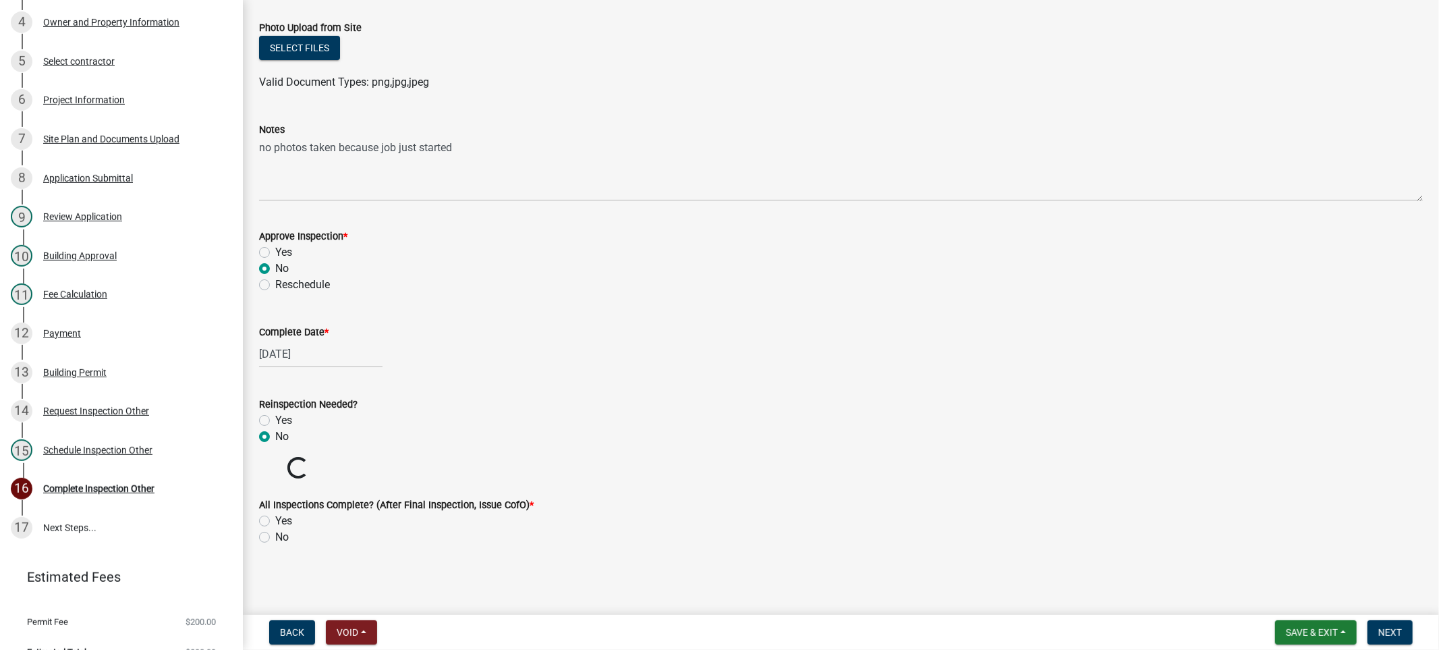
scroll to position [49, 0]
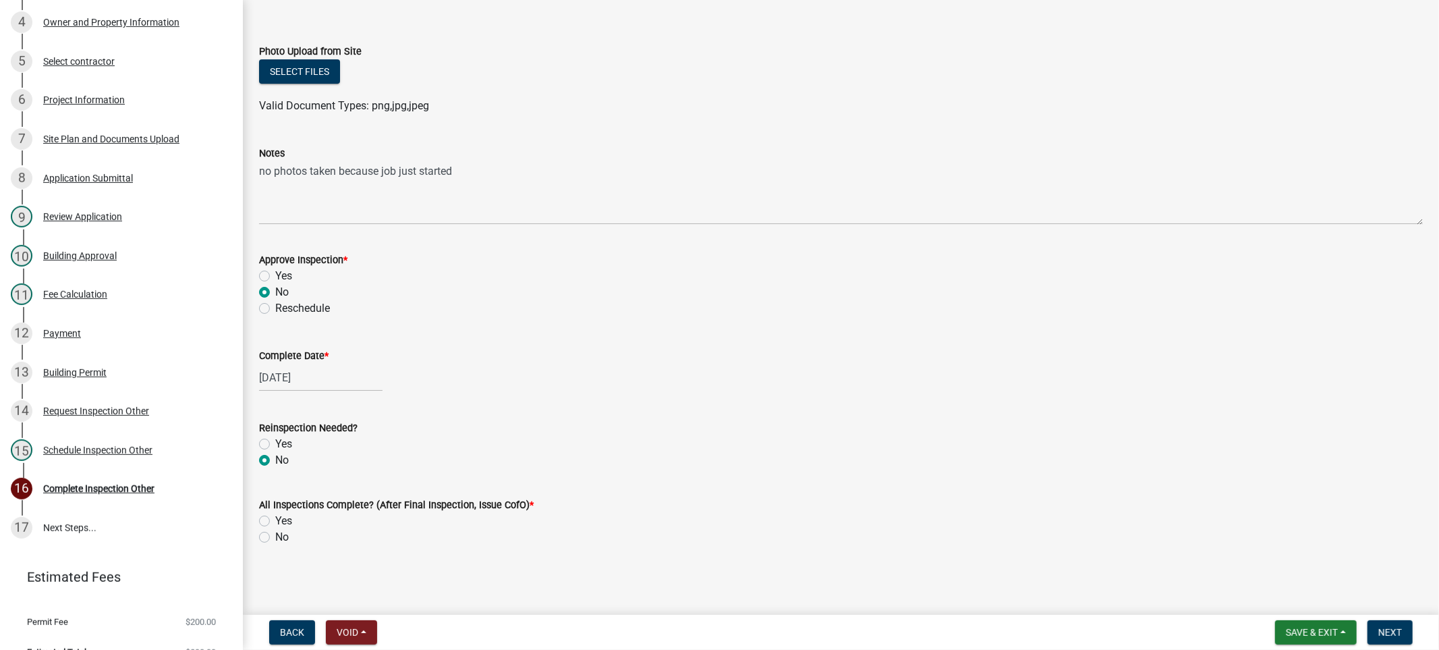
click at [275, 538] on label "No" at bounding box center [281, 537] width 13 height 16
click at [275, 538] on input "No" at bounding box center [279, 533] width 9 height 9
radio input "true"
click at [1391, 632] on span "Next" at bounding box center [1390, 632] width 24 height 11
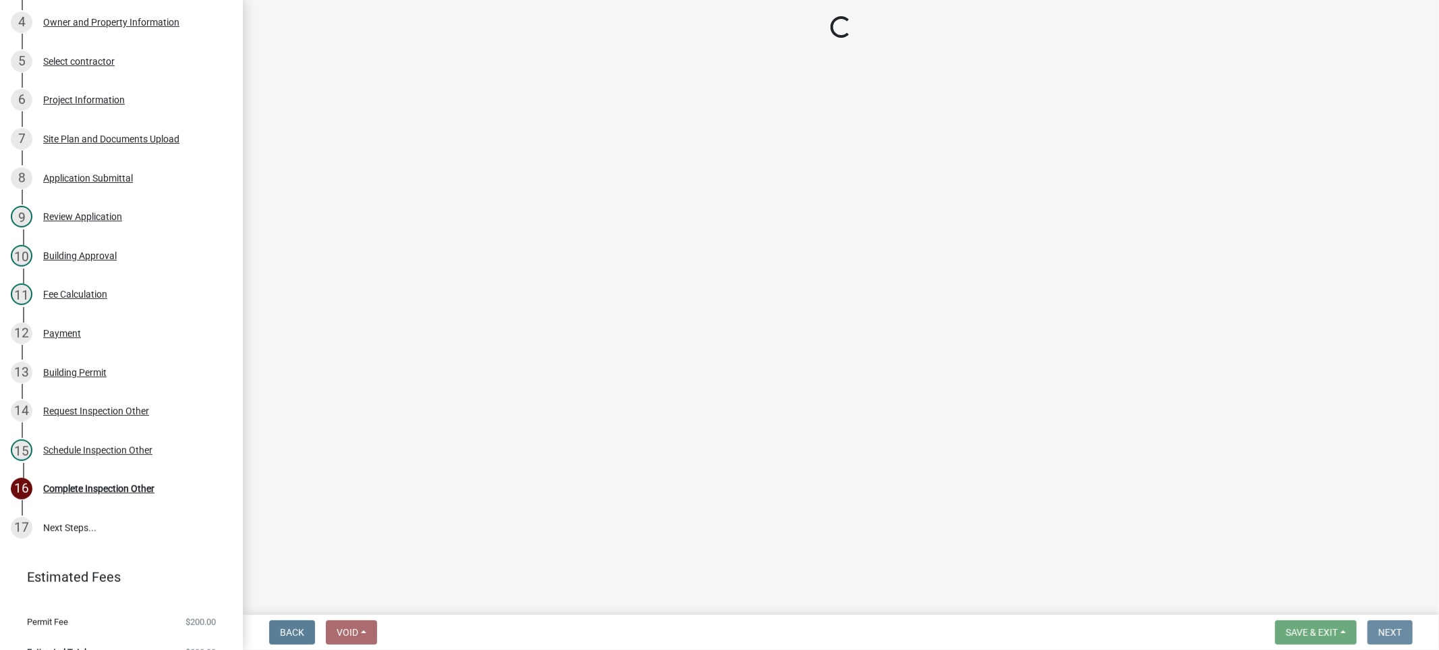
scroll to position [0, 0]
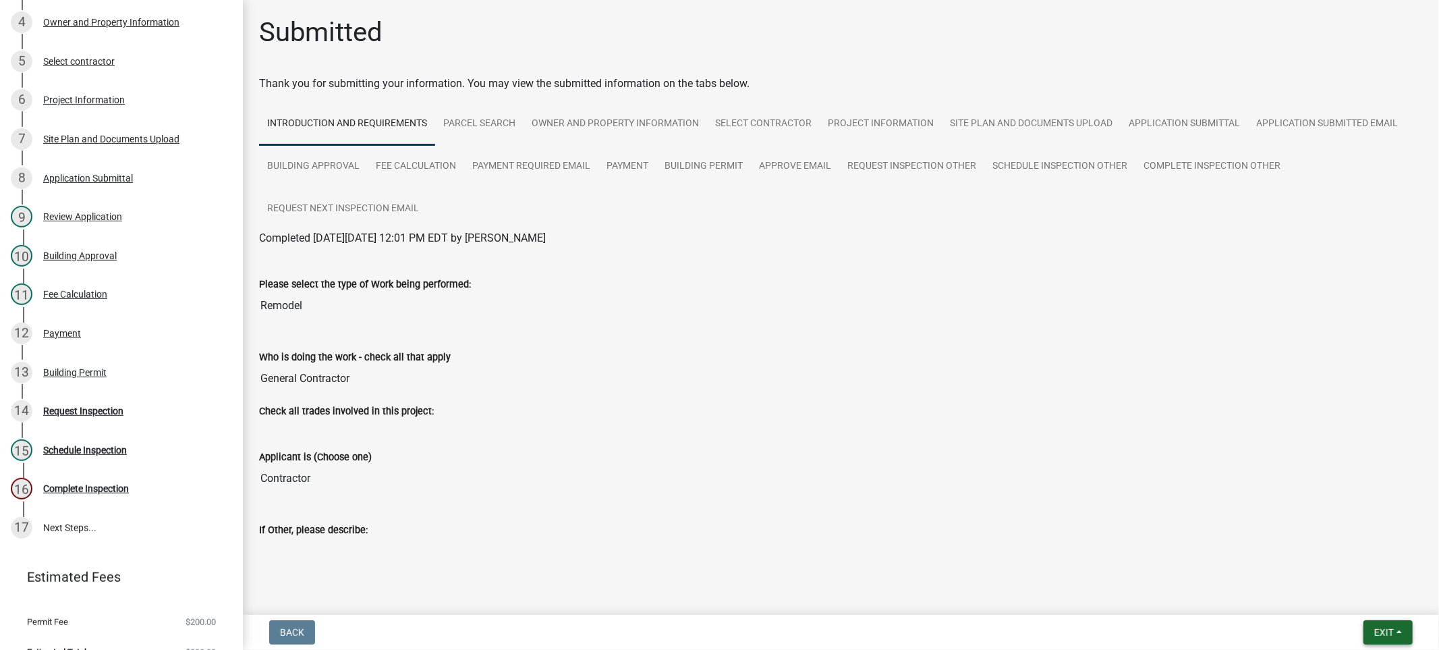
click at [1385, 627] on span "Exit" at bounding box center [1384, 632] width 20 height 11
click at [1353, 591] on button "Save & Exit" at bounding box center [1359, 597] width 108 height 32
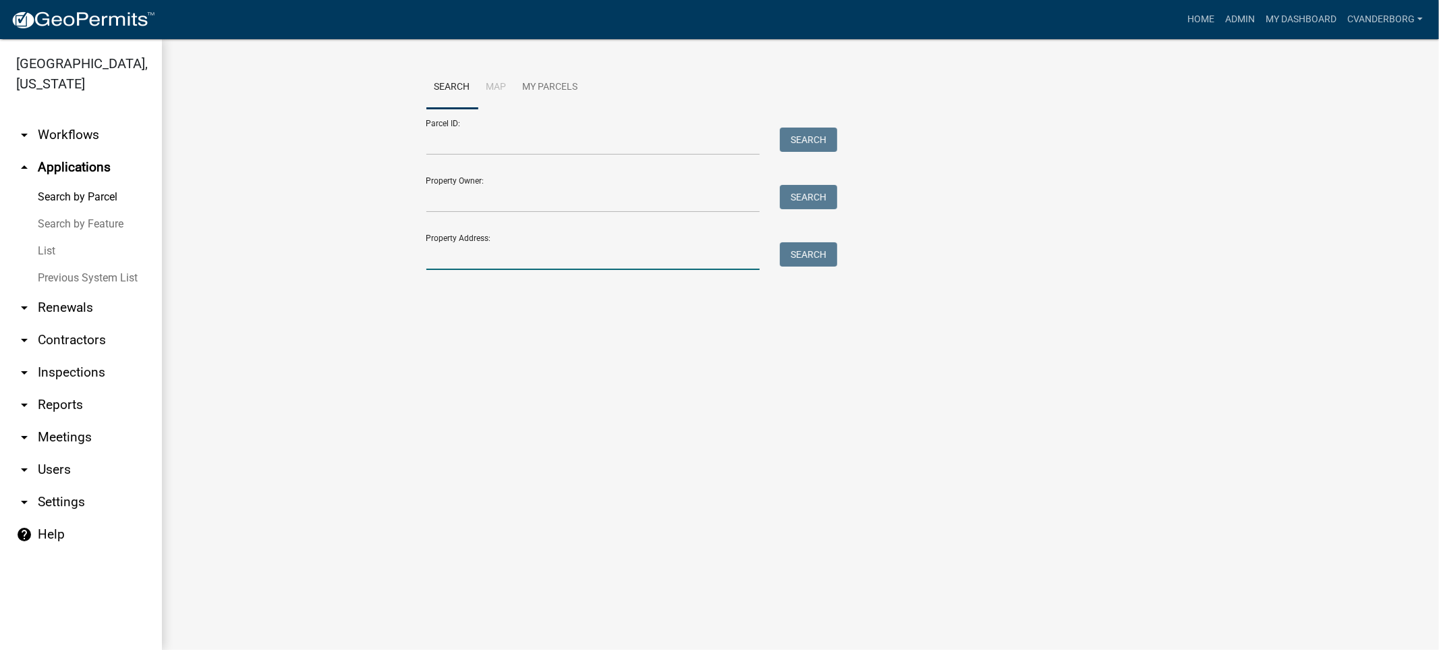
click at [511, 257] on input "Property Address:" at bounding box center [593, 256] width 334 height 28
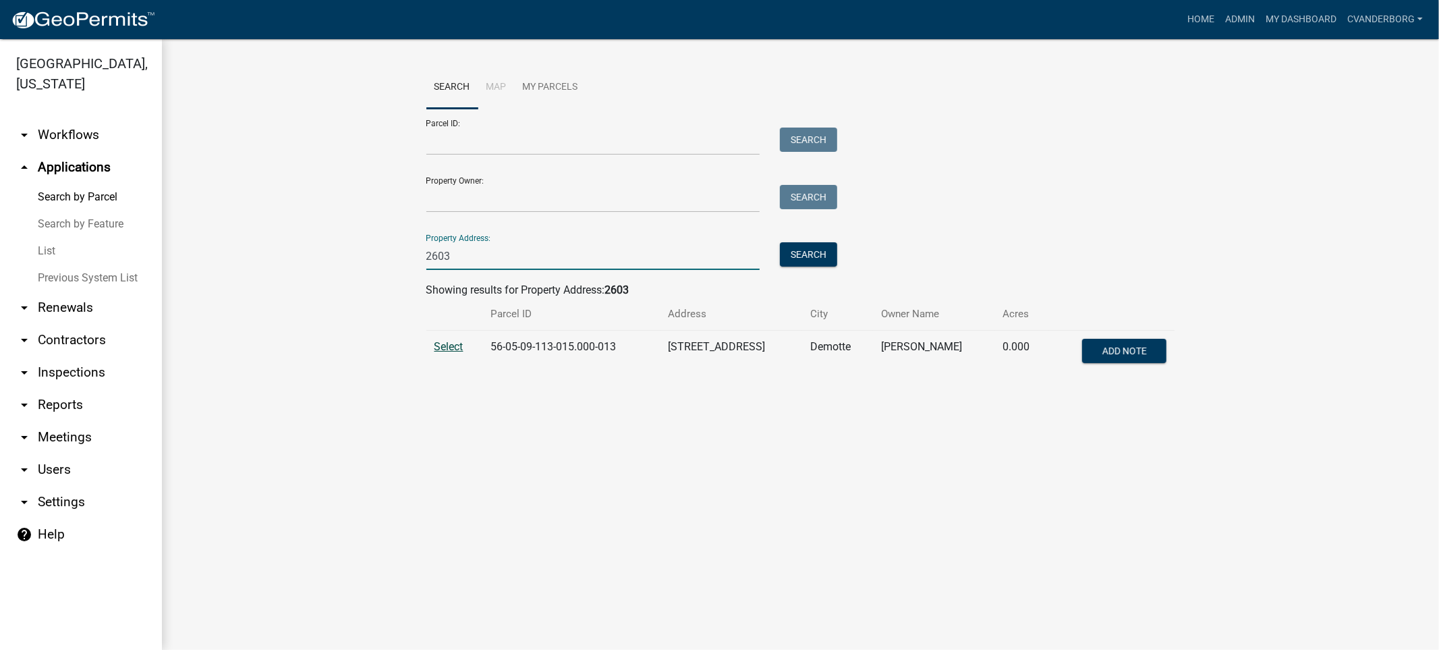
type input "2603"
click at [454, 348] on span "Select" at bounding box center [448, 346] width 29 height 13
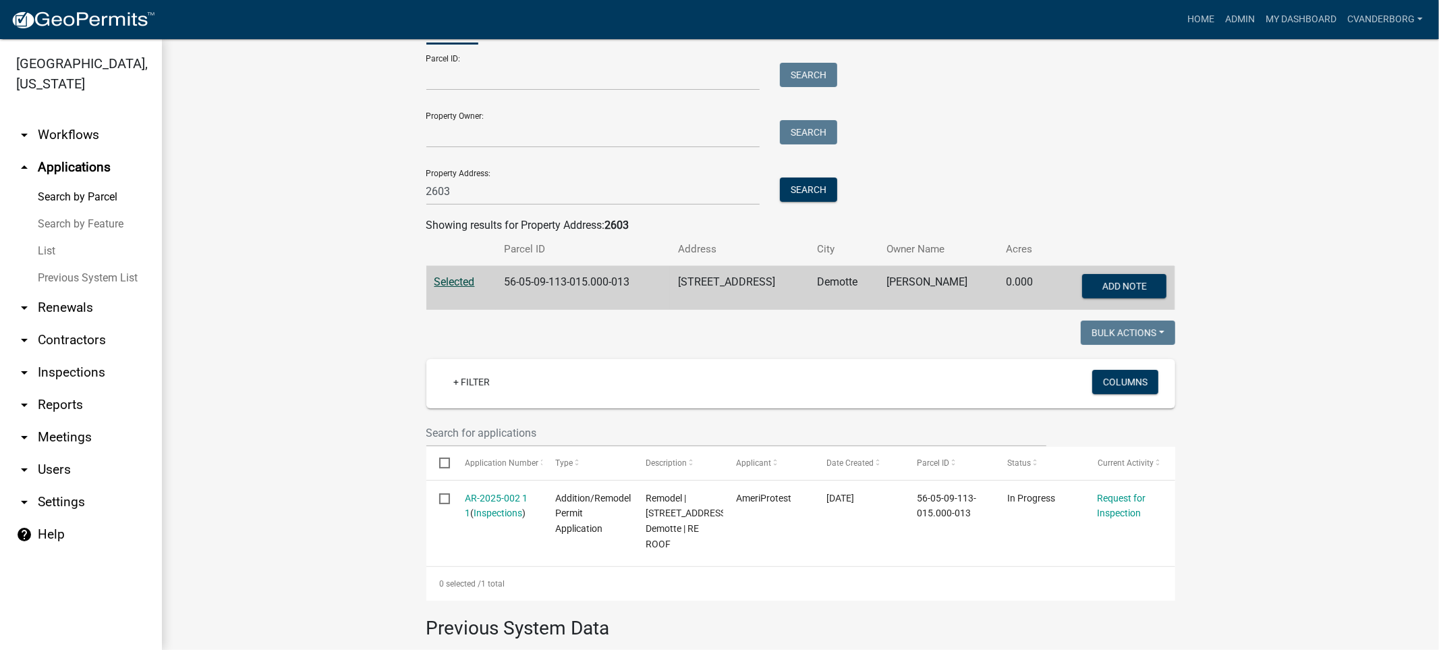
scroll to position [225, 0]
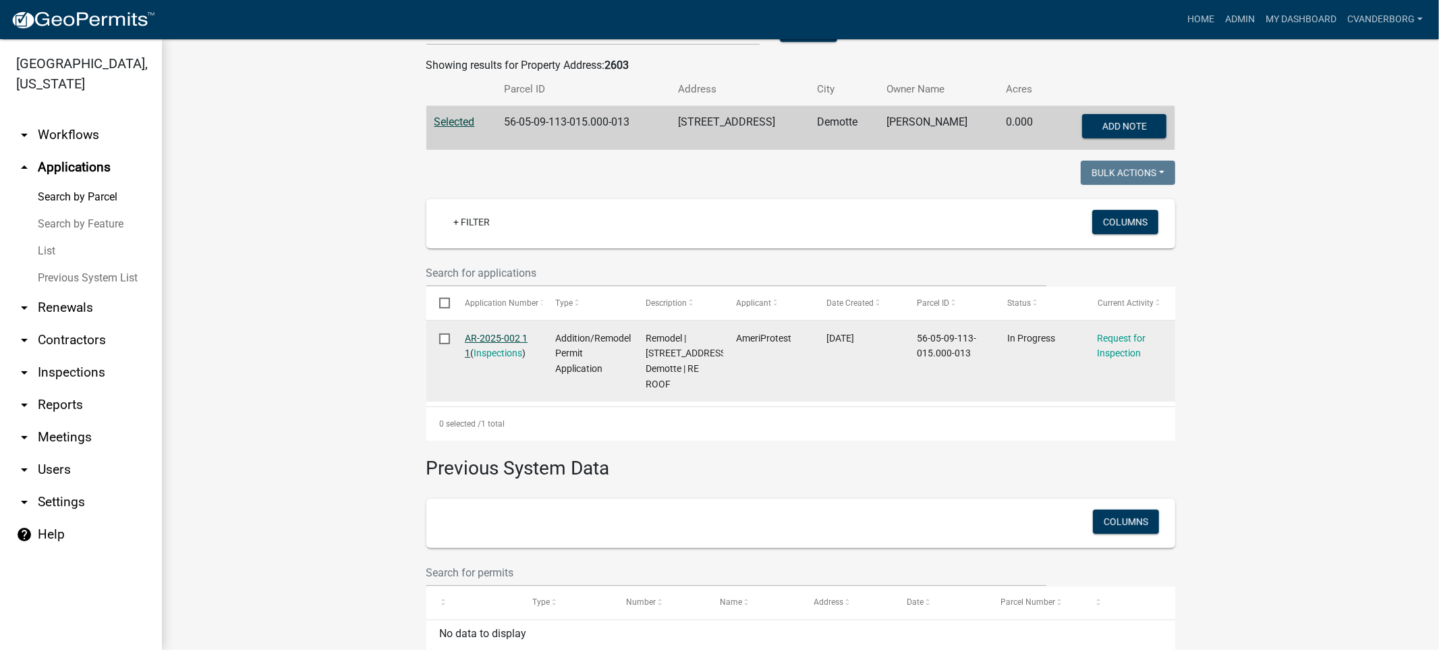
click at [497, 335] on link "AR-2025-002 1 1" at bounding box center [496, 346] width 63 height 26
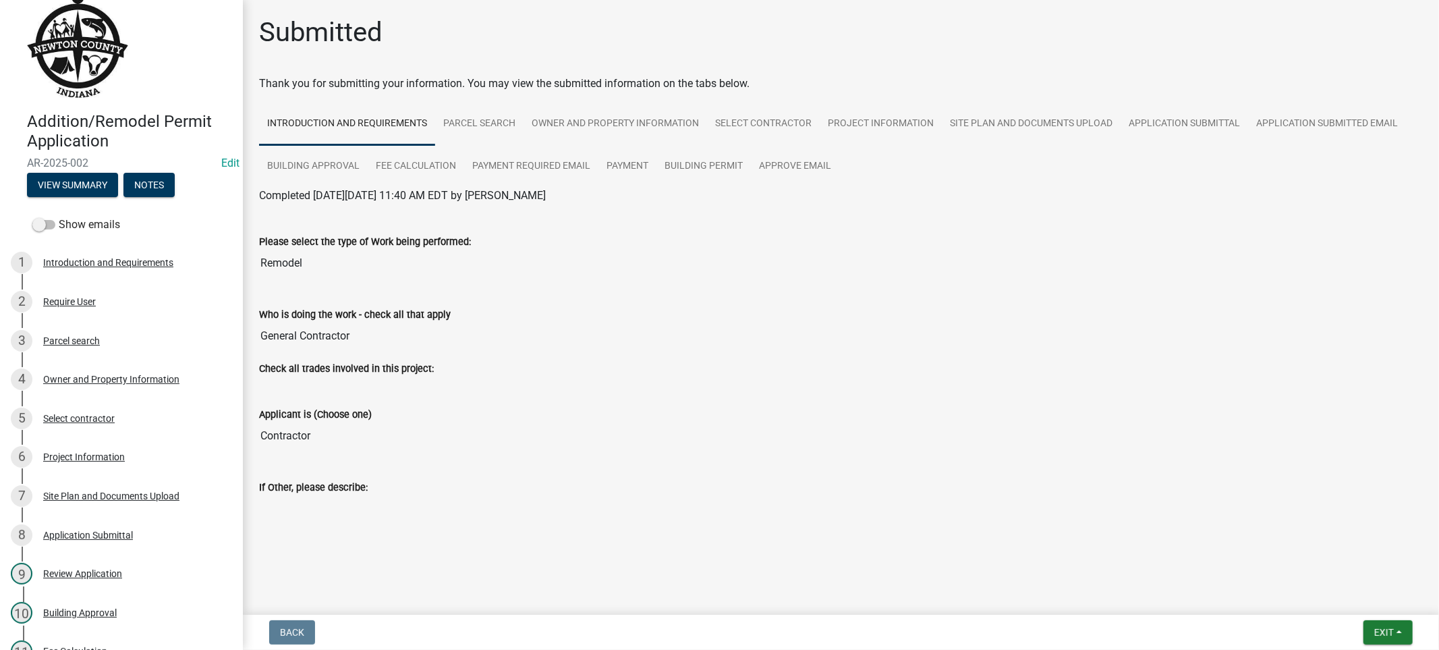
scroll to position [1, 0]
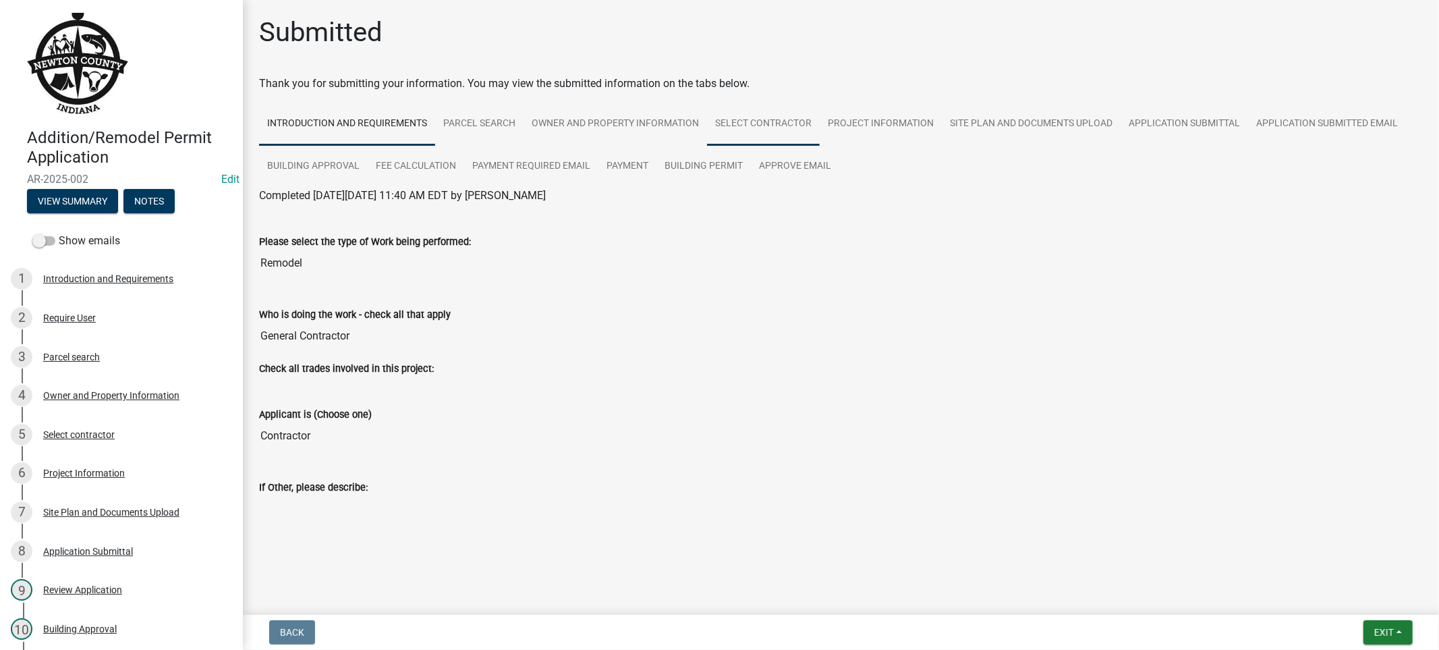
click at [760, 125] on link "Select contractor" at bounding box center [763, 124] width 113 height 43
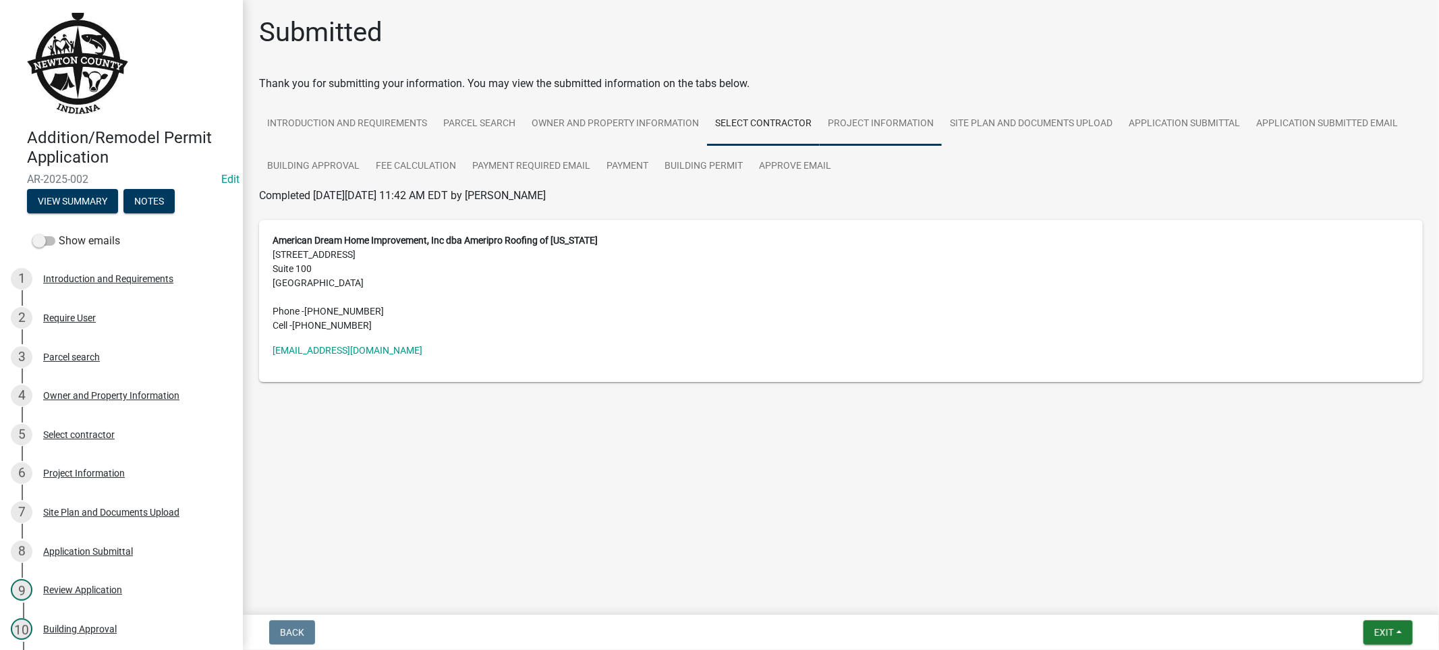
click at [889, 123] on link "Project Information" at bounding box center [881, 124] width 122 height 43
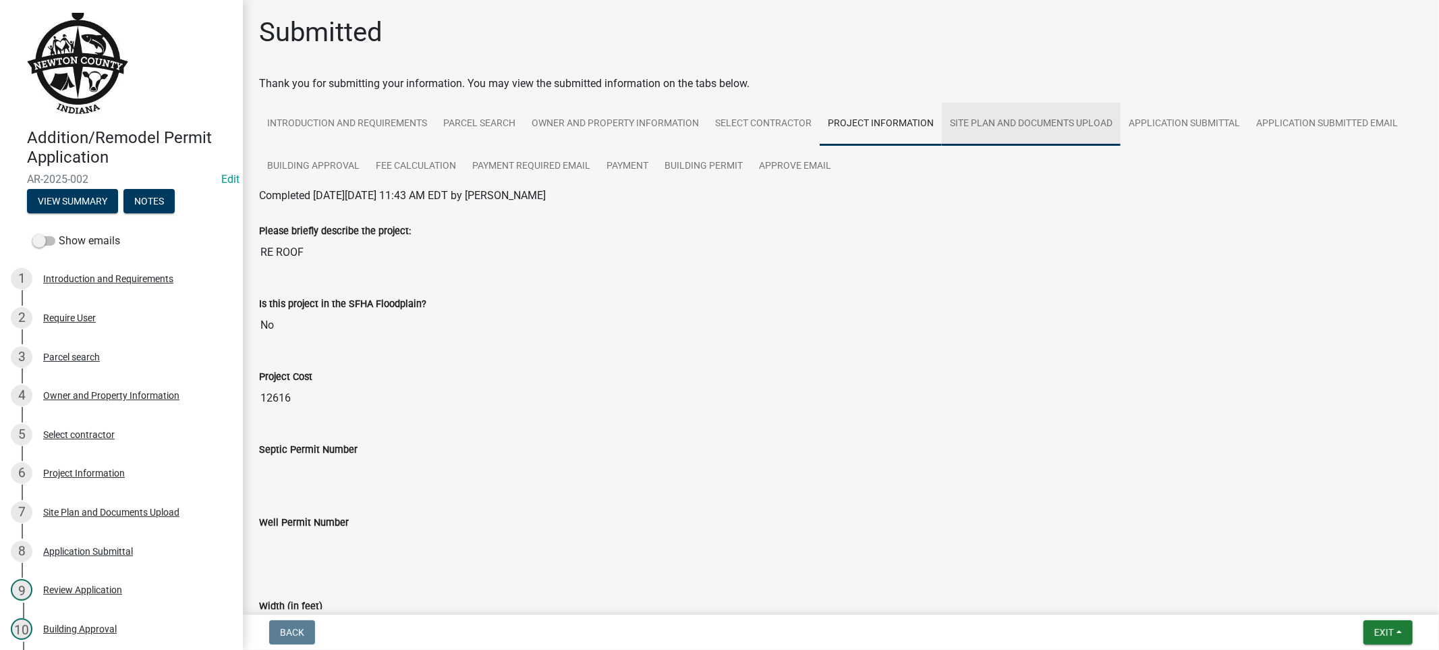
click at [1033, 116] on link "Site Plan and Documents Upload" at bounding box center [1031, 124] width 179 height 43
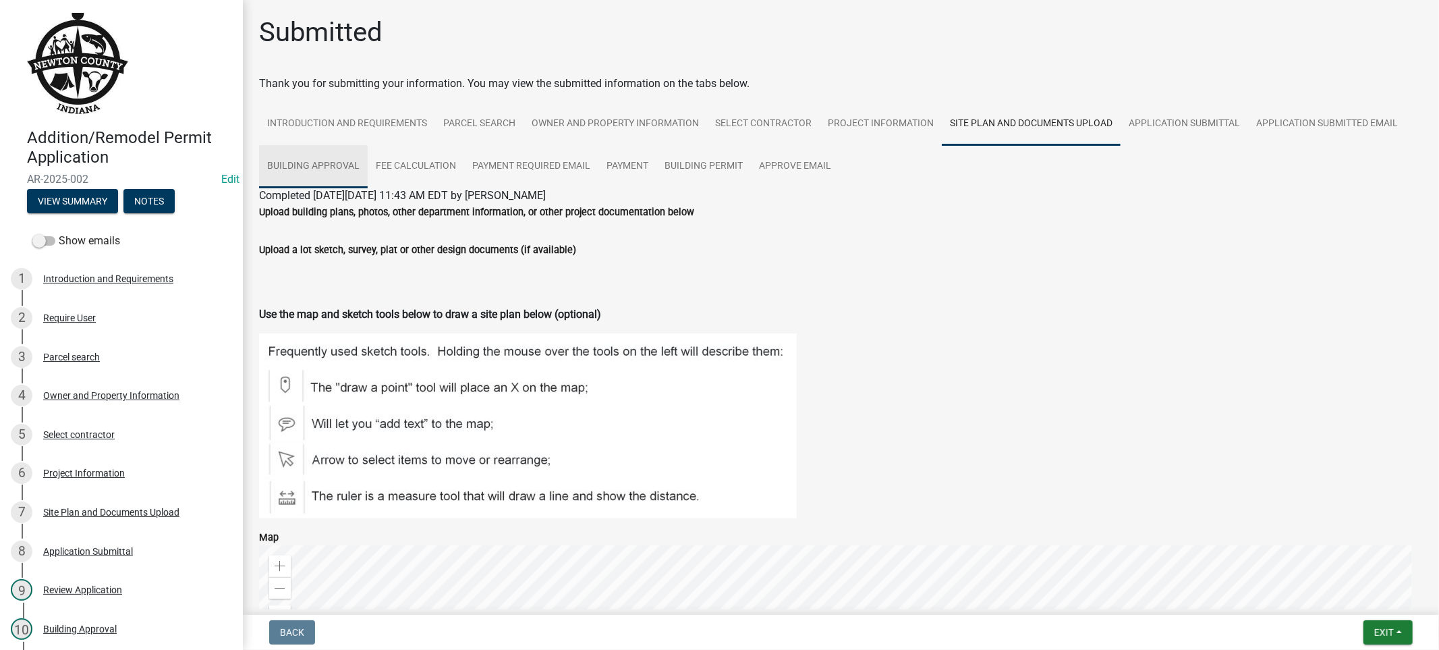
click at [319, 169] on link "Building Approval" at bounding box center [313, 166] width 109 height 43
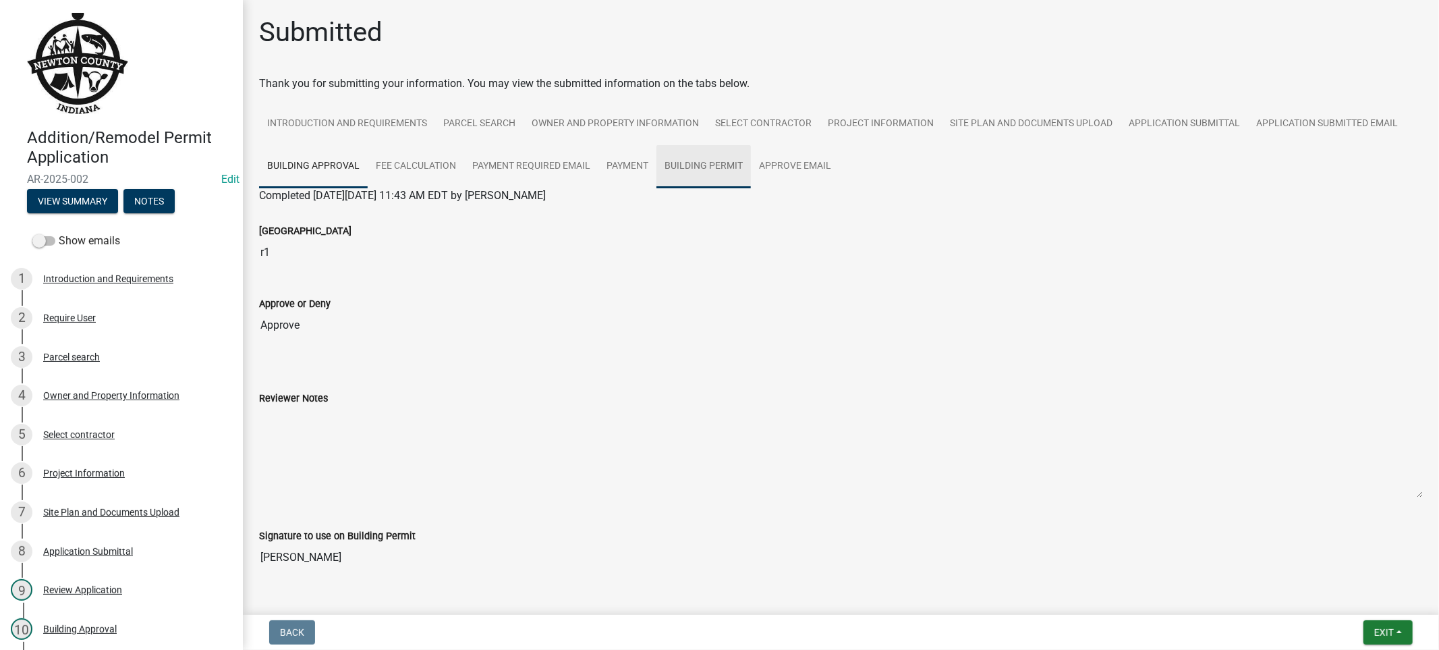
click at [679, 166] on link "Building Permit" at bounding box center [703, 166] width 94 height 43
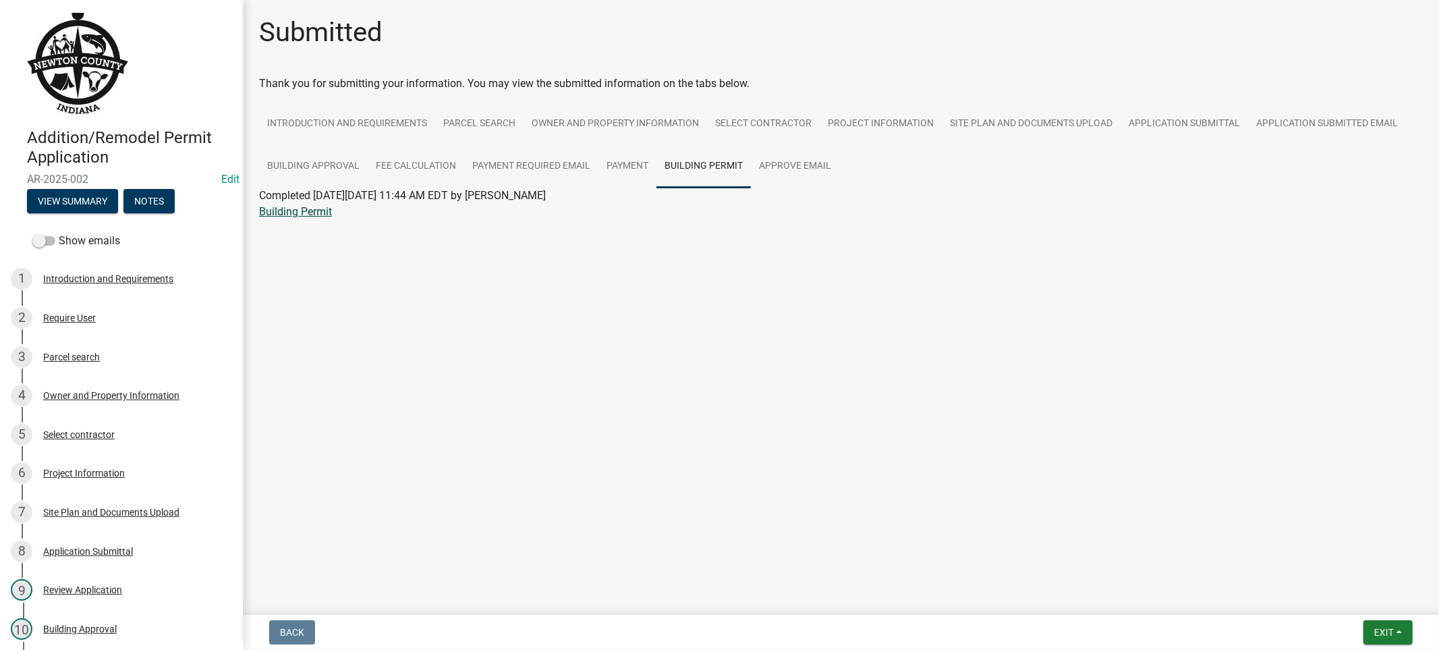
click at [321, 213] on link "Building Permit" at bounding box center [295, 211] width 73 height 13
click at [916, 120] on link "Project Information" at bounding box center [881, 124] width 122 height 43
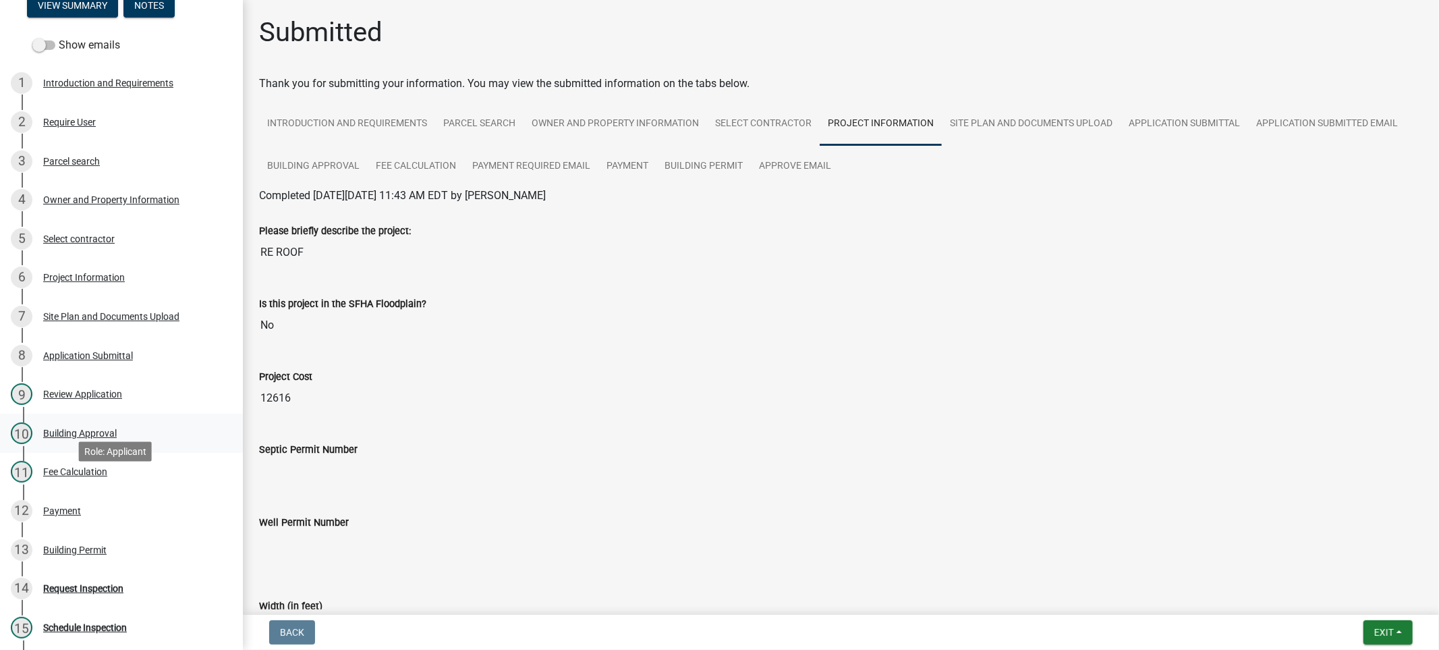
scroll to position [226, 0]
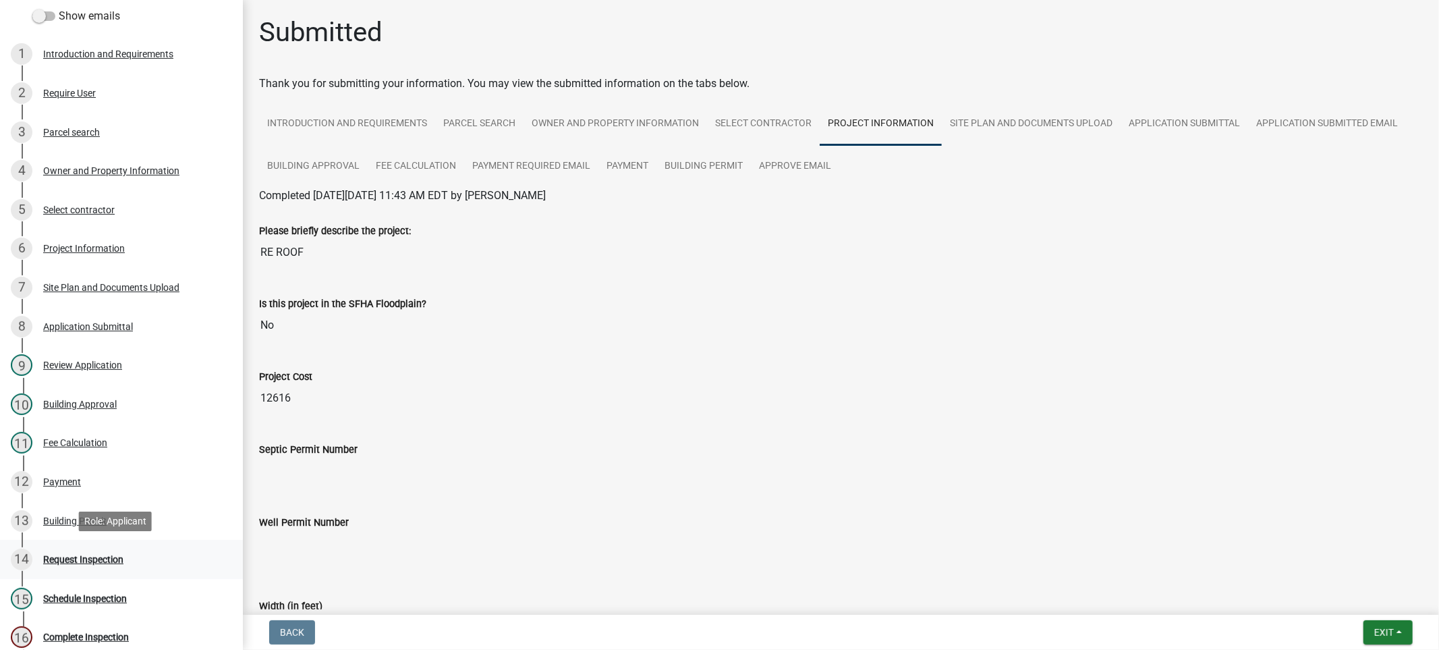
click at [104, 558] on div "Request Inspection" at bounding box center [83, 559] width 80 height 9
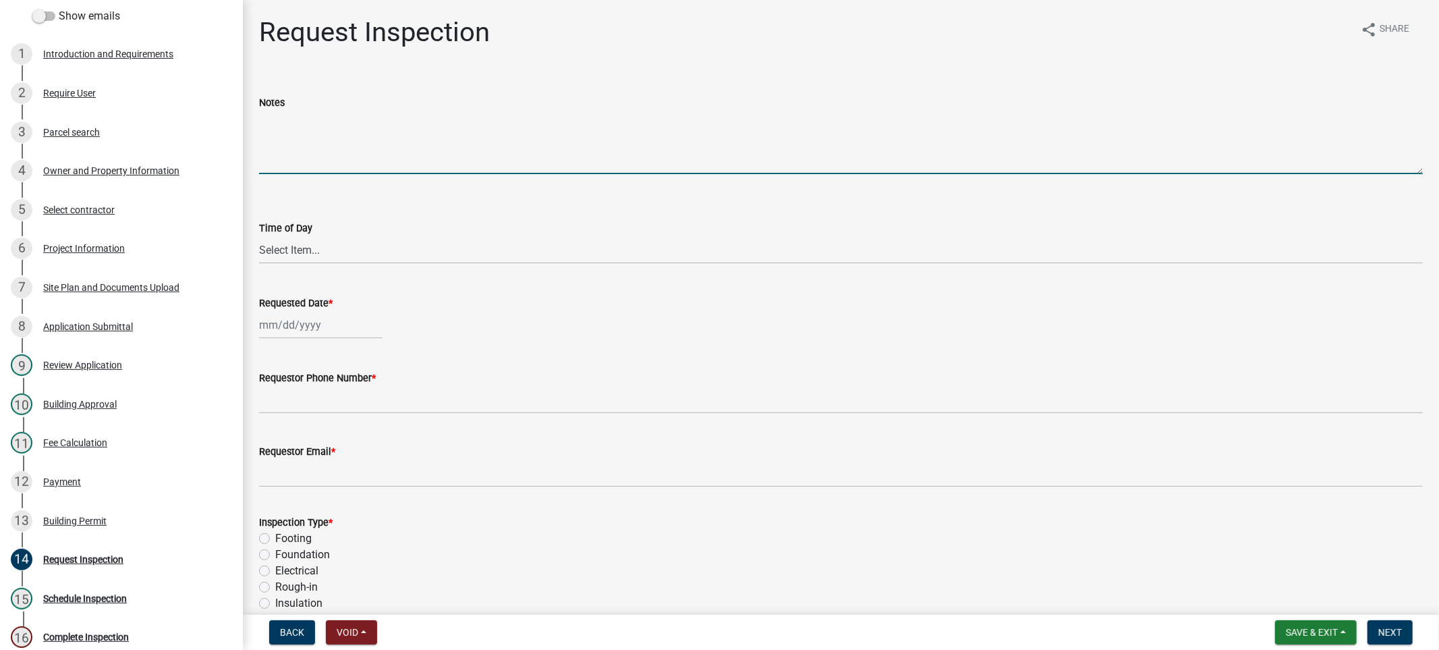
click at [302, 163] on textarea "Notes" at bounding box center [841, 142] width 1164 height 63
type textarea "i"
type textarea "f"
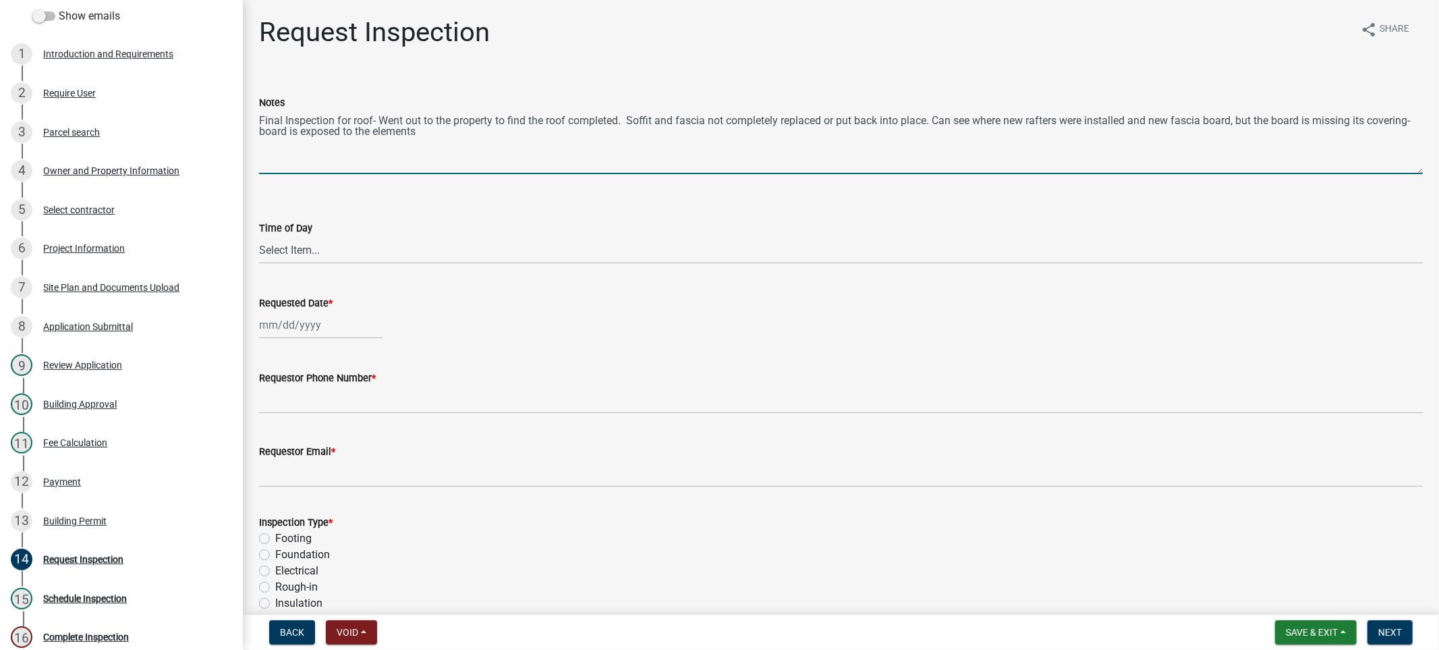
type textarea "Final Inspection for roof- Went out to the property to find the roof completed.…"
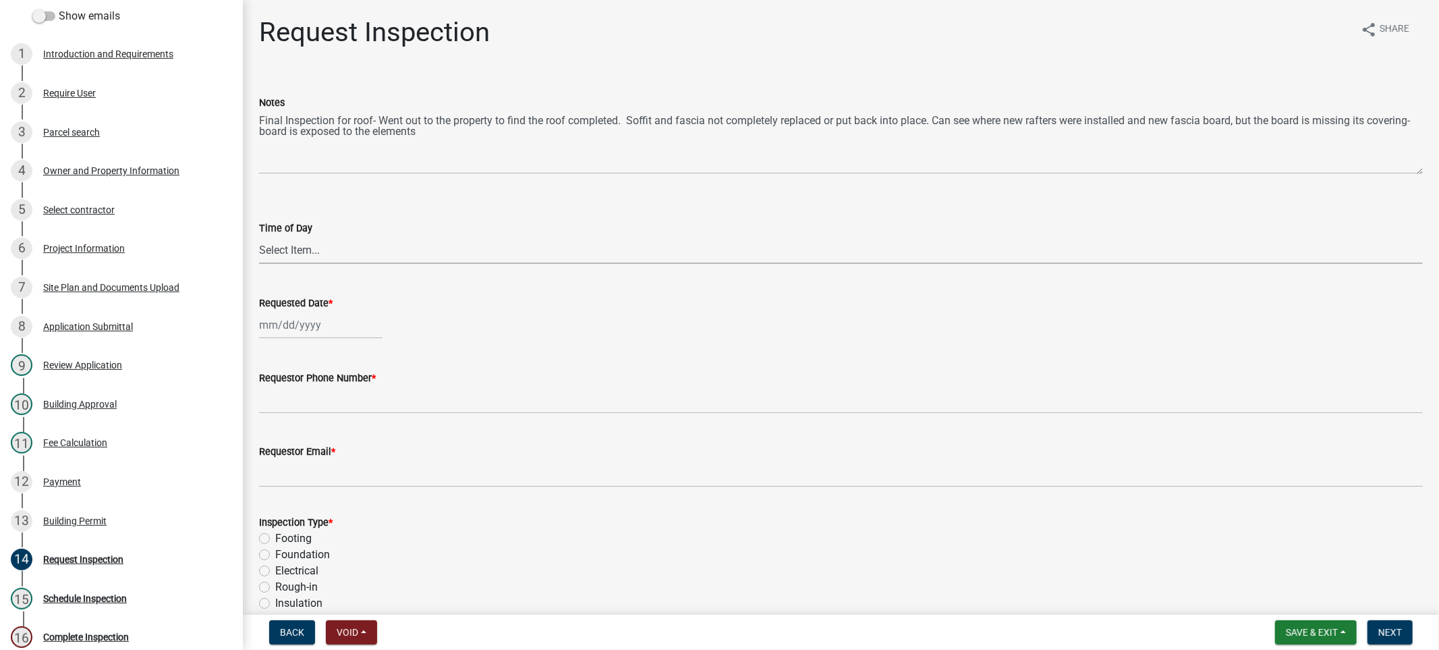
select select "9"
select select "2025"
click at [311, 250] on select "Select Item... AM PM" at bounding box center [841, 250] width 1164 height 28
click at [259, 236] on select "Select Item... AM PM" at bounding box center [841, 250] width 1164 height 28
select select "09b124d7-43c3-4753-bff5-8bc664ad0283"
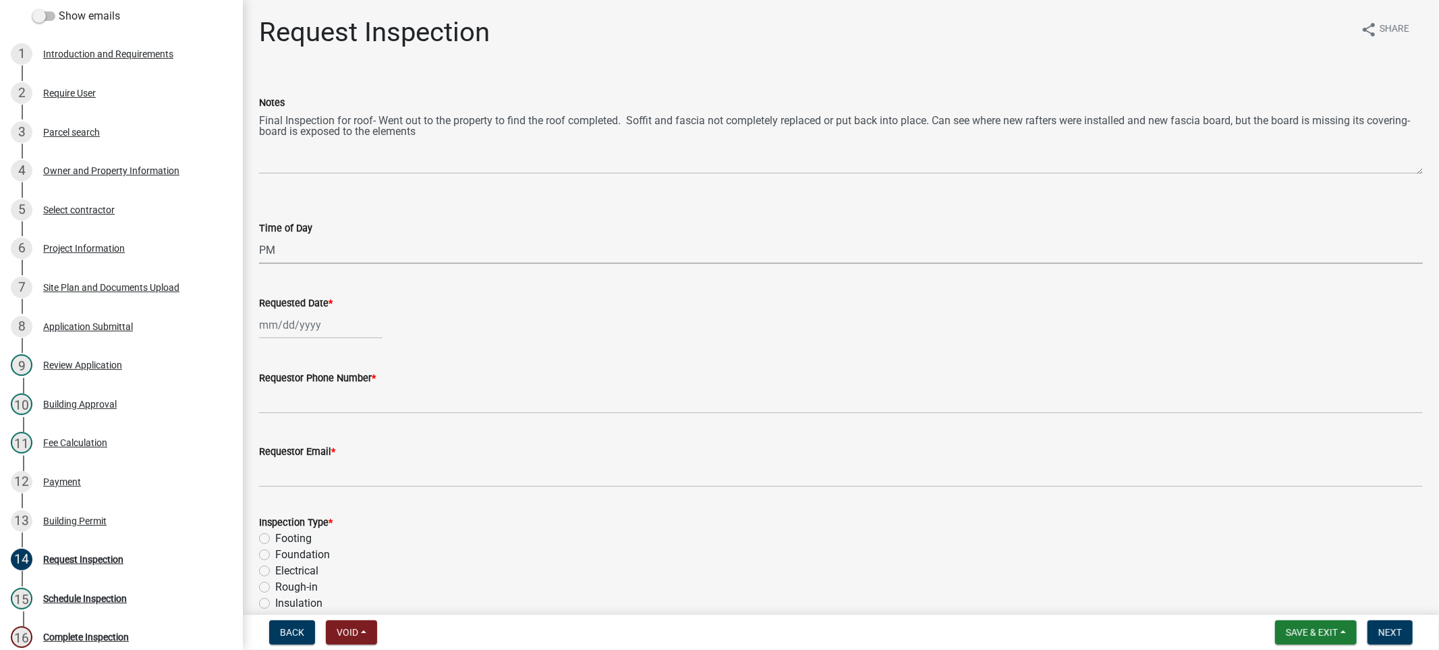
click at [304, 319] on div at bounding box center [320, 325] width 123 height 28
select select "9"
select select "2025"
click at [356, 434] on div "19" at bounding box center [359, 439] width 22 height 22
type input "[DATE]"
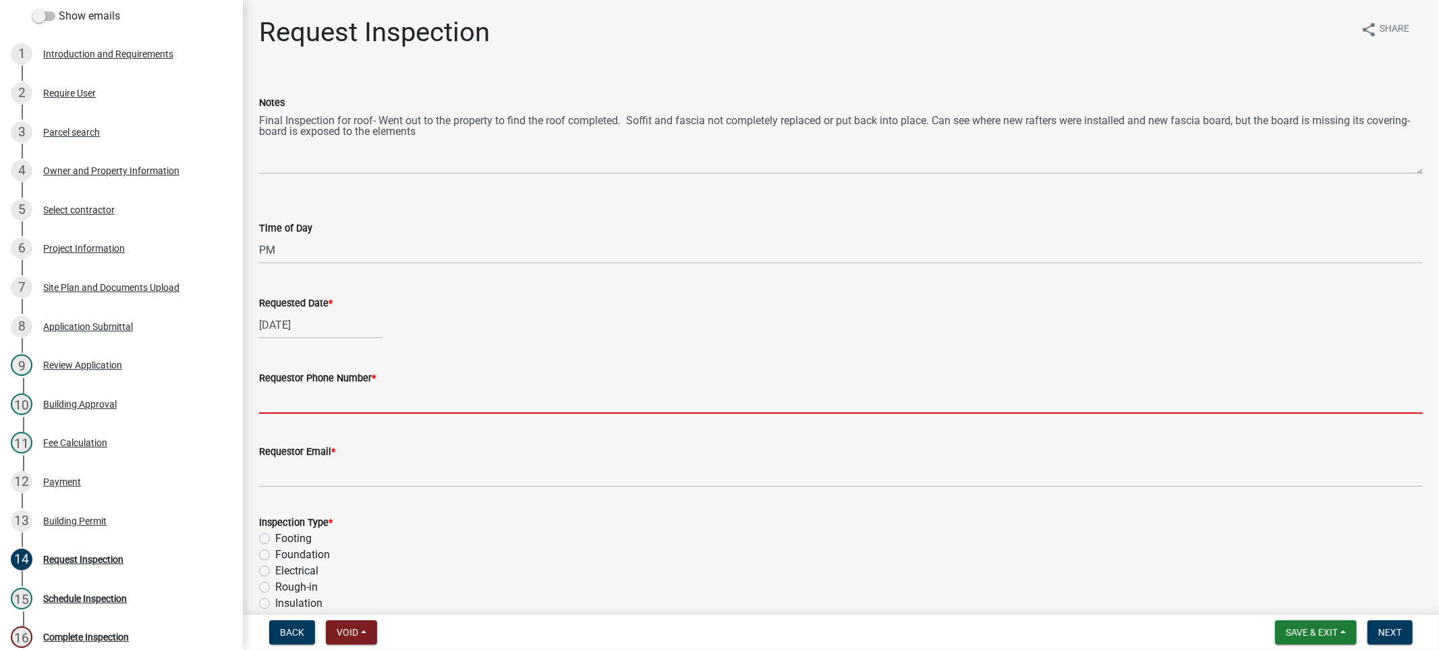
click at [297, 403] on input "Requestor Phone Number *" at bounding box center [841, 400] width 1164 height 28
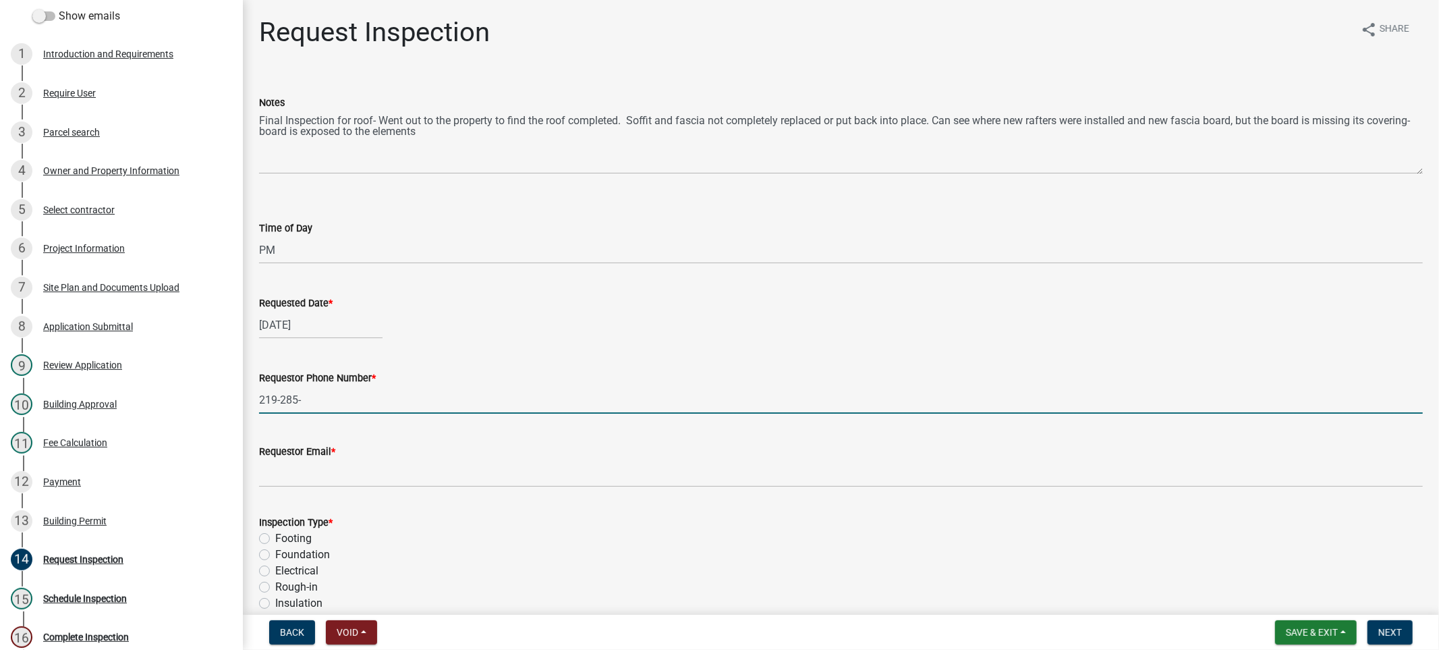
type input "[PHONE_NUMBER]"
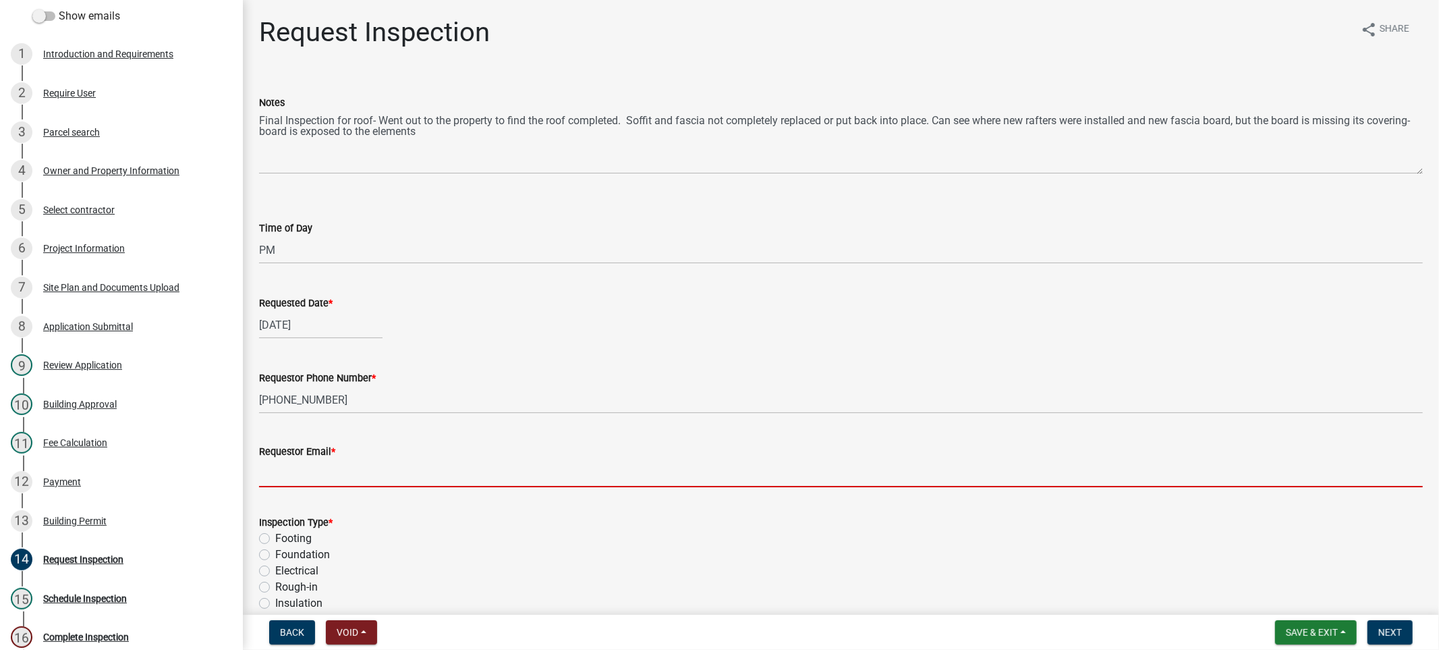
click at [360, 468] on input "Requestor Email *" at bounding box center [841, 473] width 1164 height 28
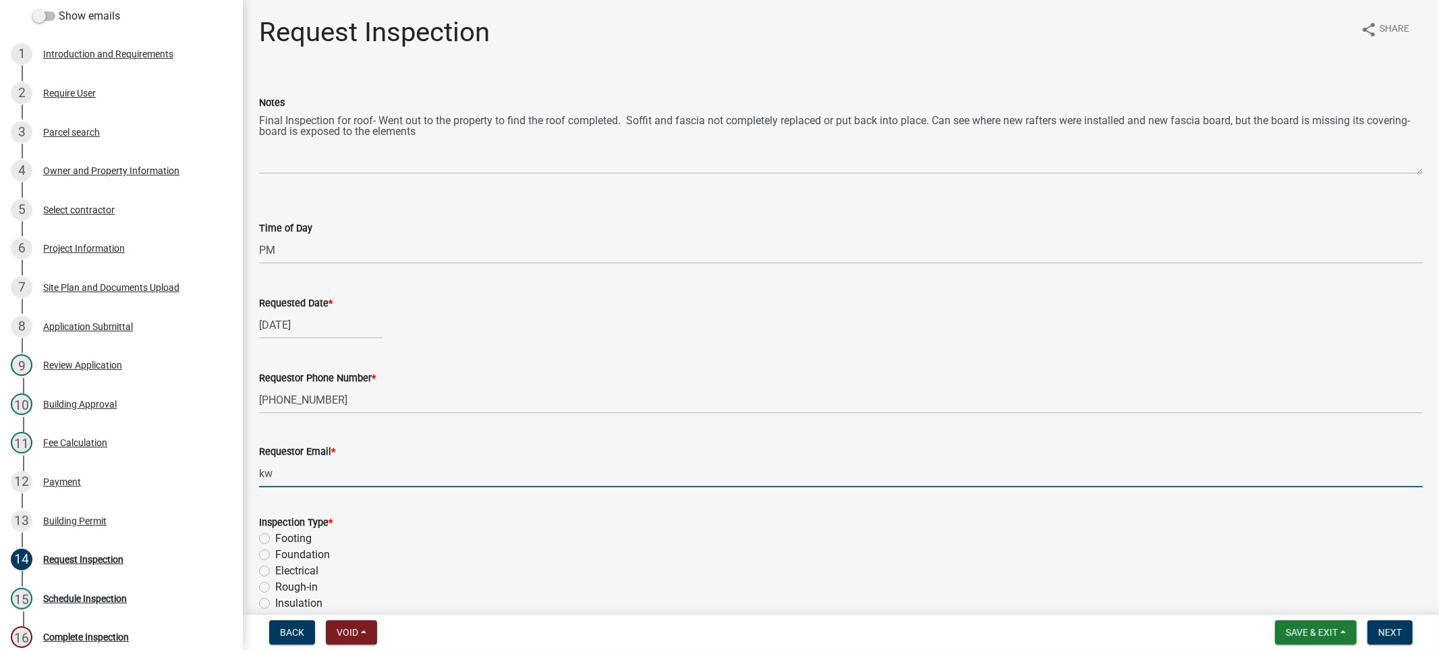
type input "[EMAIL_ADDRESS][DOMAIN_NAME]"
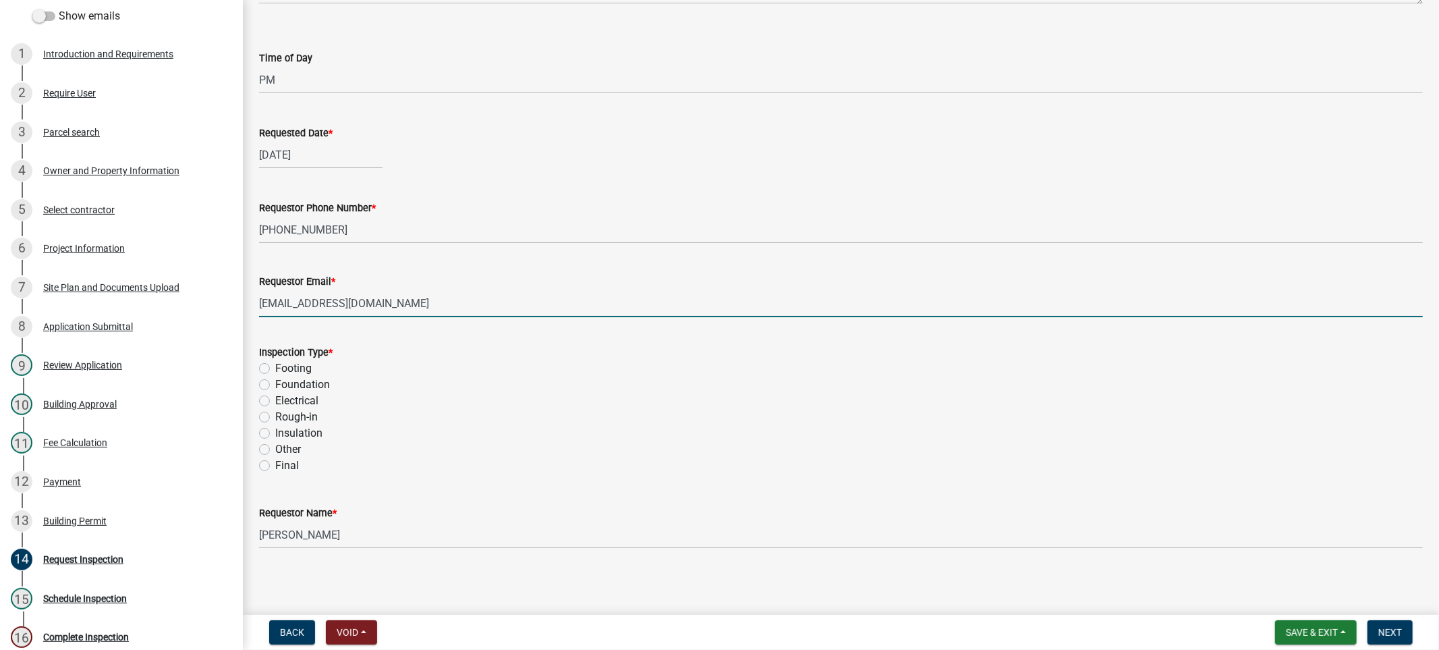
scroll to position [172, 0]
click at [275, 445] on label "Other" at bounding box center [288, 447] width 26 height 16
click at [275, 445] on input "Other" at bounding box center [279, 443] width 9 height 9
radio input "true"
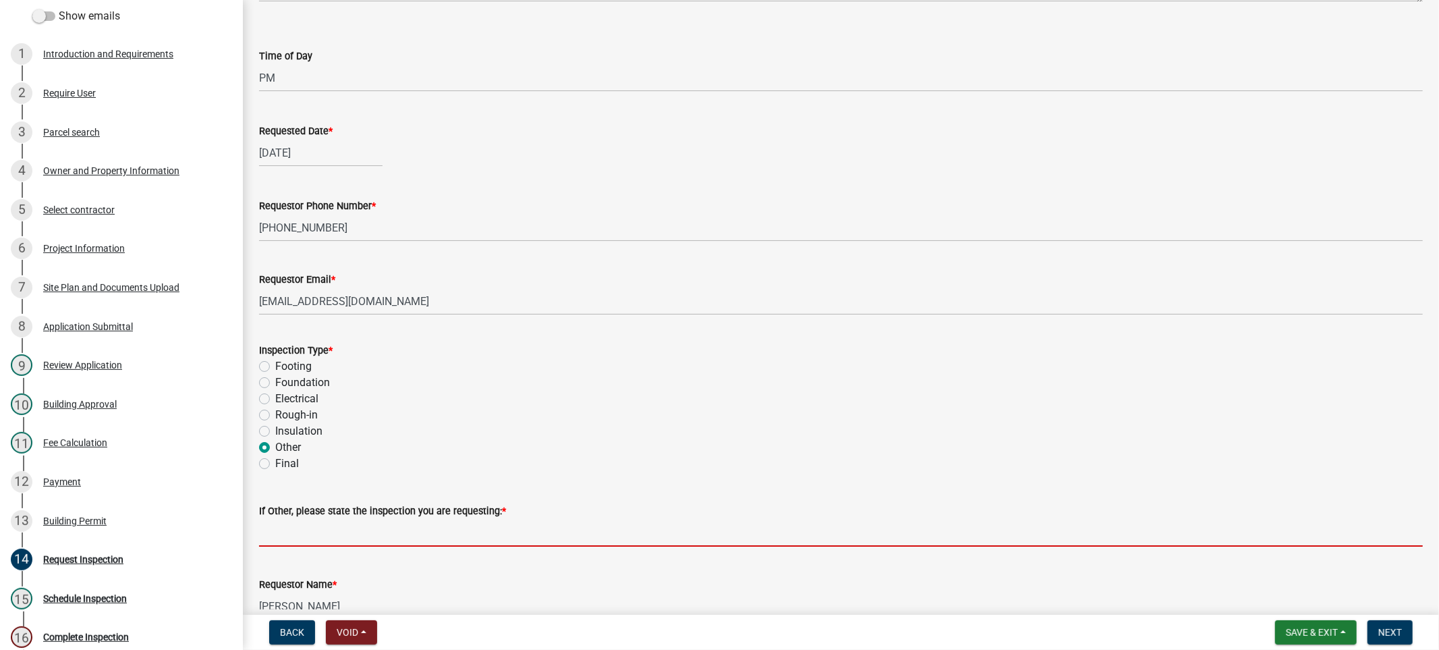
click at [296, 530] on input "If Other, please state the inspection you are requesting: *" at bounding box center [841, 533] width 1164 height 28
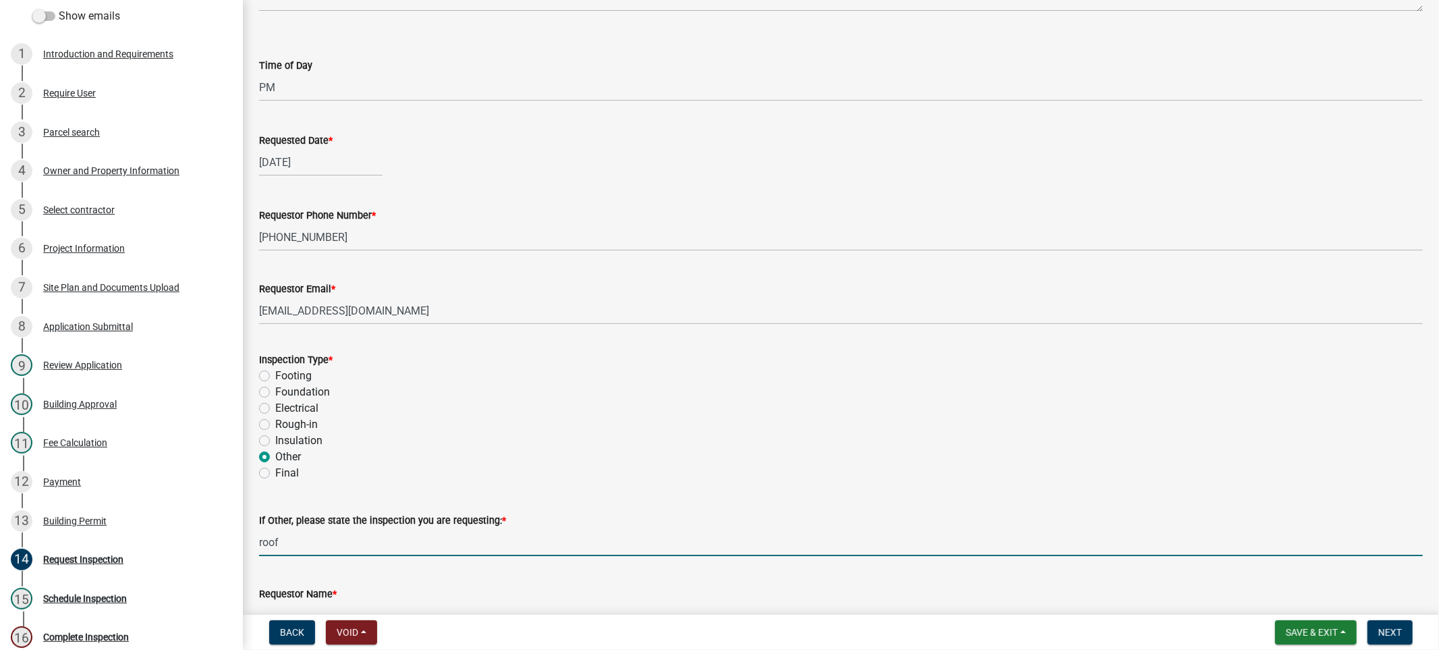
scroll to position [171, 0]
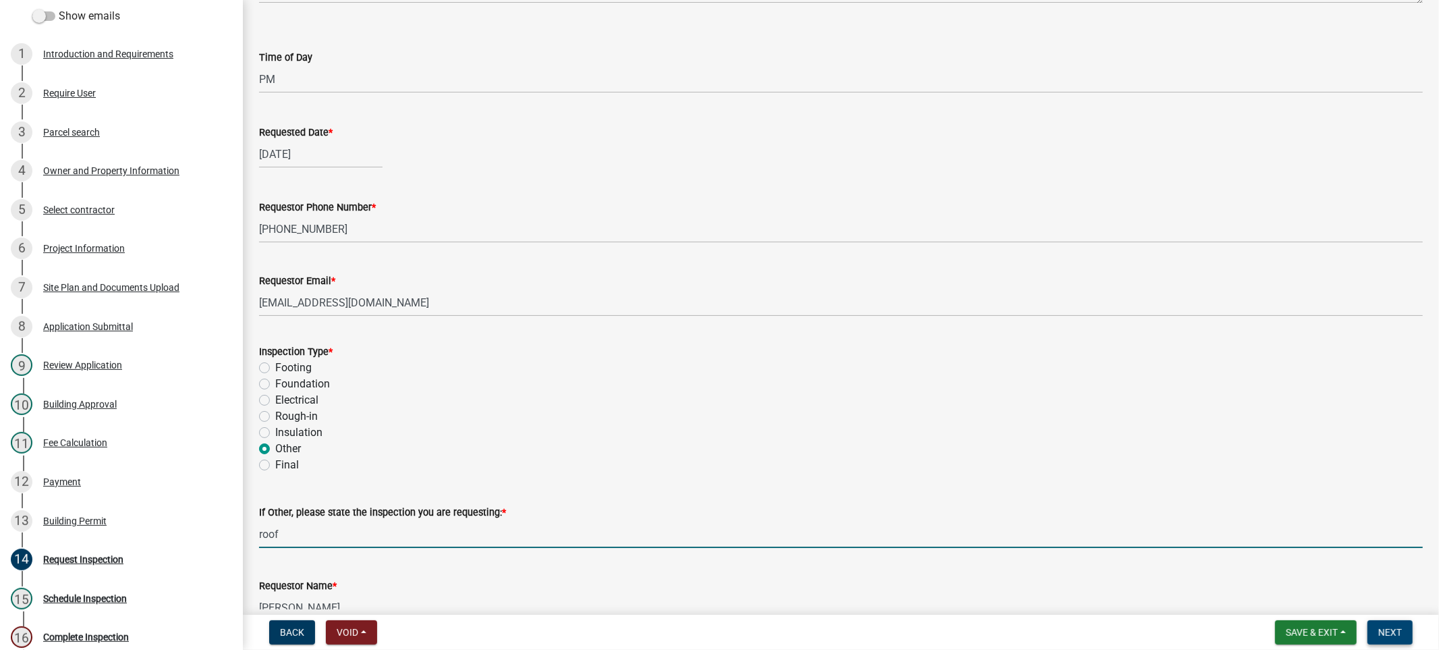
type input "roof"
click at [1385, 636] on span "Next" at bounding box center [1390, 632] width 24 height 11
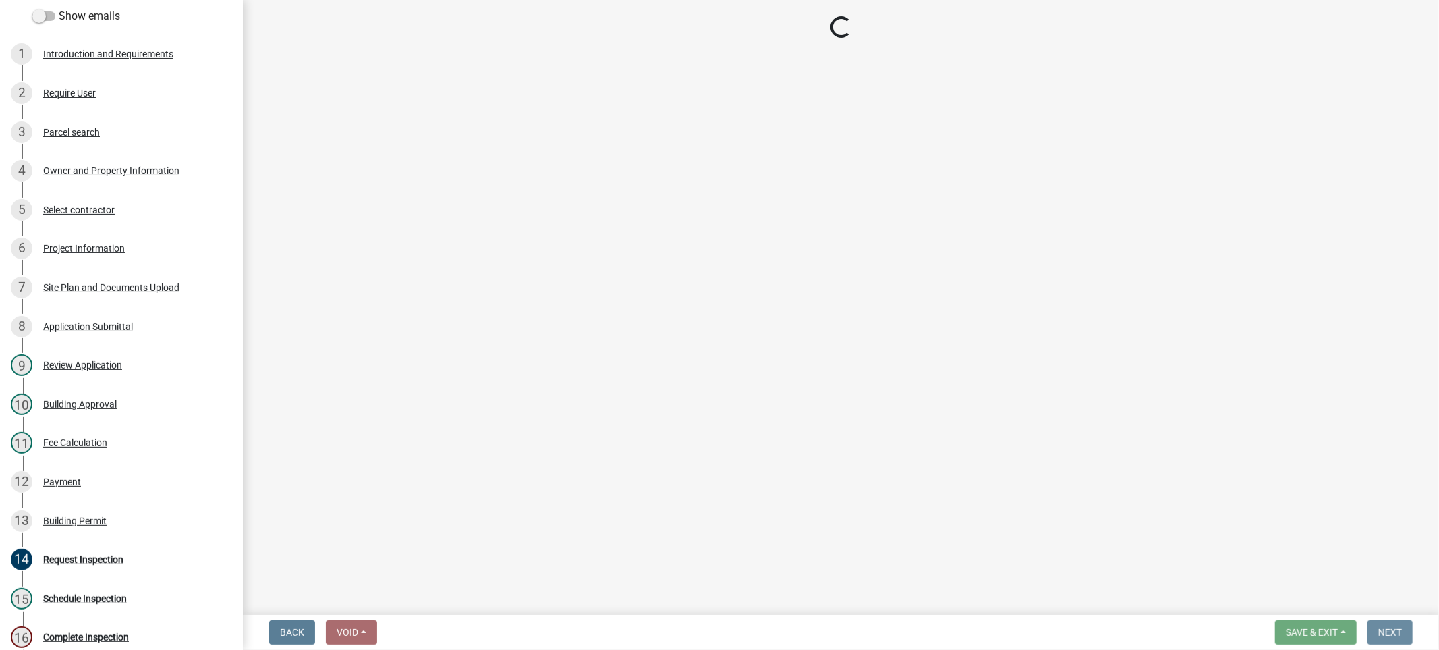
scroll to position [0, 0]
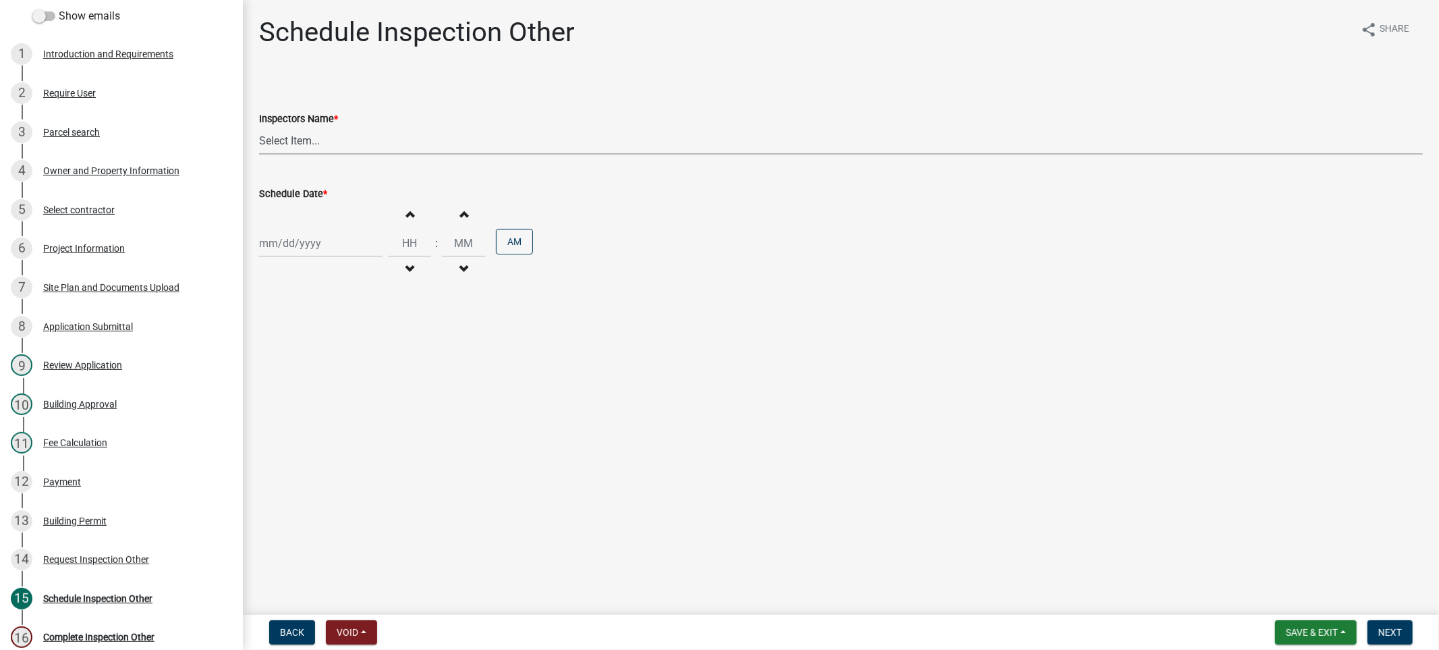
click at [341, 138] on select "Select Item... jcornell ([PERSON_NAME]) cvanderborg ([PERSON_NAME])" at bounding box center [841, 141] width 1164 height 28
select select "ebad0f8c-2052-440e-afac-a9d7888f8e9c"
click at [259, 127] on select "Select Item... jcornell ([PERSON_NAME]) cvanderborg ([PERSON_NAME])" at bounding box center [841, 141] width 1164 height 28
click at [399, 240] on input "Hours" at bounding box center [409, 243] width 43 height 28
select select "9"
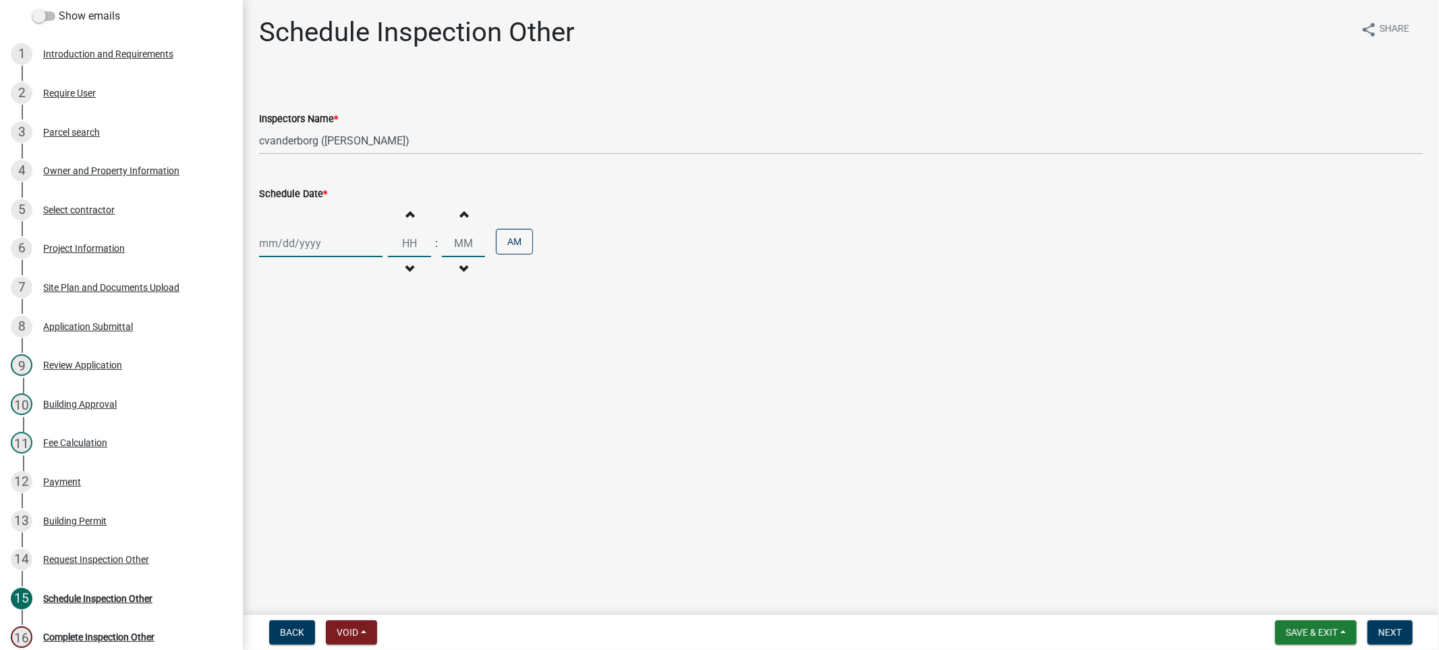
select select "2025"
click at [332, 242] on div "[PERSON_NAME] Feb Mar Apr [PERSON_NAME][DATE] Oct Nov [DATE] 1526 1527 1528 152…" at bounding box center [320, 243] width 123 height 28
drag, startPoint x: 353, startPoint y: 356, endPoint x: 362, endPoint y: 349, distance: 10.7
click at [354, 356] on div "19" at bounding box center [359, 358] width 22 height 22
type input "[DATE]"
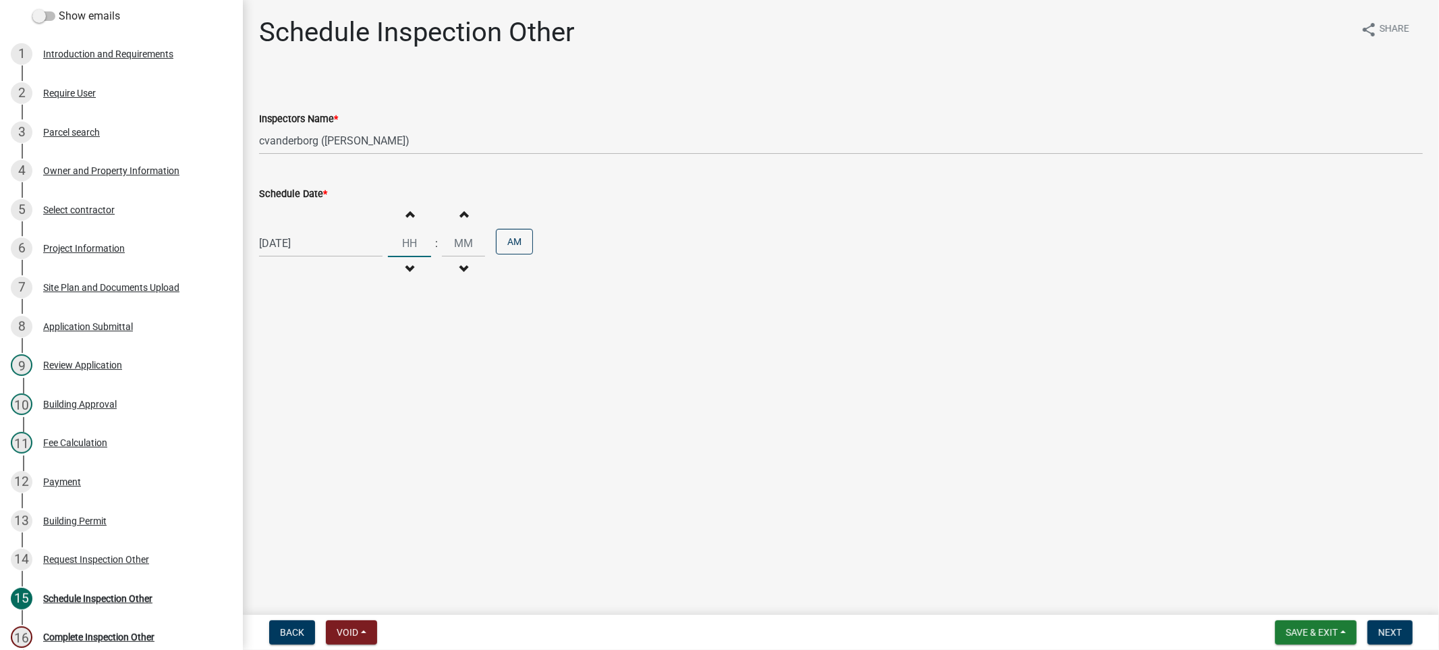
click at [403, 243] on input "Hours" at bounding box center [409, 243] width 43 height 28
click at [406, 217] on span "button" at bounding box center [409, 213] width 7 height 11
type input "01"
type input "00"
click at [406, 270] on span "button" at bounding box center [409, 269] width 7 height 11
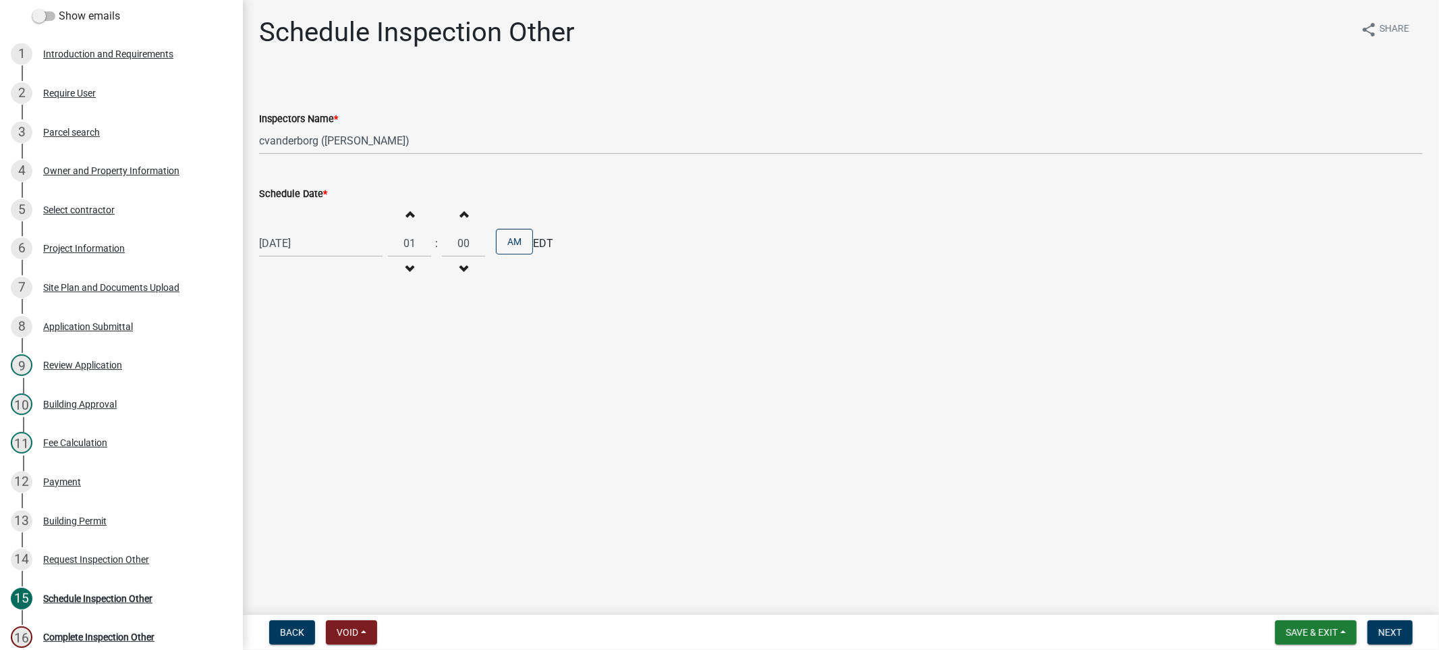
type input "12"
click at [460, 218] on span "button" at bounding box center [463, 213] width 7 height 11
type input "02"
click at [513, 242] on button "AM" at bounding box center [514, 242] width 37 height 26
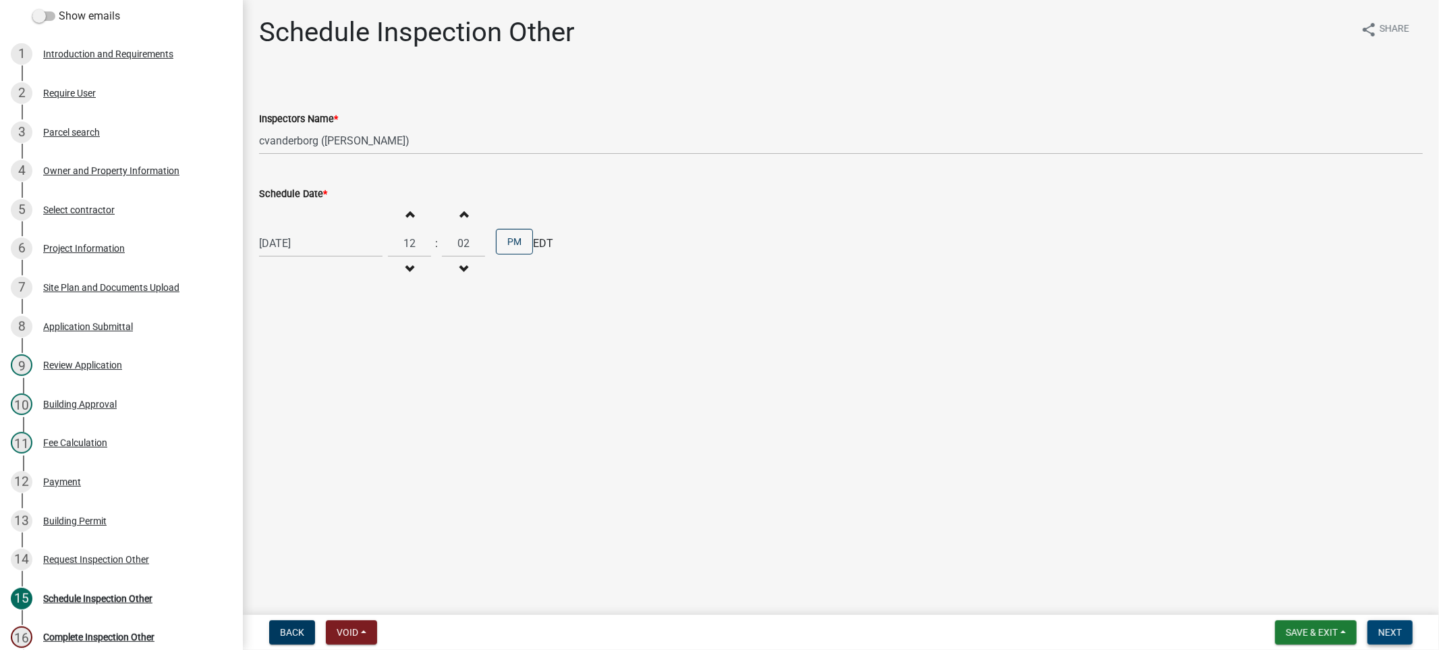
click at [1392, 628] on span "Next" at bounding box center [1390, 632] width 24 height 11
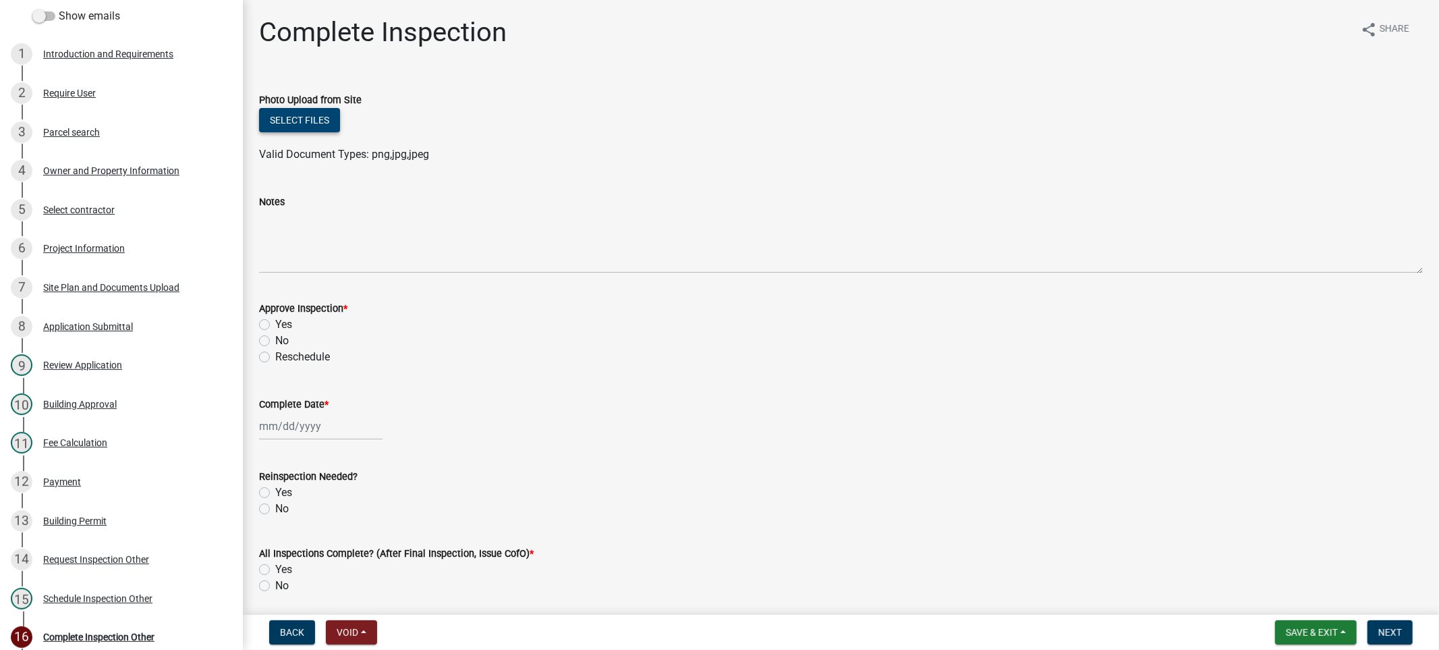
click at [304, 115] on button "Select files" at bounding box center [299, 120] width 81 height 24
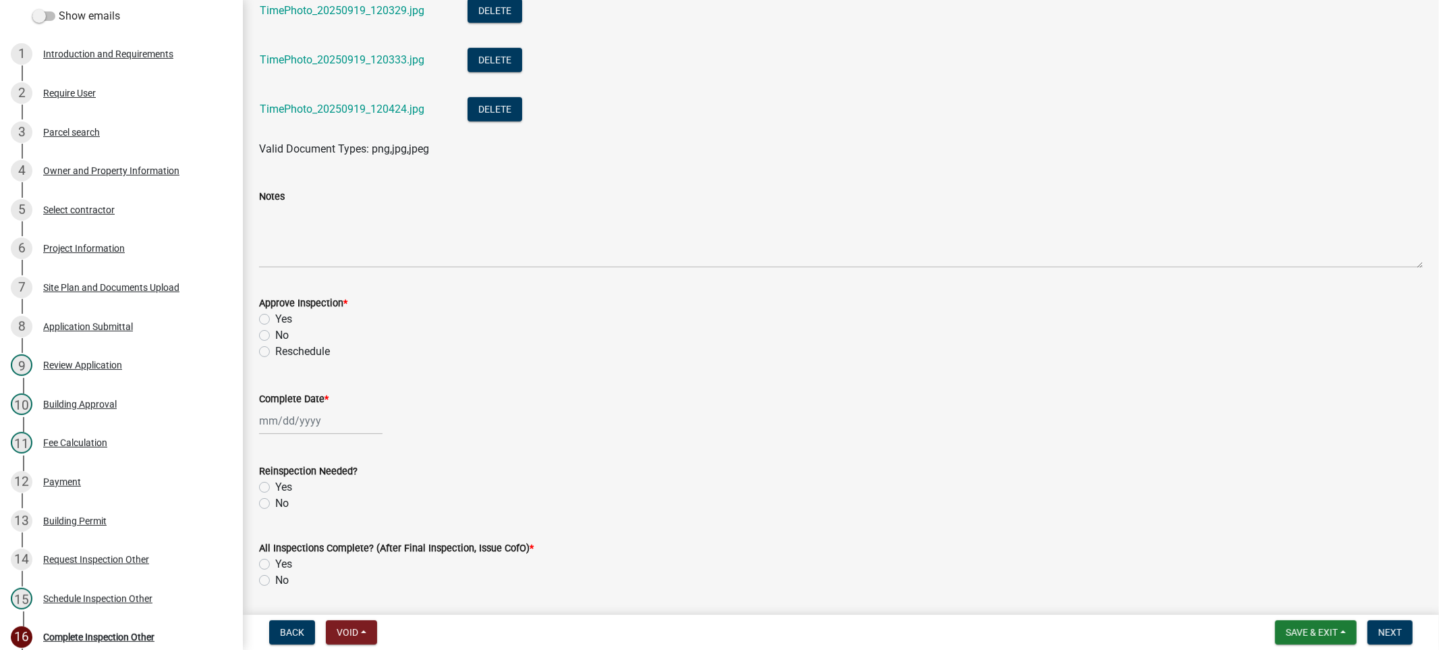
scroll to position [934, 0]
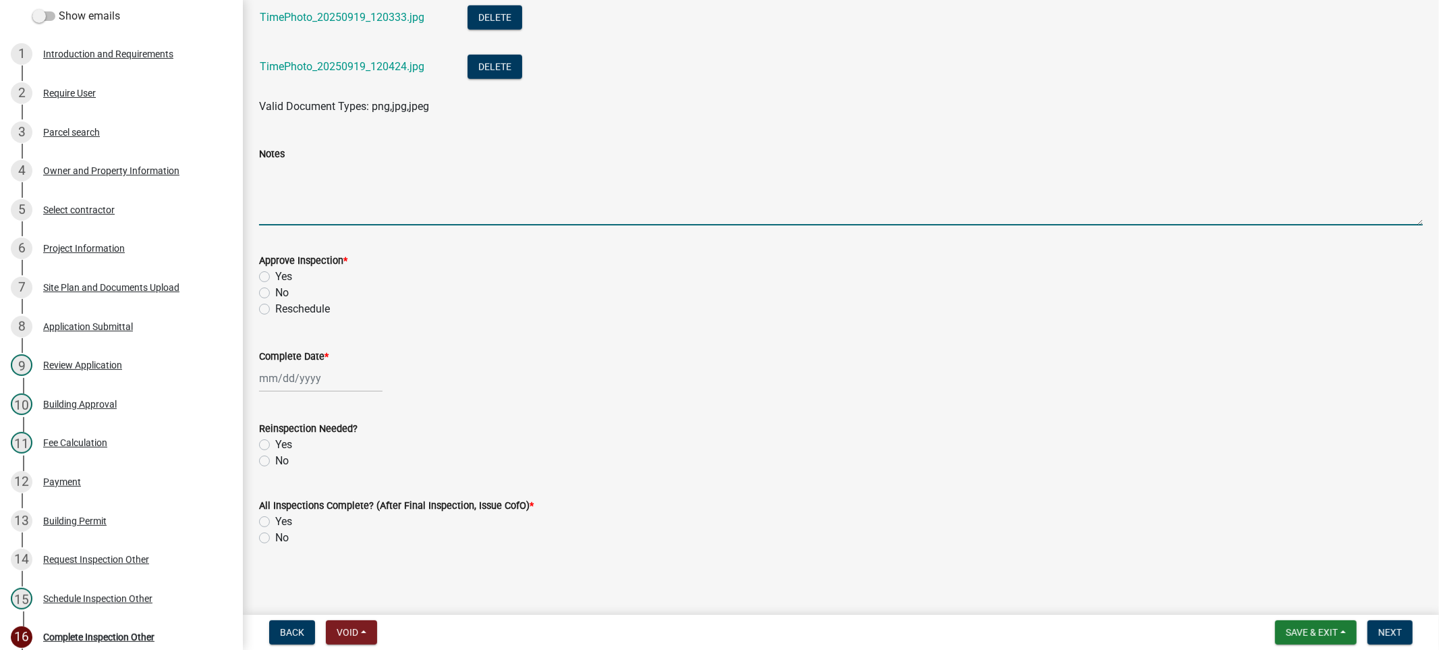
click at [314, 204] on textarea "Notes" at bounding box center [841, 193] width 1164 height 63
type textarea "Work not completed- No ice and Water Shield Inspection done. [PERSON_NAME] and …"
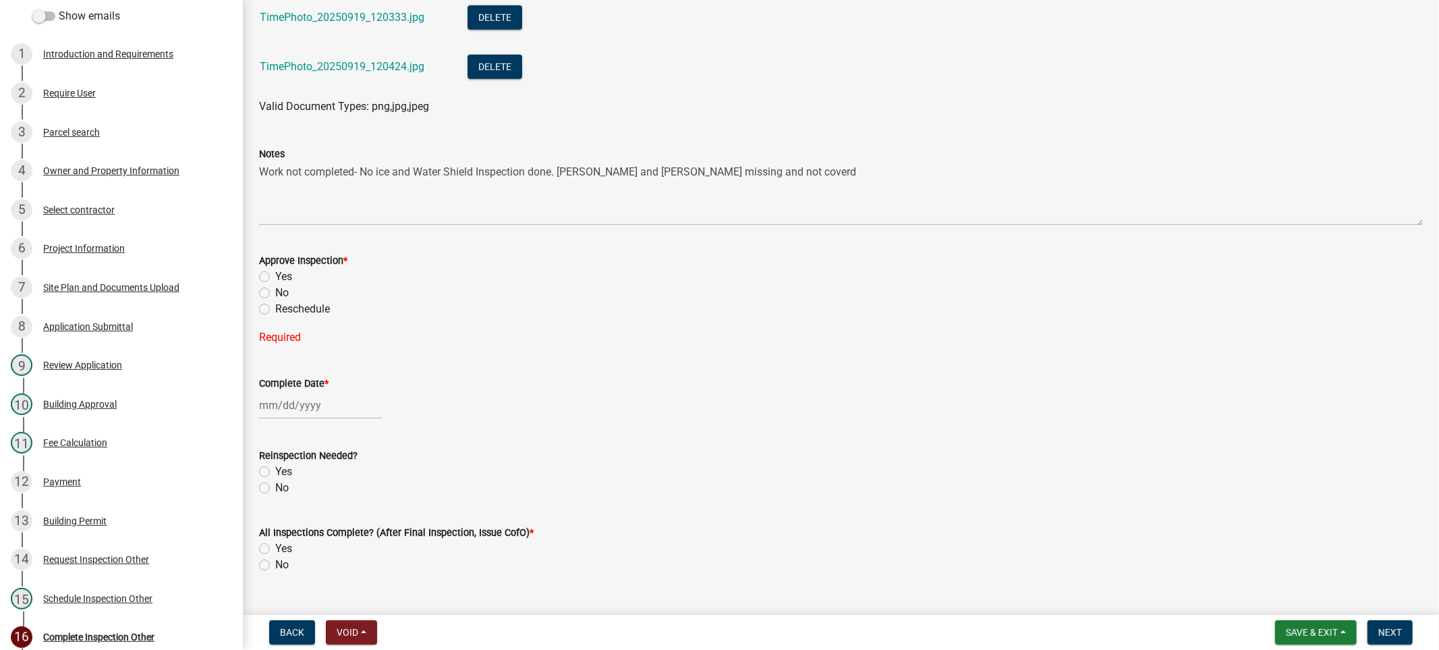
click at [275, 288] on label "No" at bounding box center [281, 293] width 13 height 16
click at [275, 288] on input "No" at bounding box center [279, 289] width 9 height 9
radio input "true"
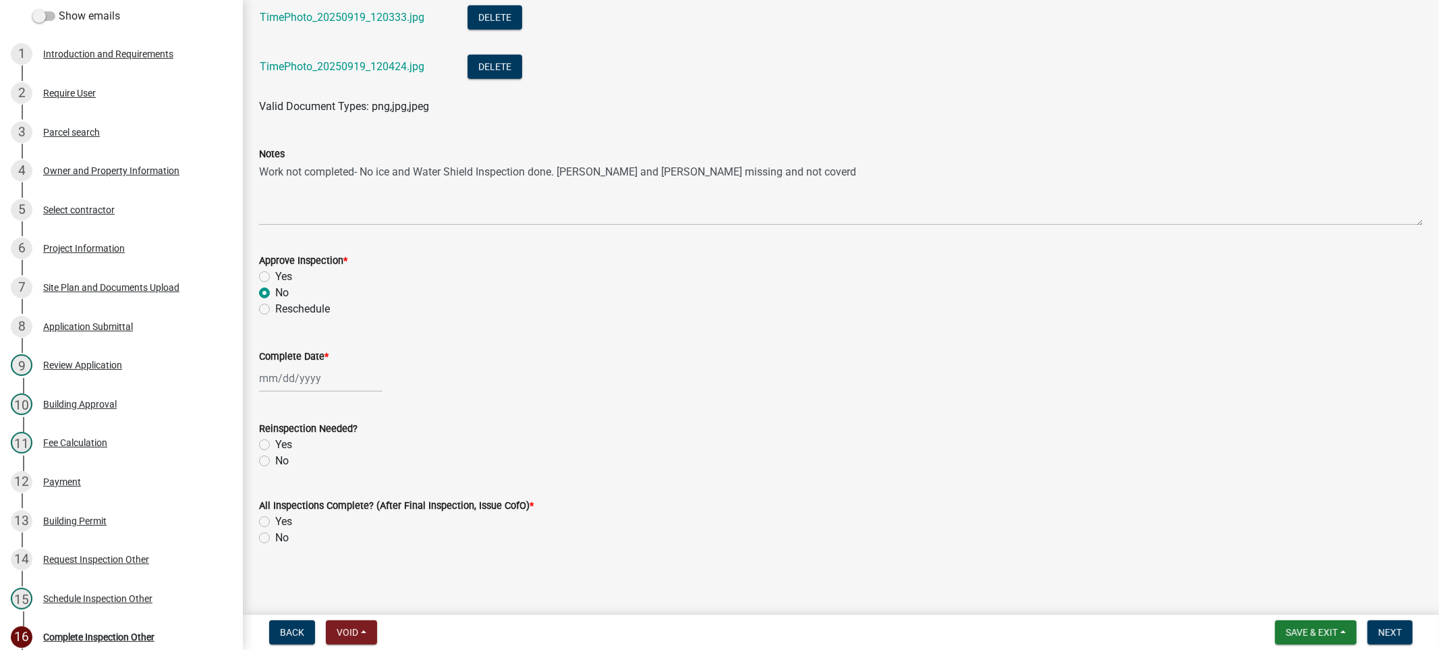
click at [302, 381] on div at bounding box center [320, 378] width 123 height 28
select select "9"
select select "2025"
click at [358, 488] on div "19" at bounding box center [359, 493] width 22 height 22
type input "[DATE]"
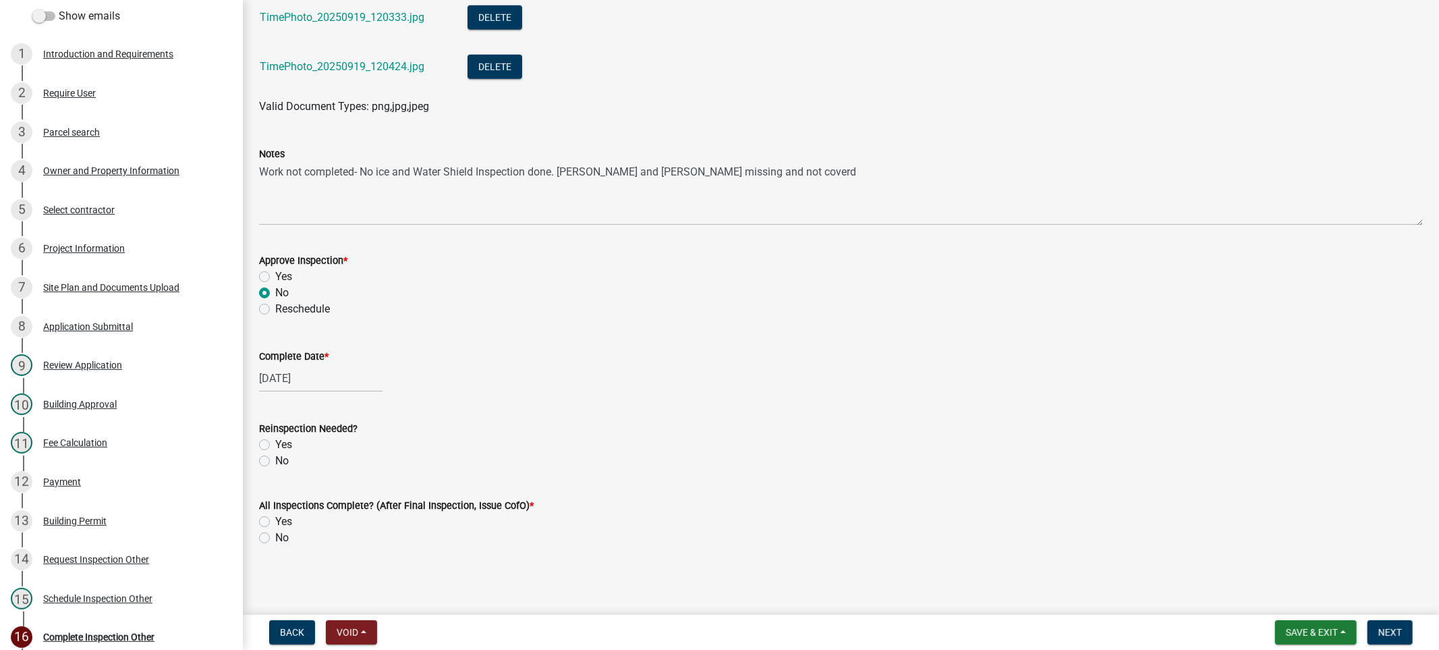
click at [275, 461] on label "No" at bounding box center [281, 461] width 13 height 16
click at [275, 461] on input "No" at bounding box center [279, 457] width 9 height 9
radio input "true"
click at [275, 444] on label "Yes" at bounding box center [283, 445] width 17 height 16
click at [275, 444] on input "Yes" at bounding box center [279, 441] width 9 height 9
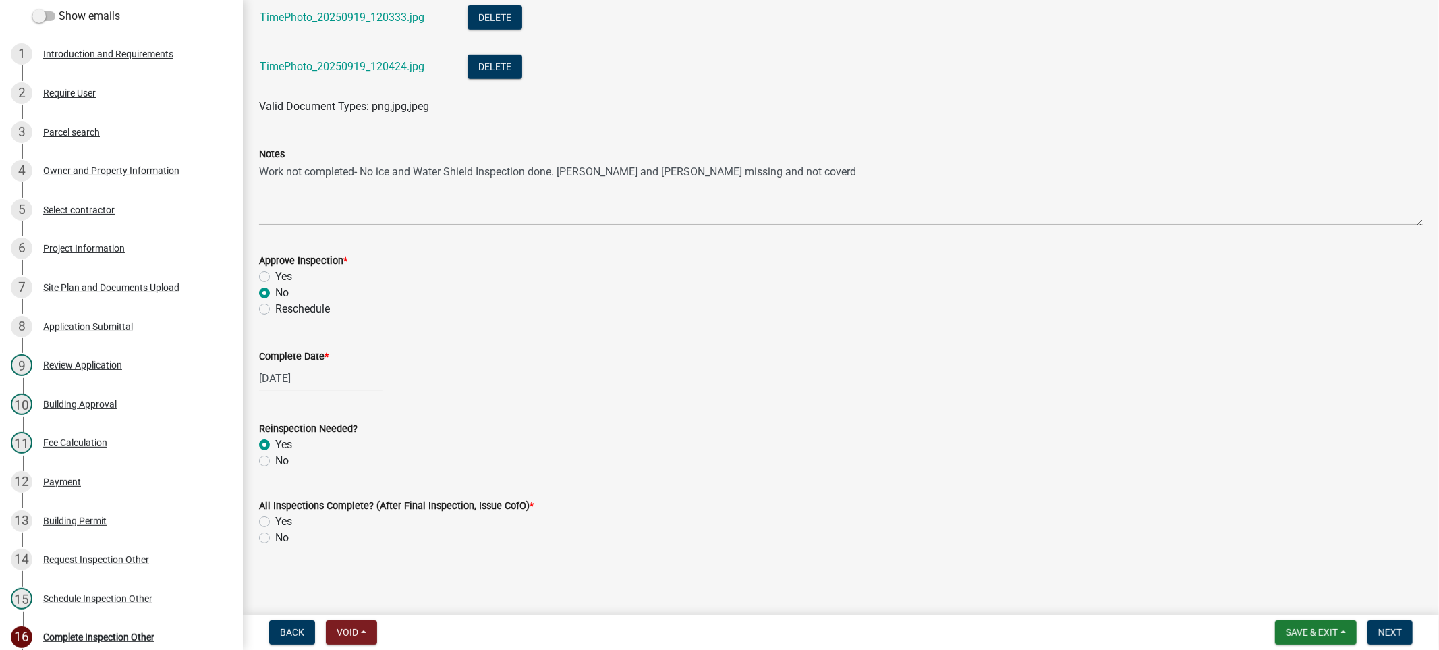
radio input "true"
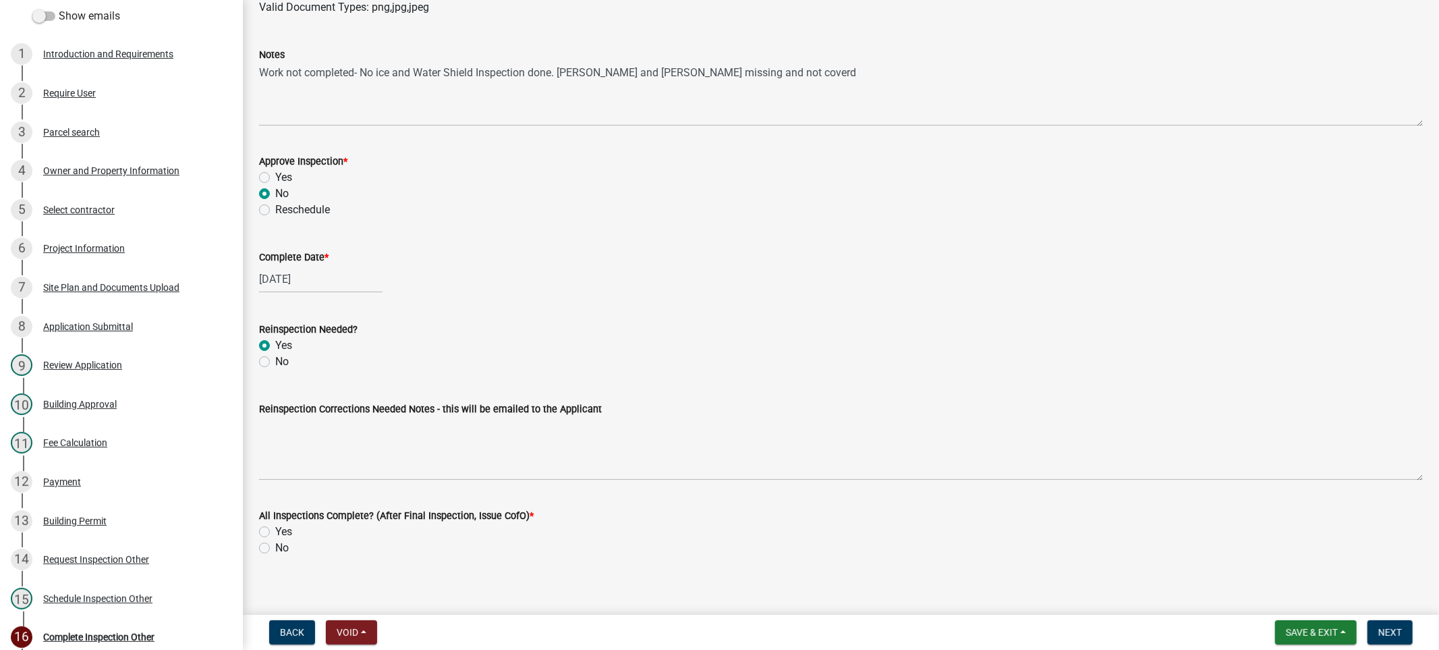
scroll to position [1044, 0]
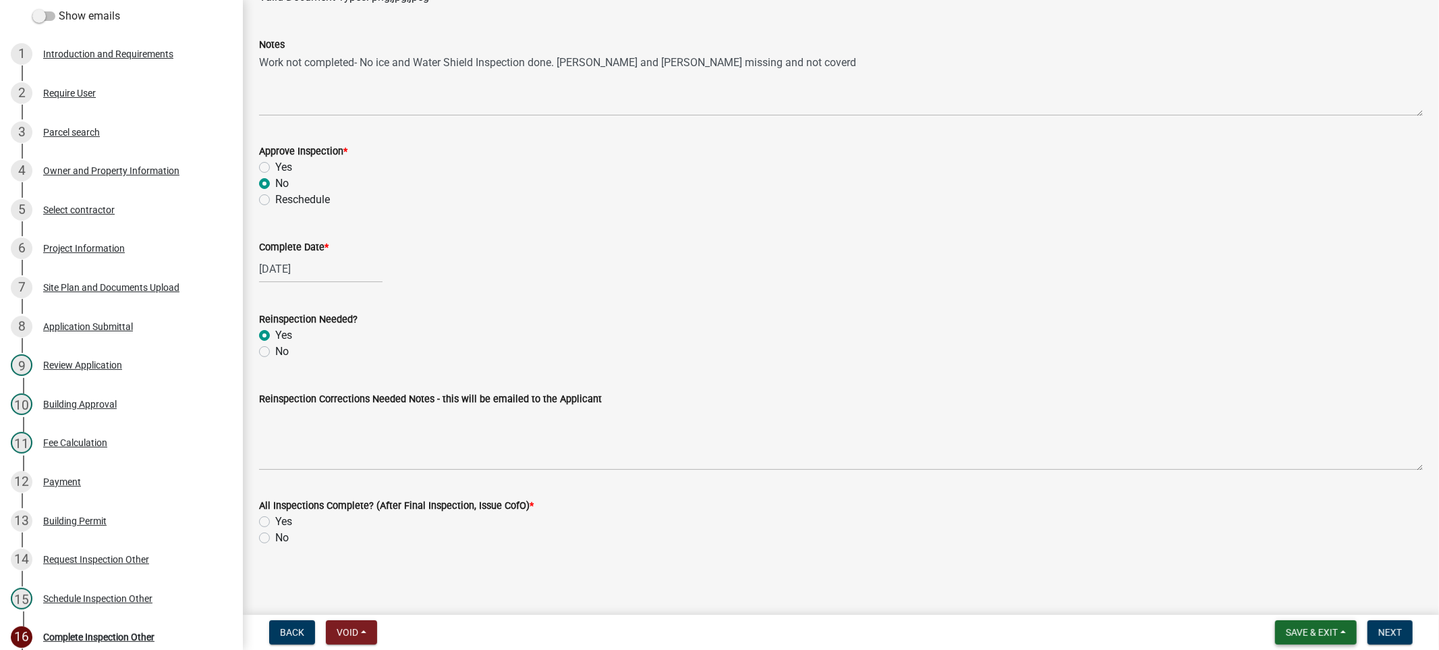
click at [1303, 632] on span "Save & Exit" at bounding box center [1312, 632] width 52 height 11
click at [1294, 600] on button "Save & Exit" at bounding box center [1303, 597] width 108 height 32
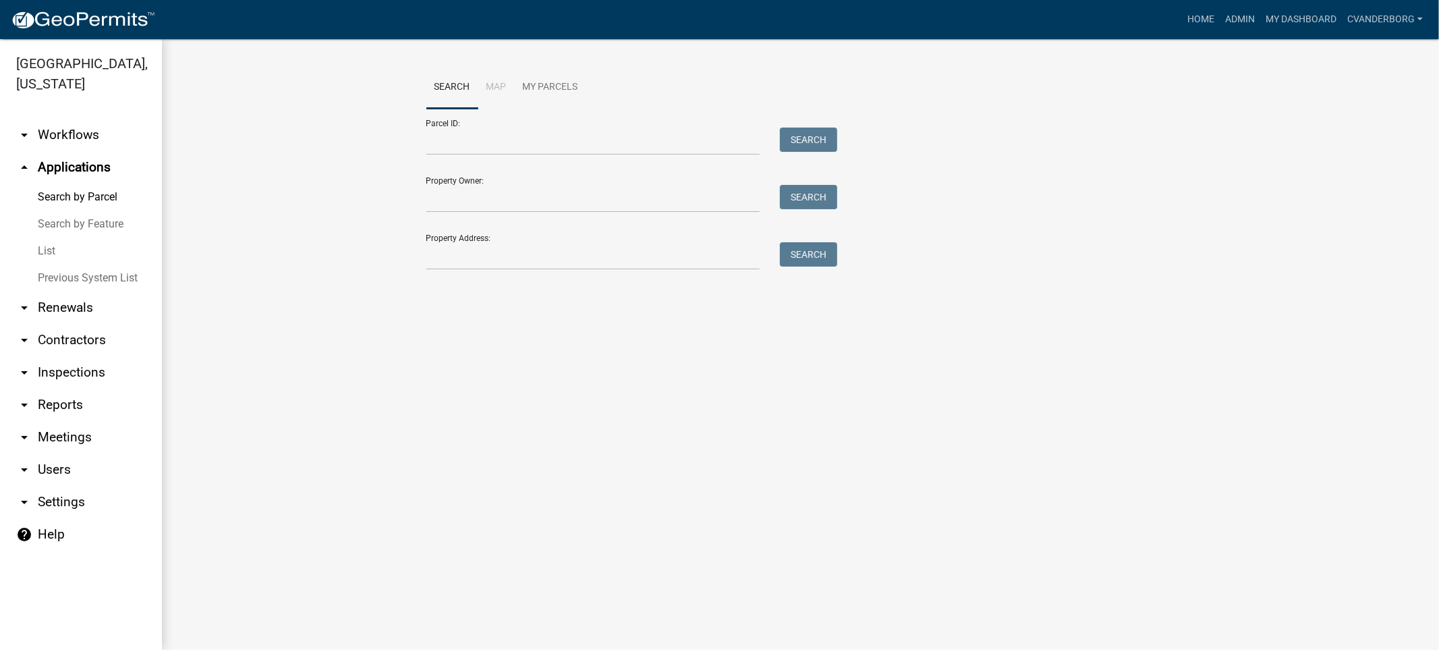
drag, startPoint x: 110, startPoint y: 642, endPoint x: 102, endPoint y: 675, distance: 34.7
click at [102, 649] on html "Internet Explorer does NOT work with GeoPermits. Get a new browser for more sec…" at bounding box center [719, 325] width 1439 height 650
click at [938, 513] on main "Search Map My Parcels Parcel ID: Search Property Owner: Search Property Address…" at bounding box center [800, 344] width 1277 height 611
